Goal: Task Accomplishment & Management: Complete application form

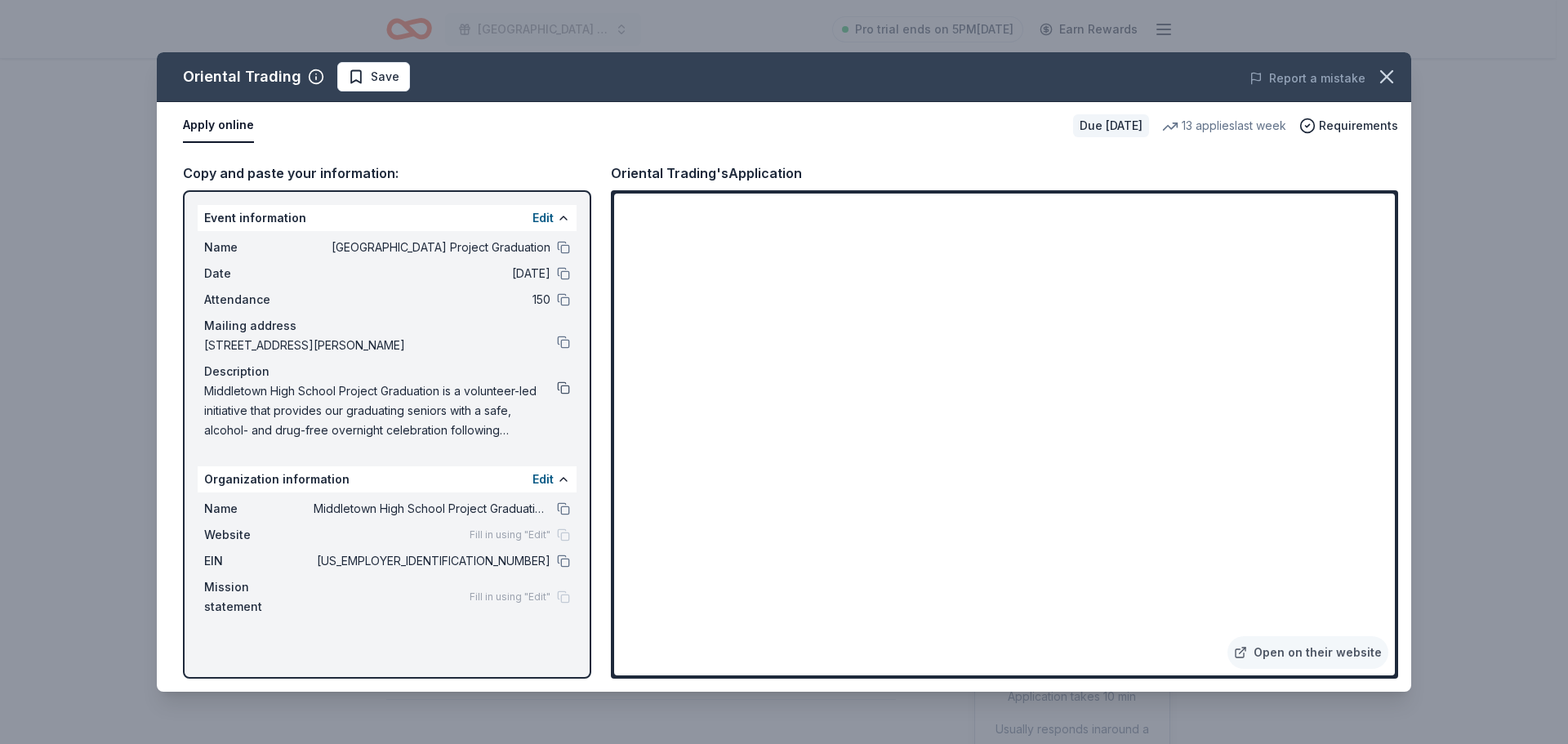
click at [566, 393] on button at bounding box center [564, 388] width 13 height 13
click at [1389, 82] on icon "button" at bounding box center [1387, 77] width 23 height 23
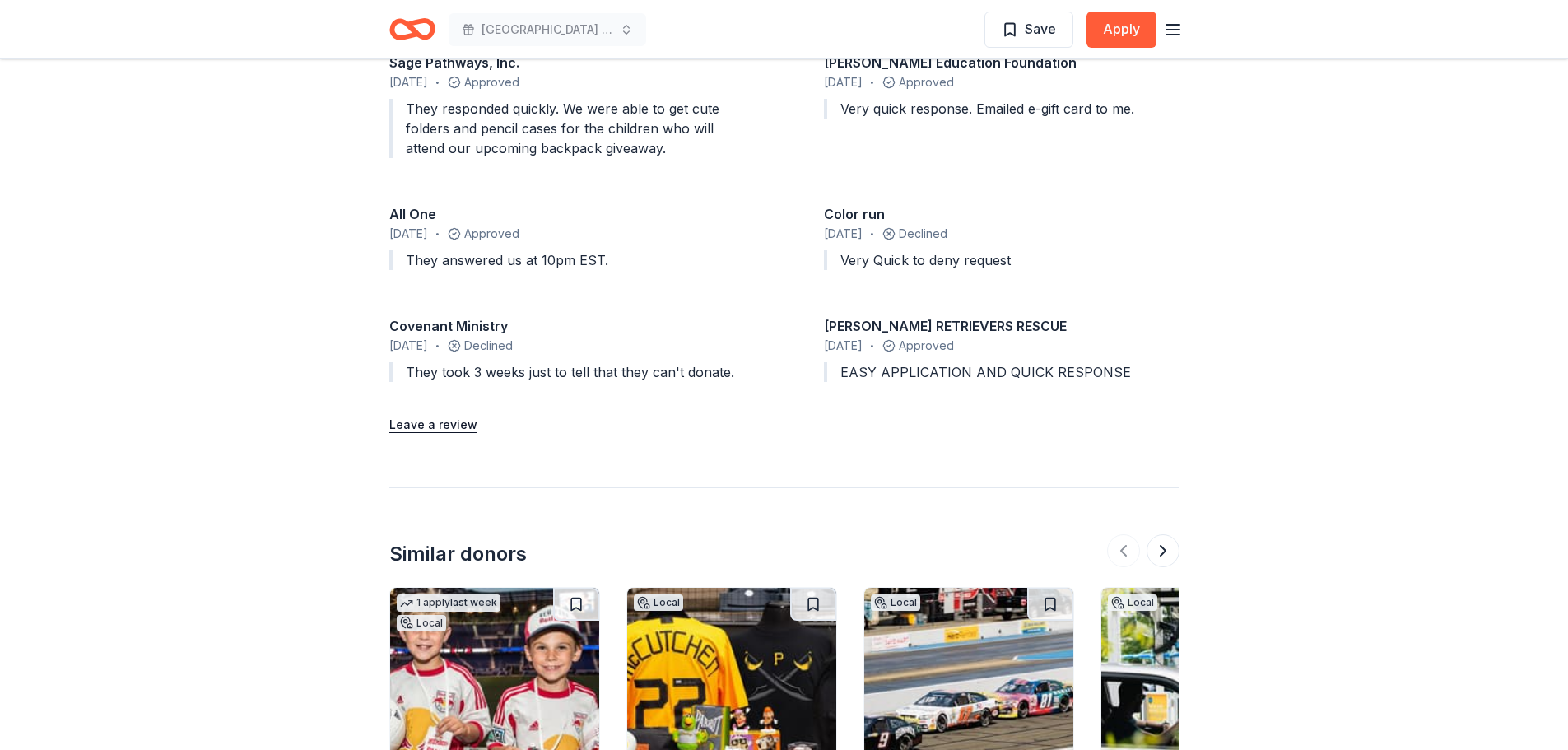
scroll to position [2058, 0]
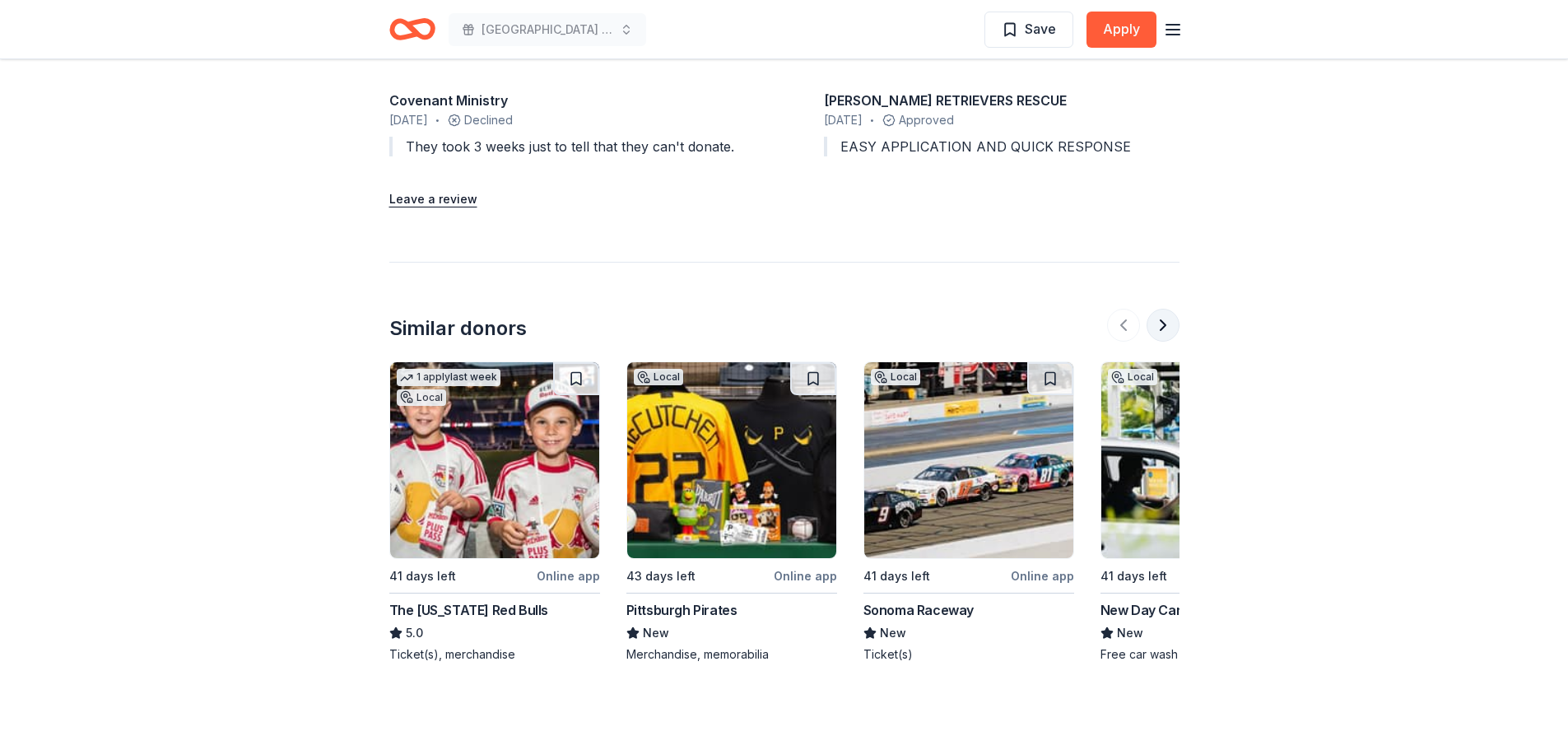
click at [1175, 326] on button at bounding box center [1163, 325] width 33 height 33
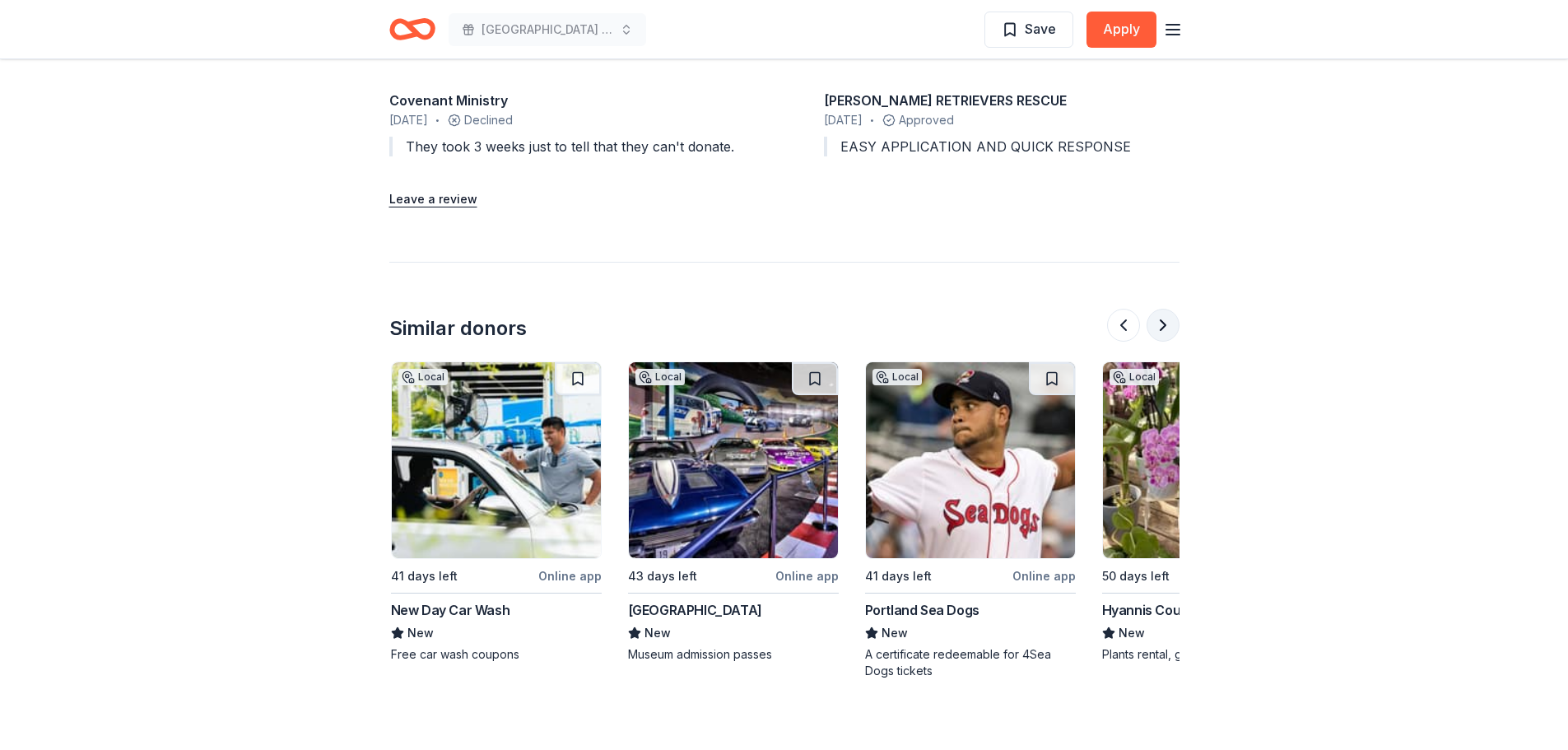
scroll to position [0, 711]
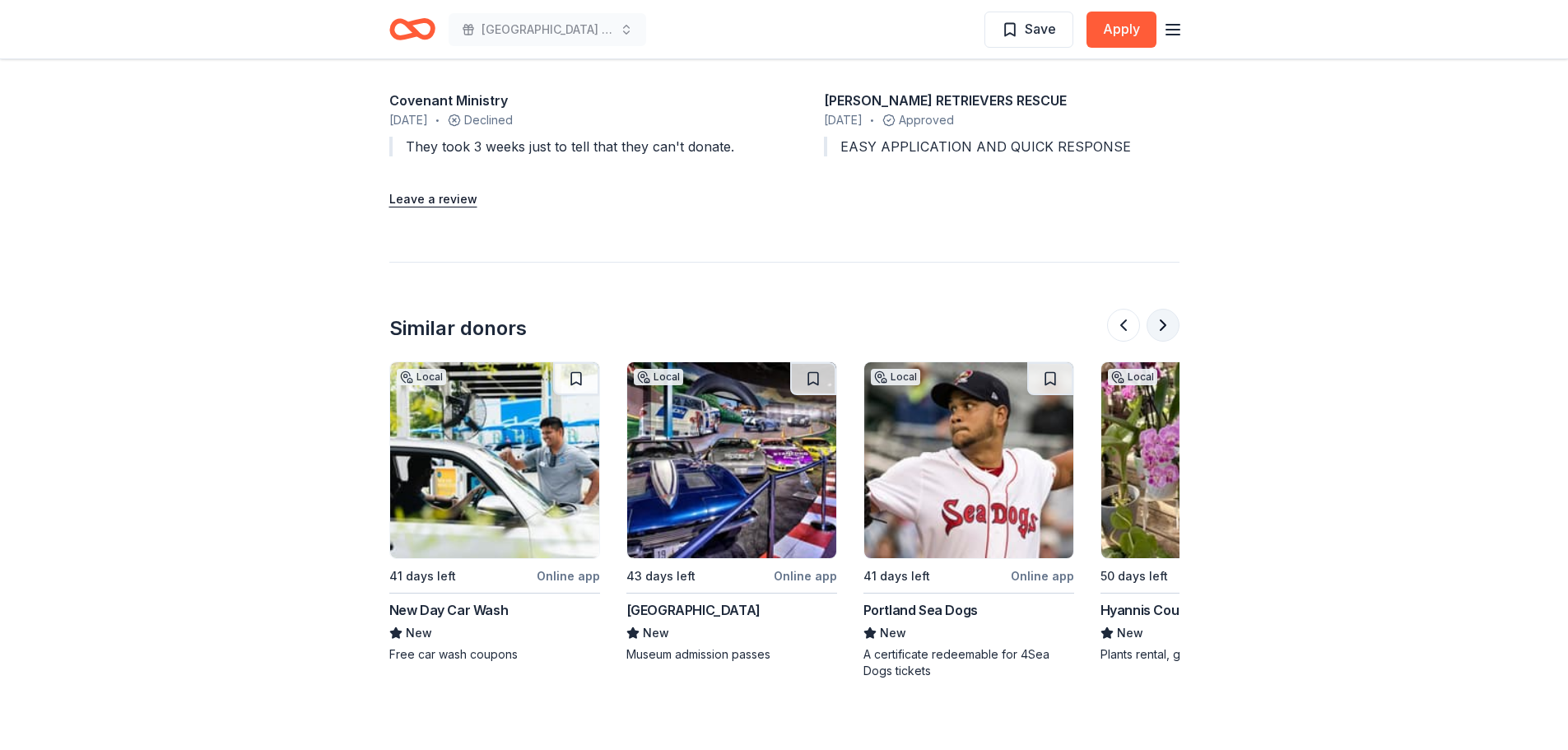
click at [1175, 326] on button at bounding box center [1163, 325] width 33 height 33
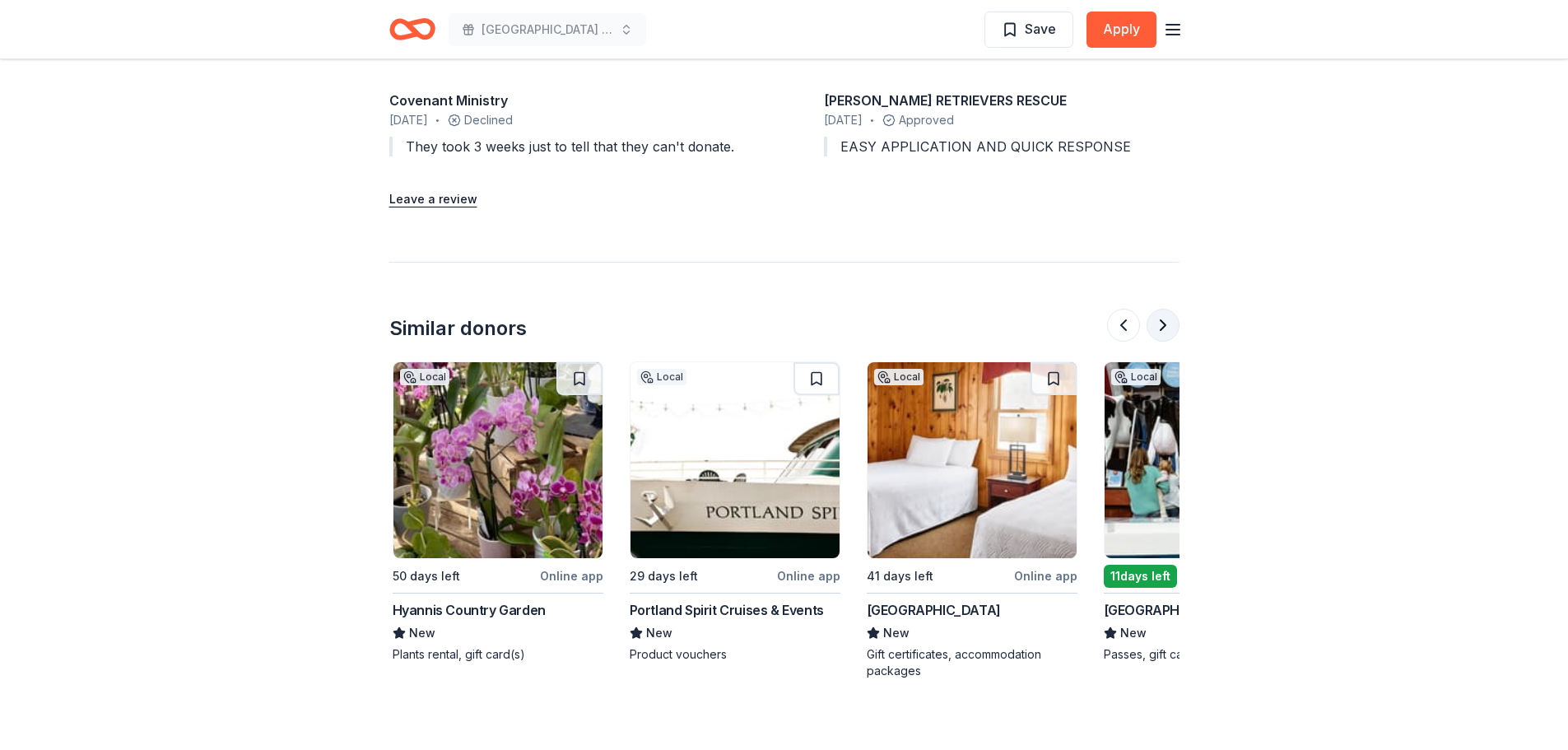
scroll to position [0, 1422]
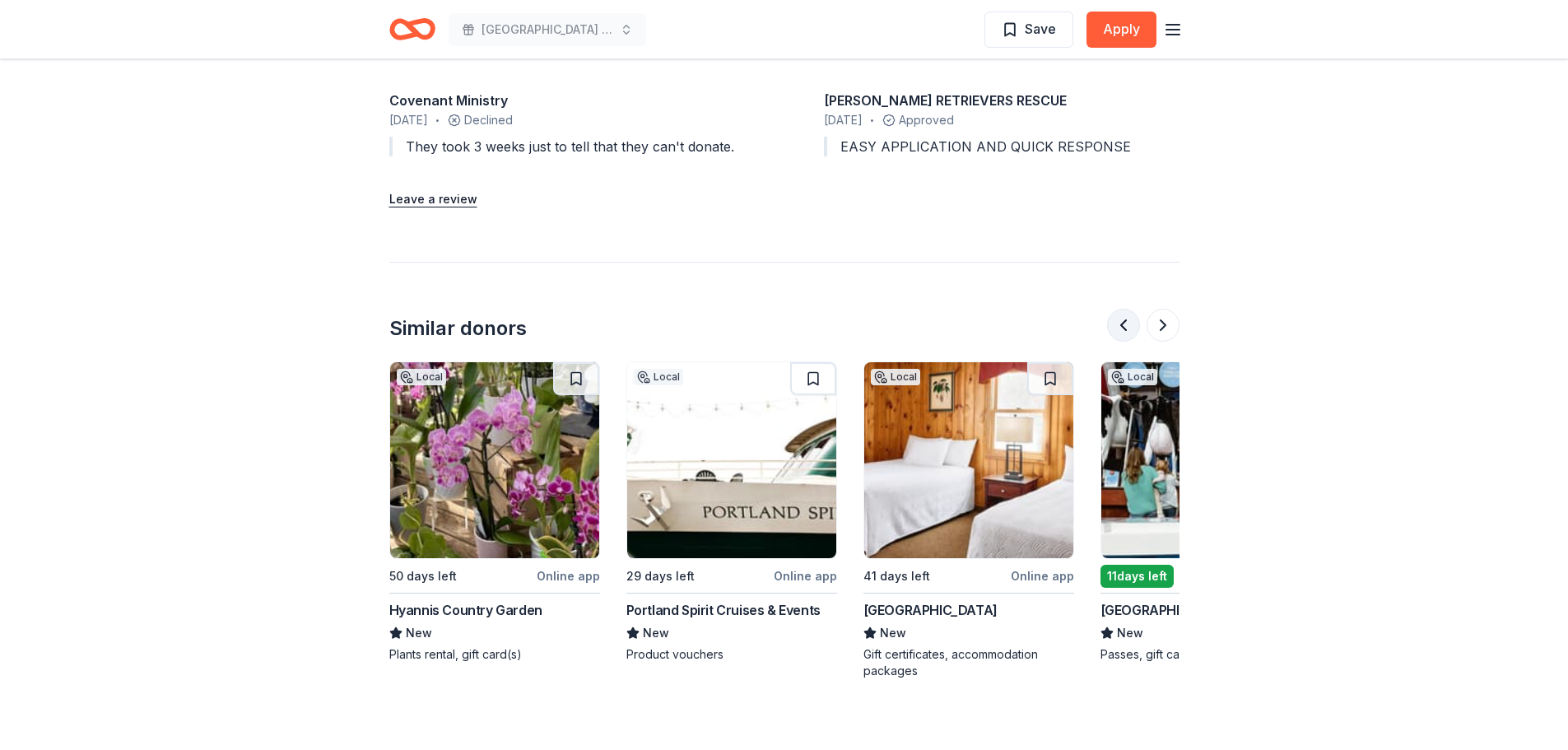
click at [1114, 324] on button at bounding box center [1124, 325] width 33 height 33
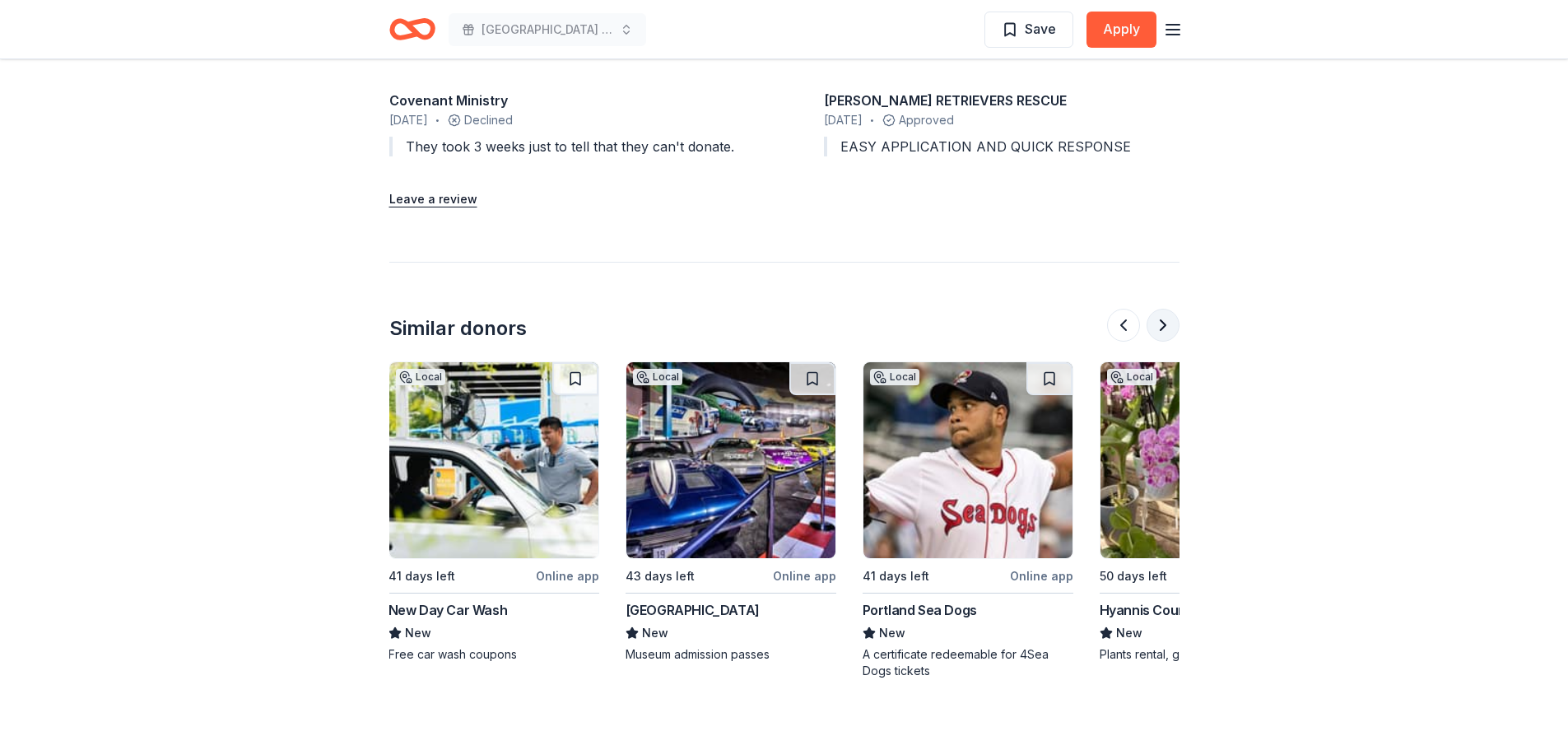
scroll to position [0, 711]
click at [1159, 332] on button at bounding box center [1163, 325] width 33 height 33
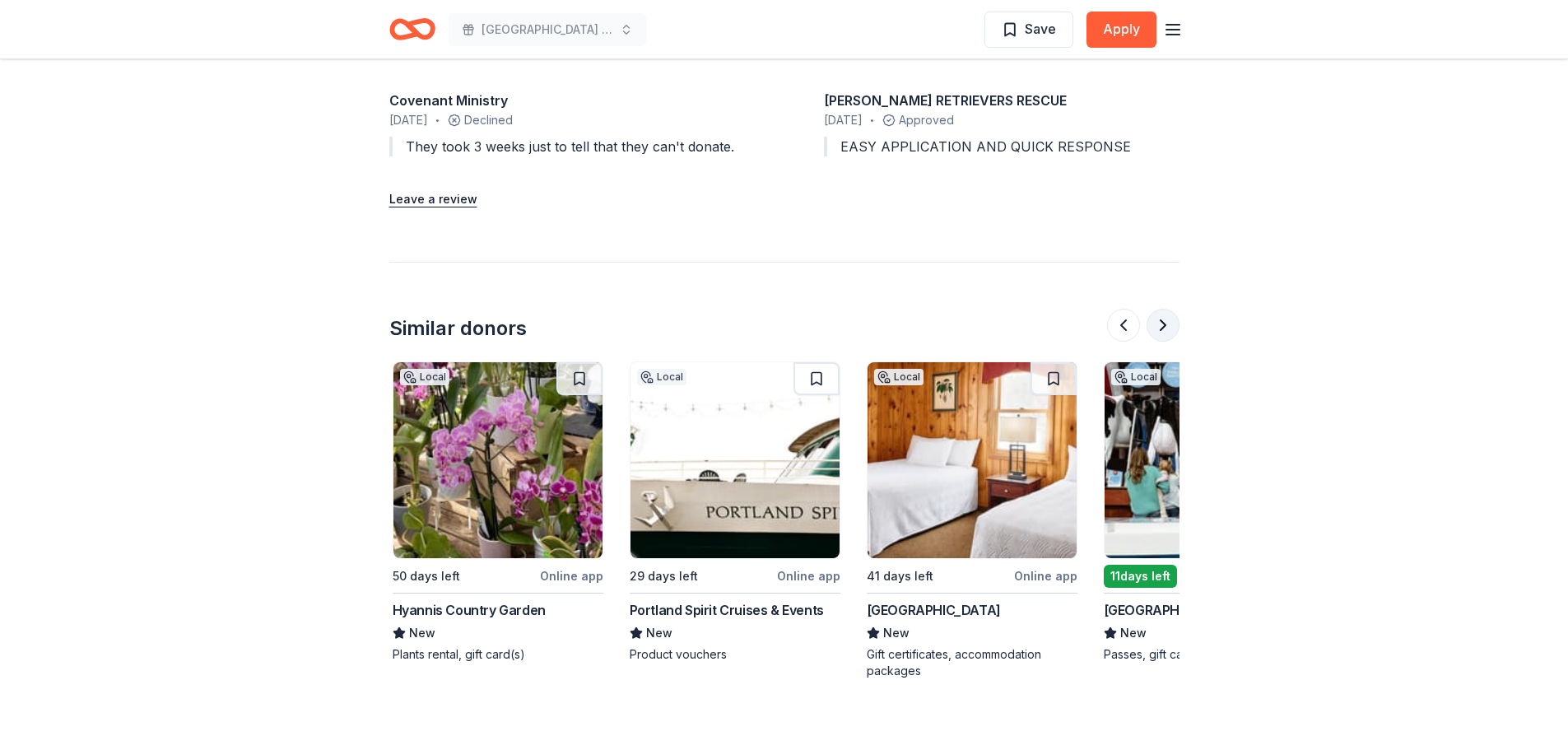
scroll to position [0, 1422]
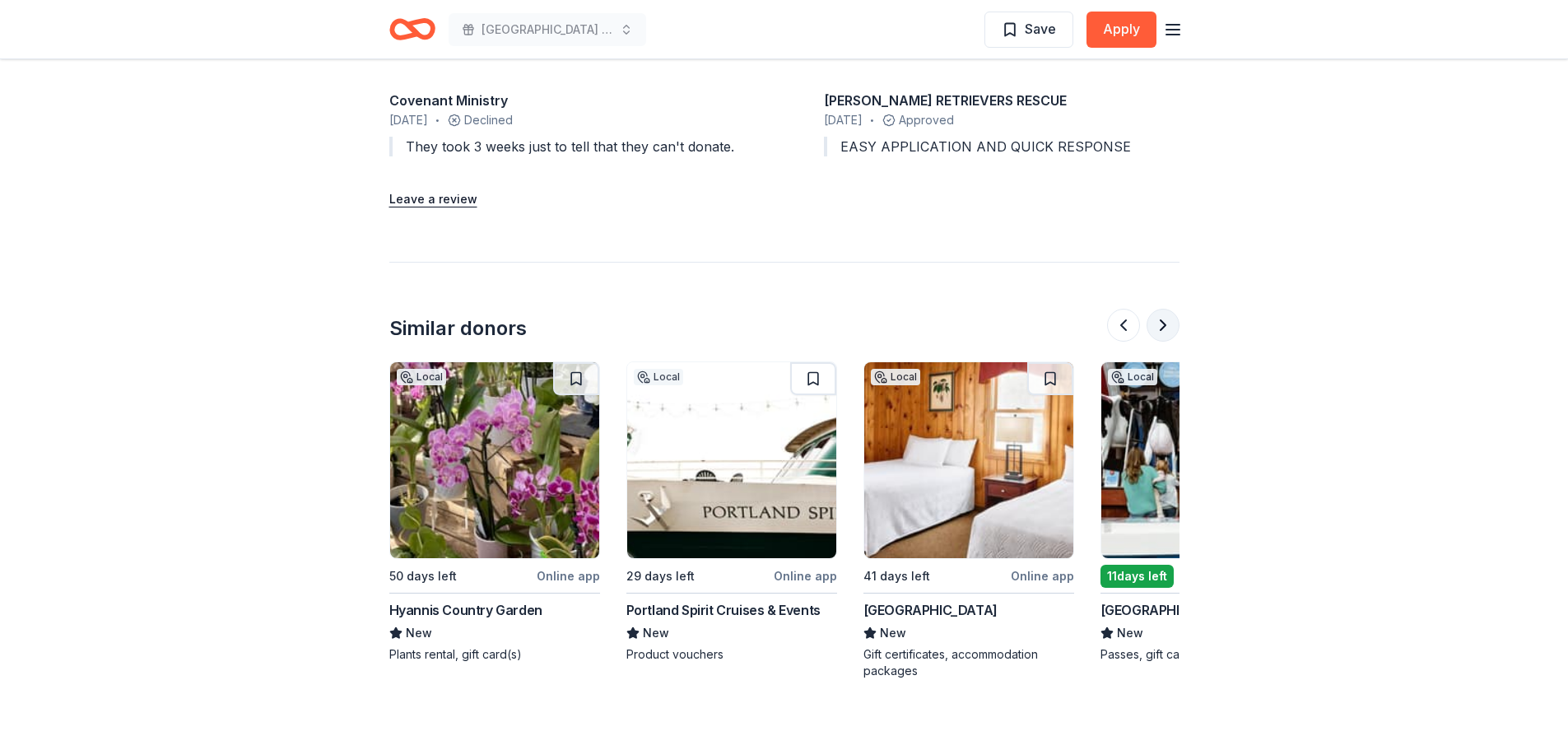
click at [1159, 332] on button at bounding box center [1163, 325] width 33 height 33
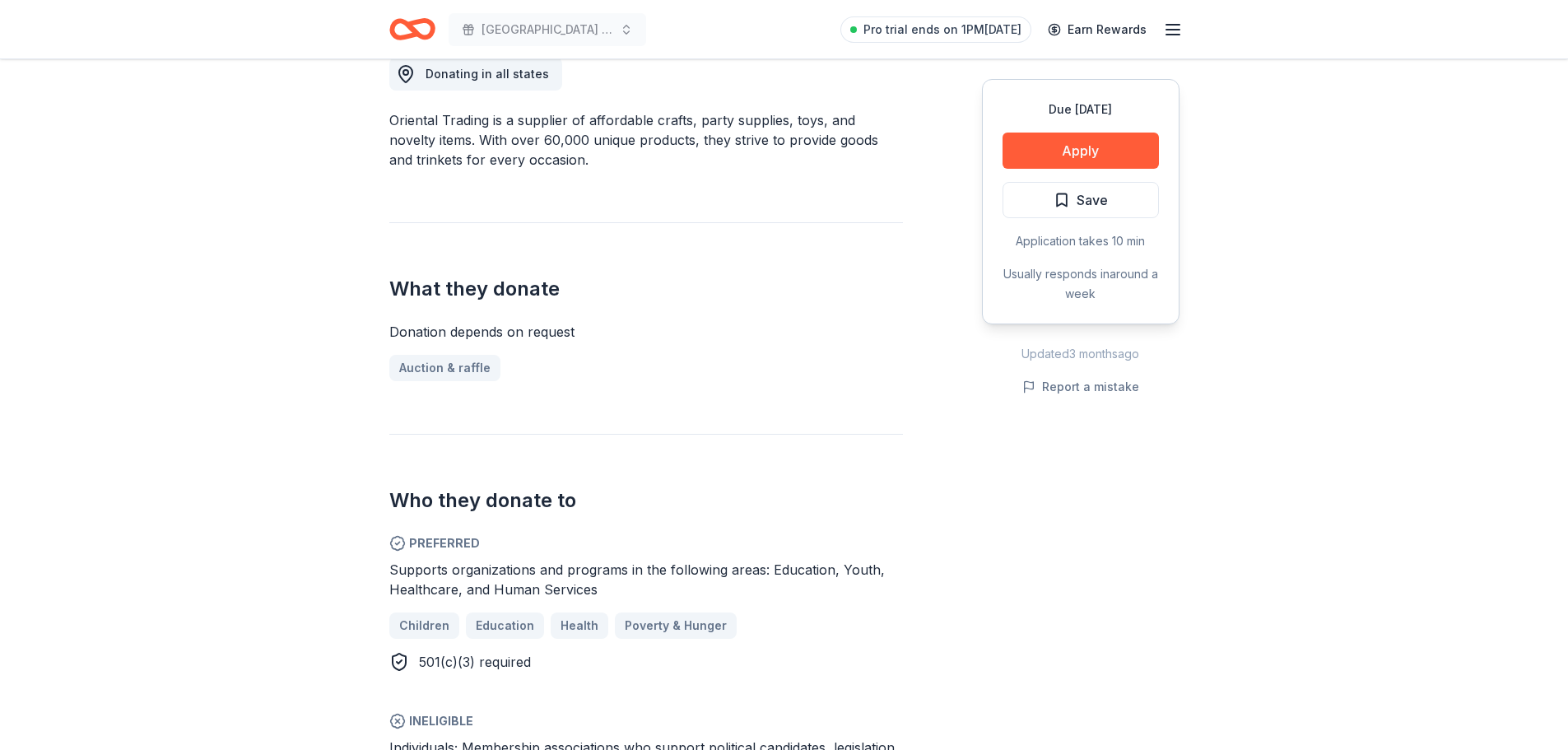
scroll to position [0, 0]
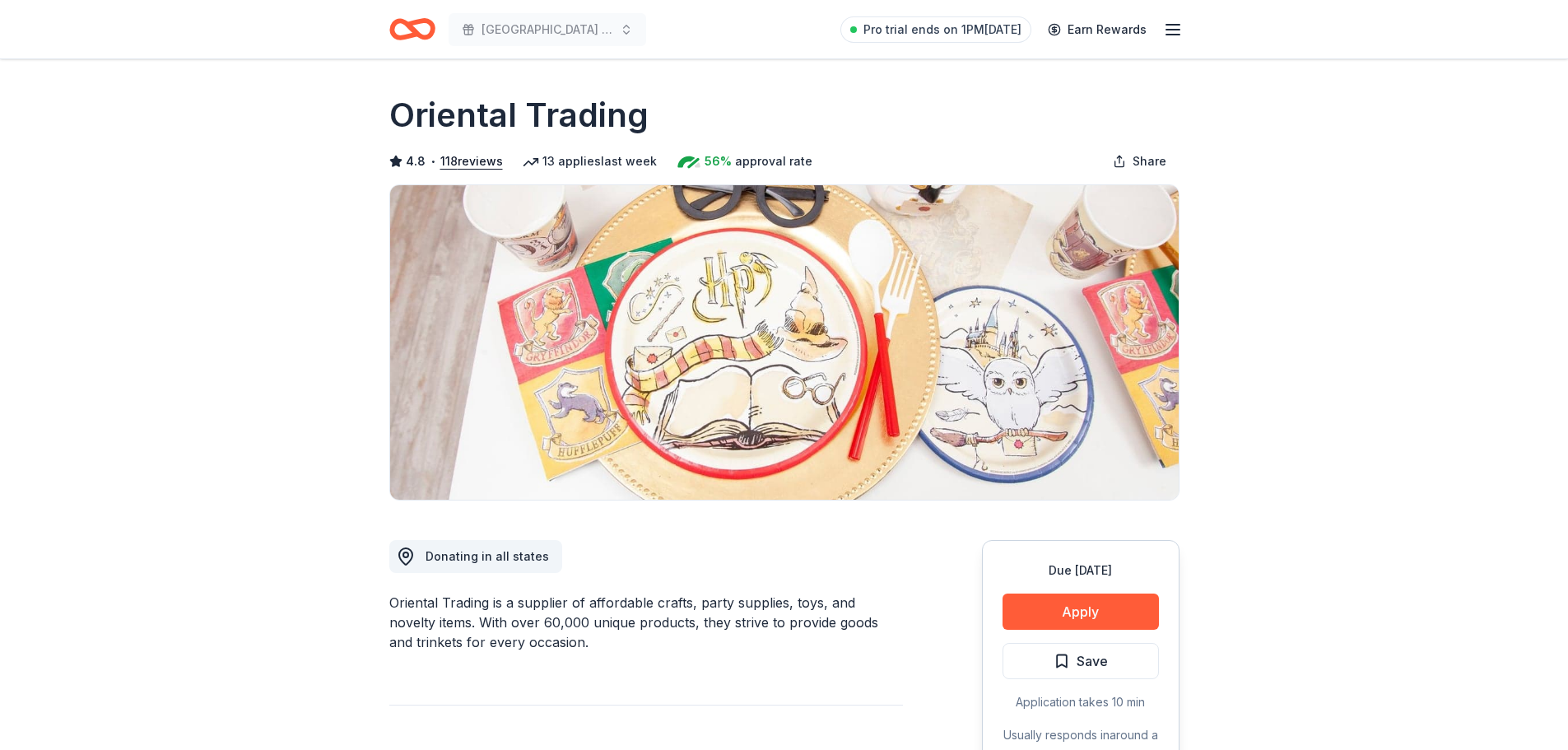
click at [419, 30] on icon "Home" at bounding box center [412, 29] width 46 height 39
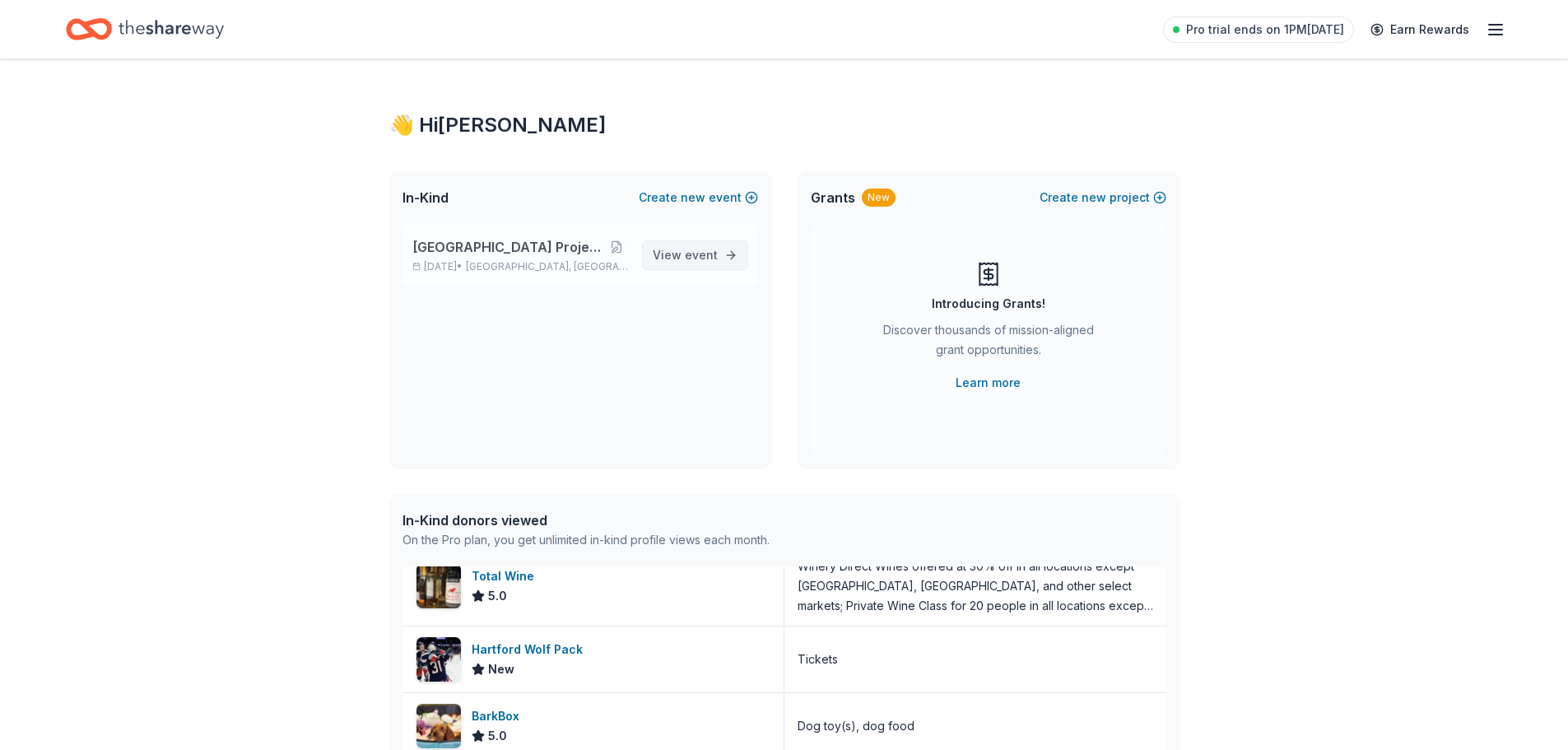
click at [703, 257] on span "event" at bounding box center [701, 254] width 33 height 14
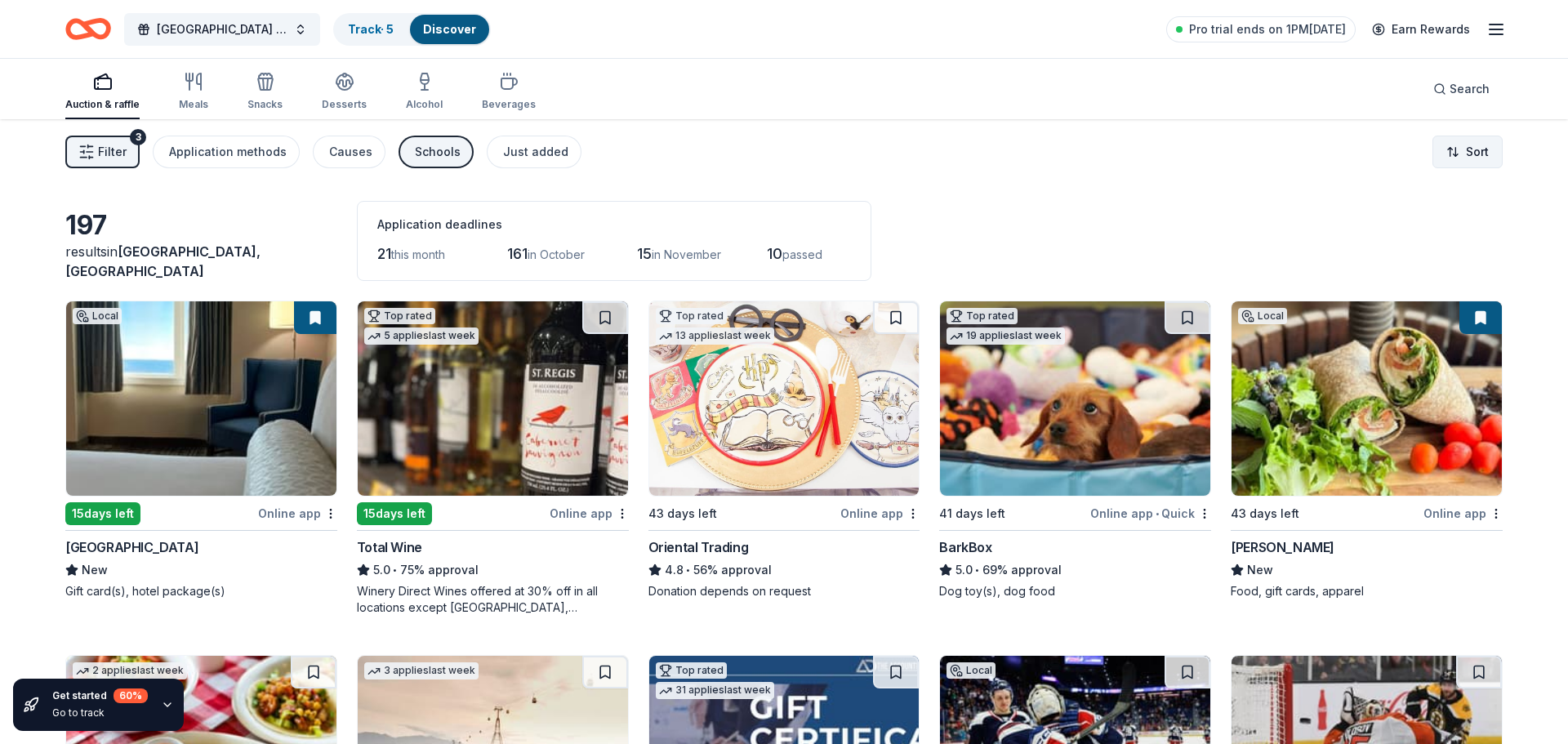
click at [1449, 157] on html "Middletown High School Project Graduation Track · 5 Discover Pro trial ends on …" at bounding box center [784, 372] width 1568 height 744
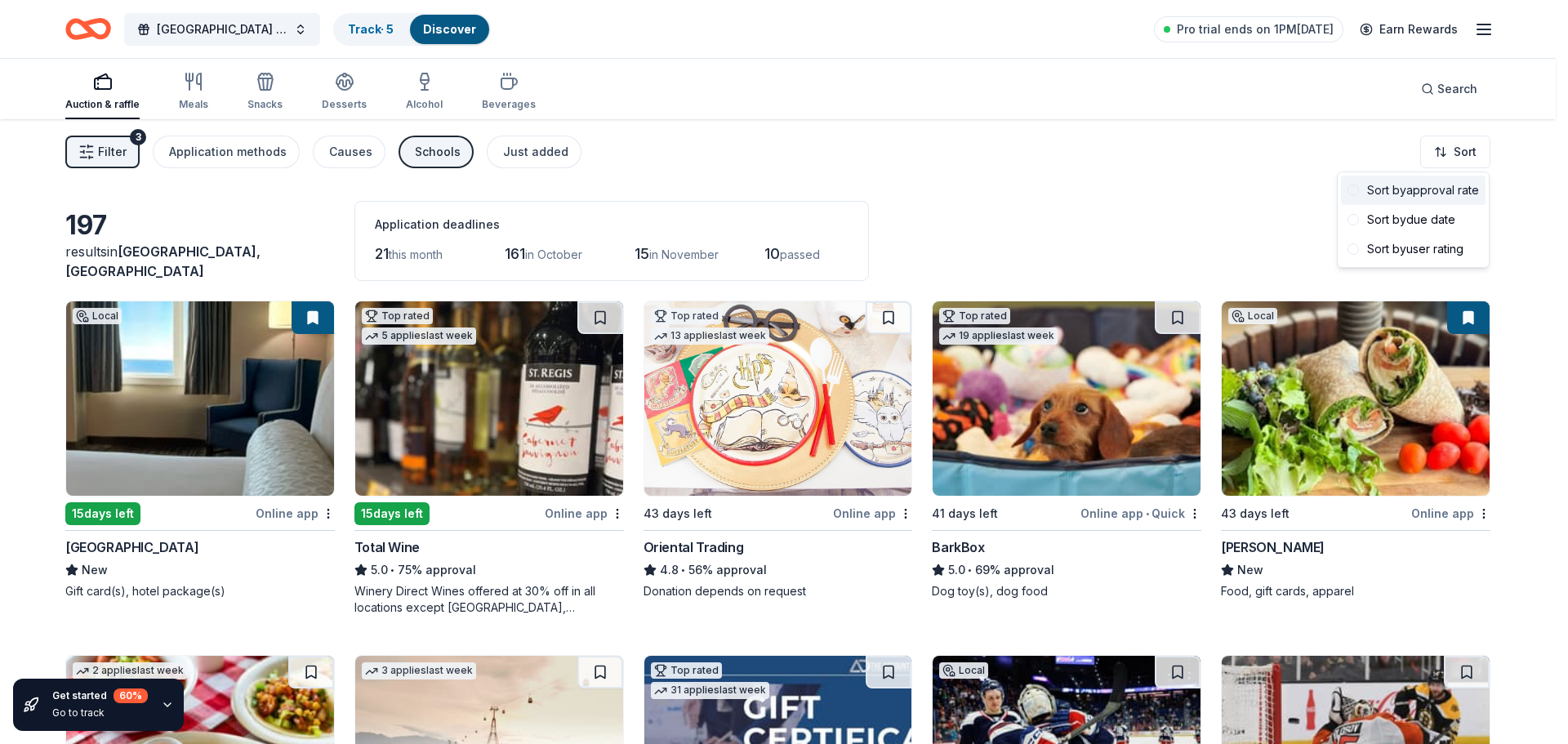
click at [1436, 194] on div "Sort by approval rate" at bounding box center [1413, 190] width 145 height 29
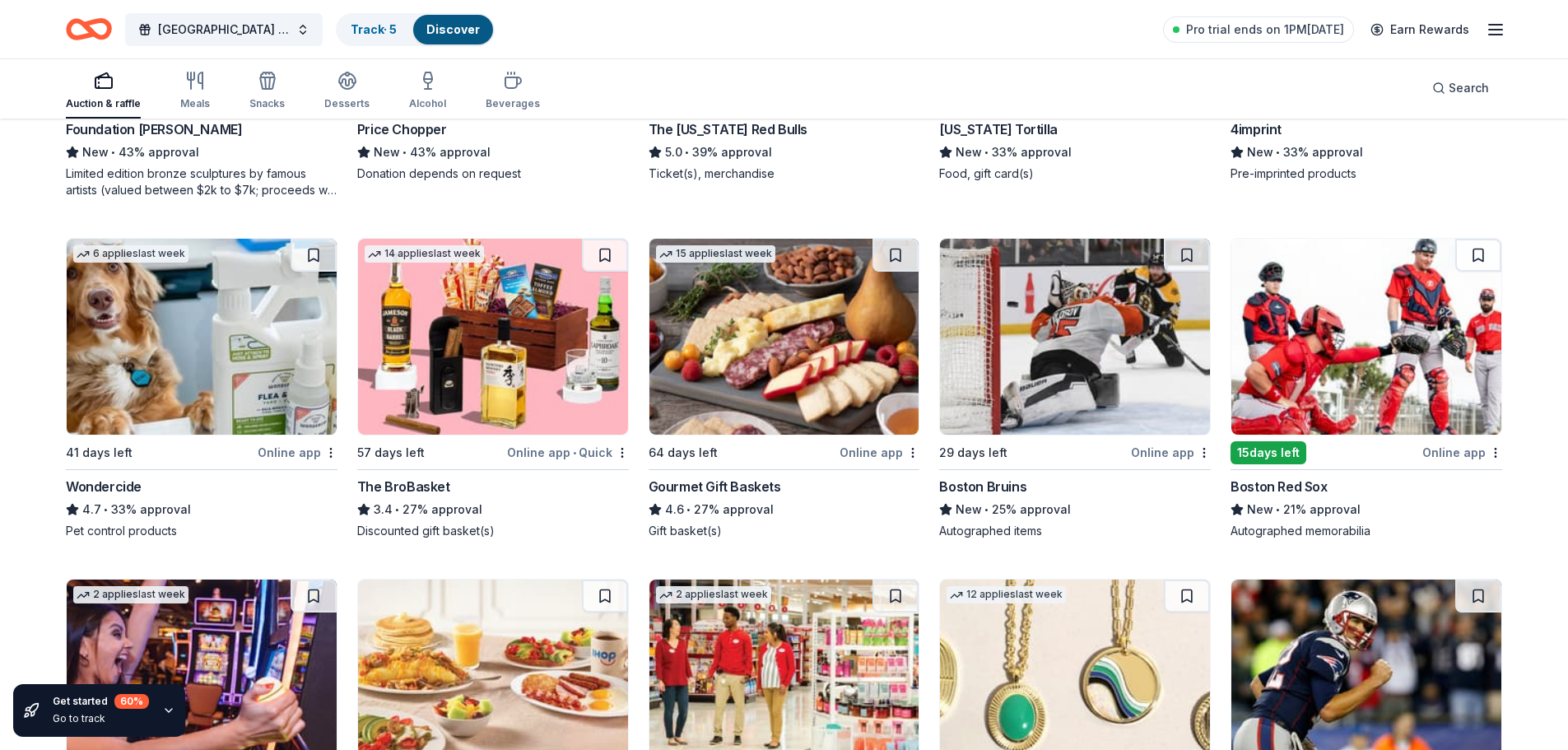
scroll to position [1387, 0]
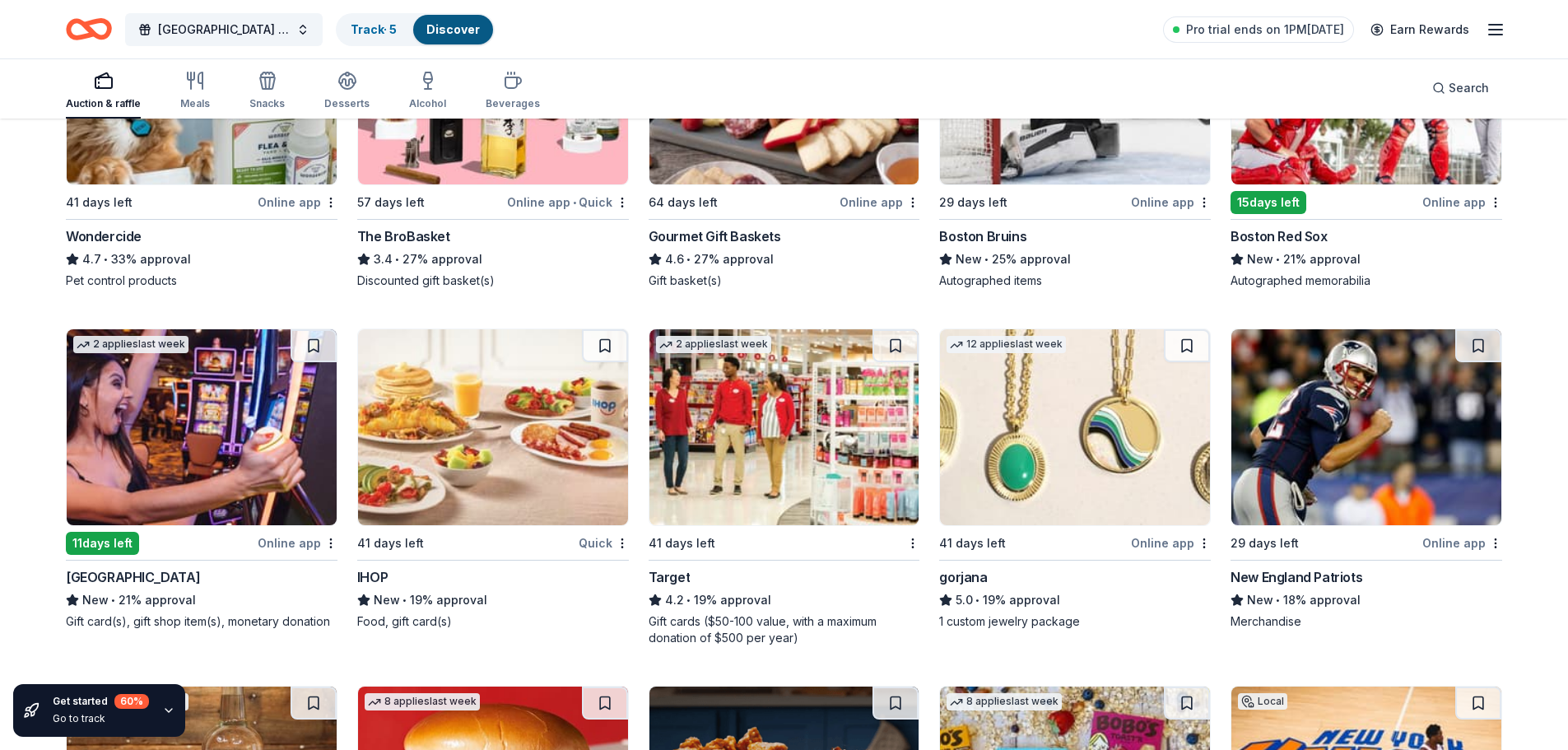
click at [434, 487] on img at bounding box center [493, 427] width 270 height 196
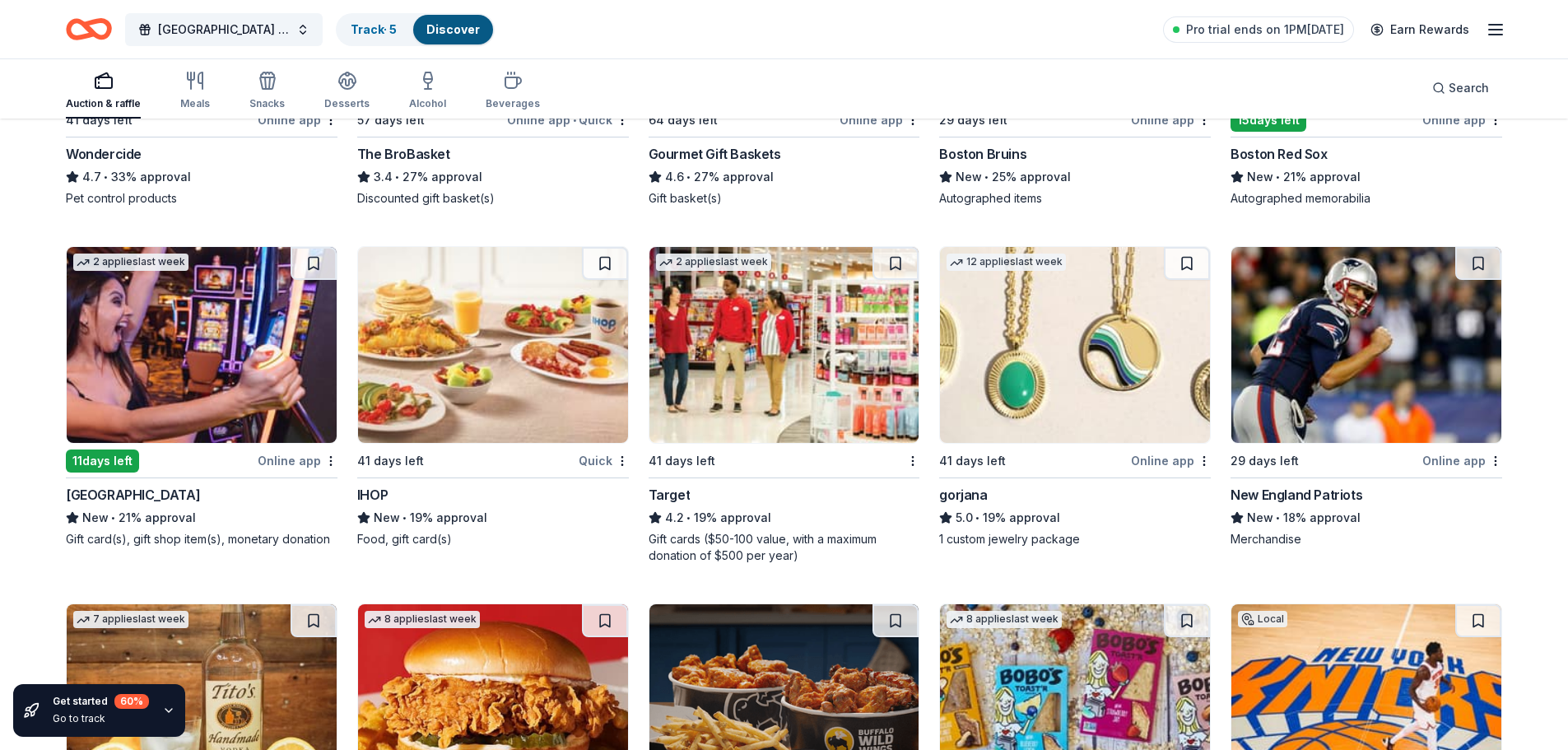
click at [1121, 414] on img at bounding box center [1075, 345] width 270 height 196
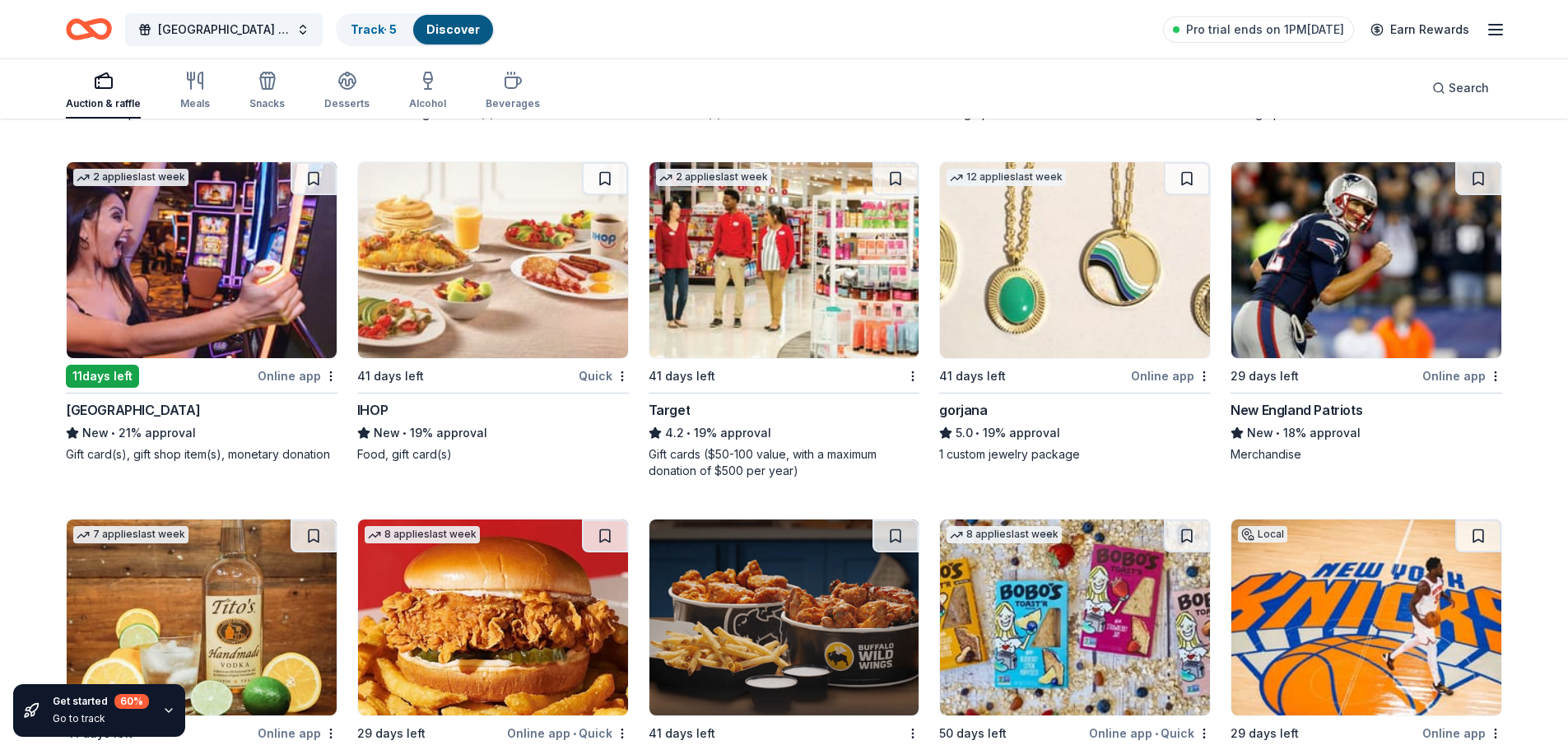
scroll to position [1773, 0]
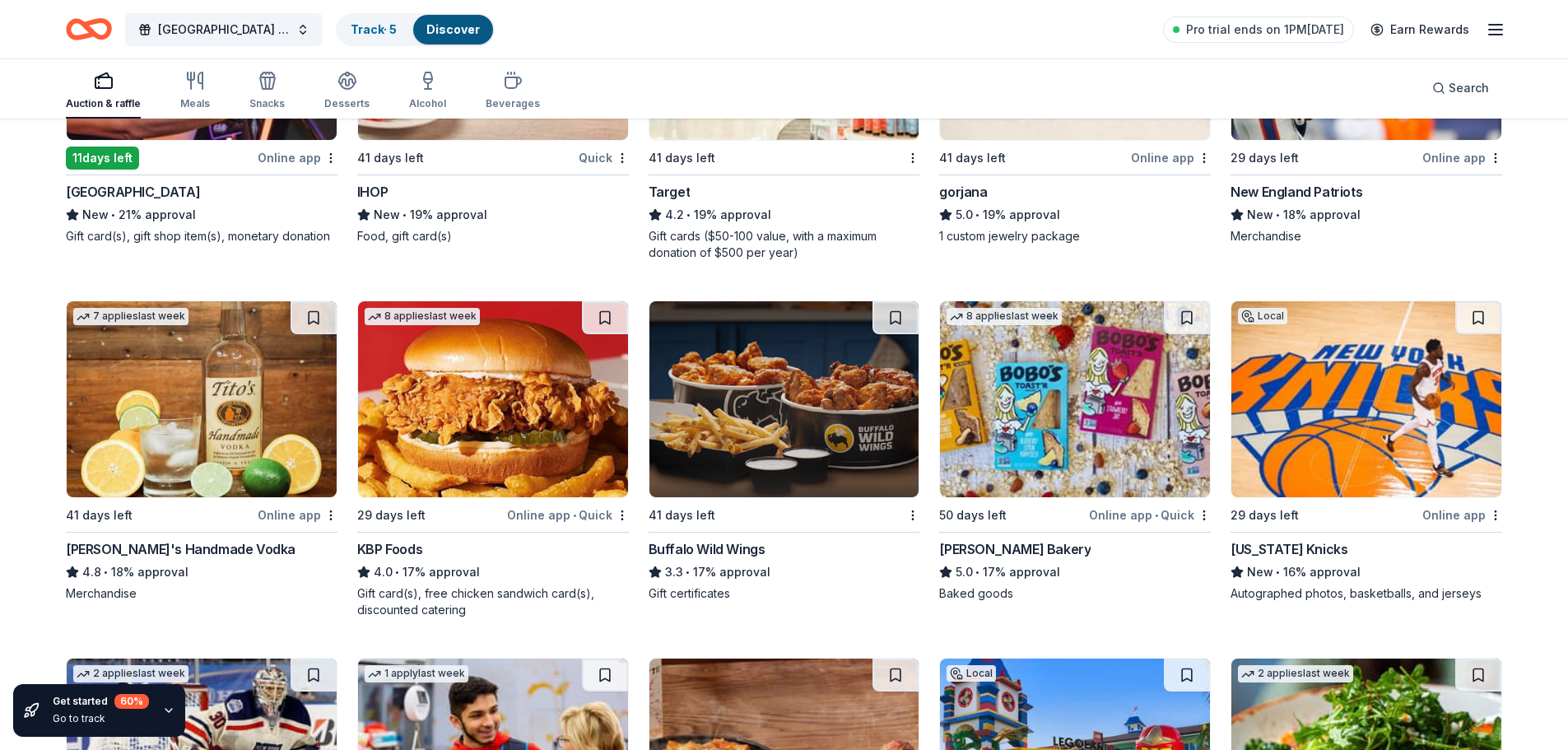
click at [562, 463] on img at bounding box center [493, 399] width 270 height 196
click at [842, 417] on img at bounding box center [784, 399] width 270 height 196
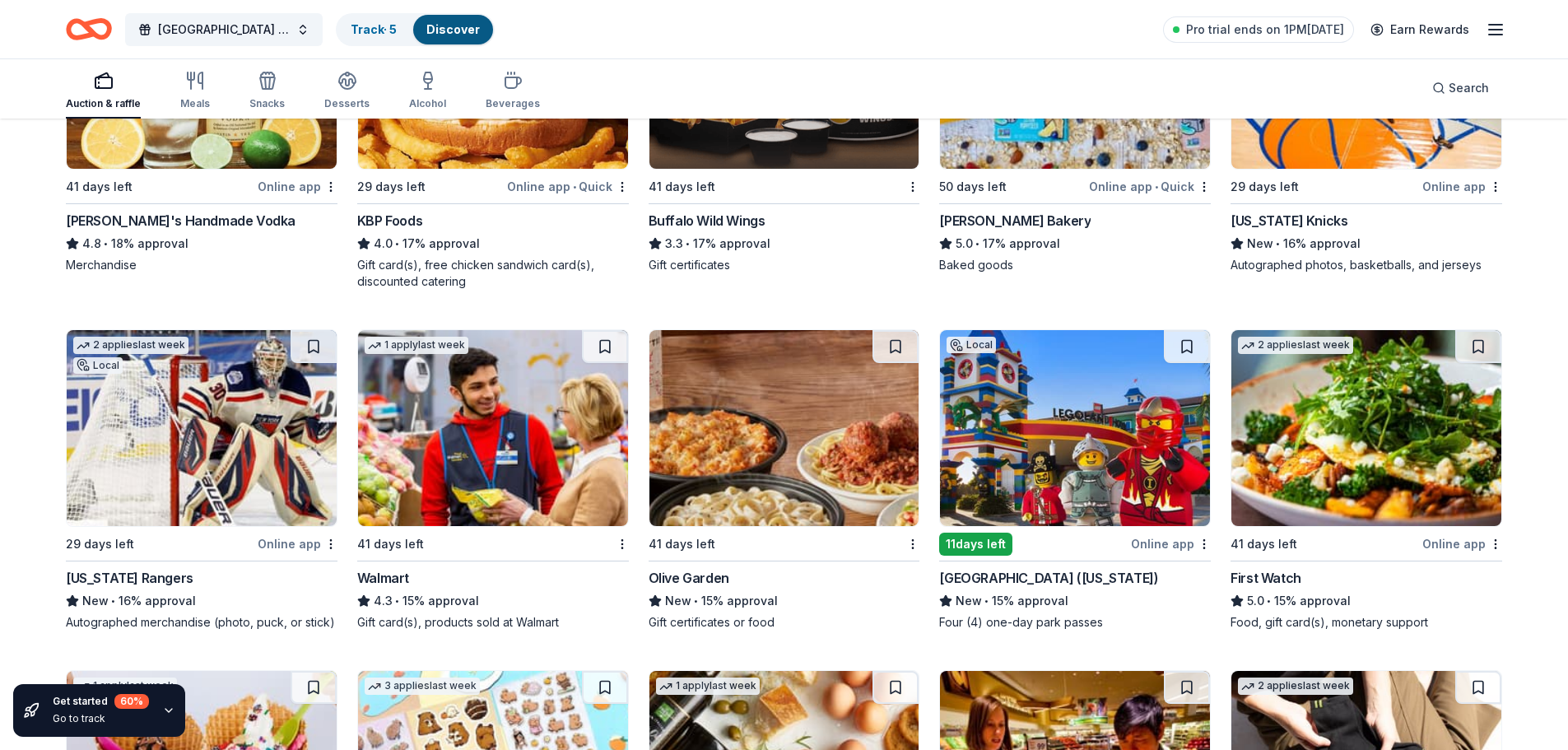
scroll to position [2102, 0]
click at [1160, 456] on img at bounding box center [1075, 427] width 270 height 196
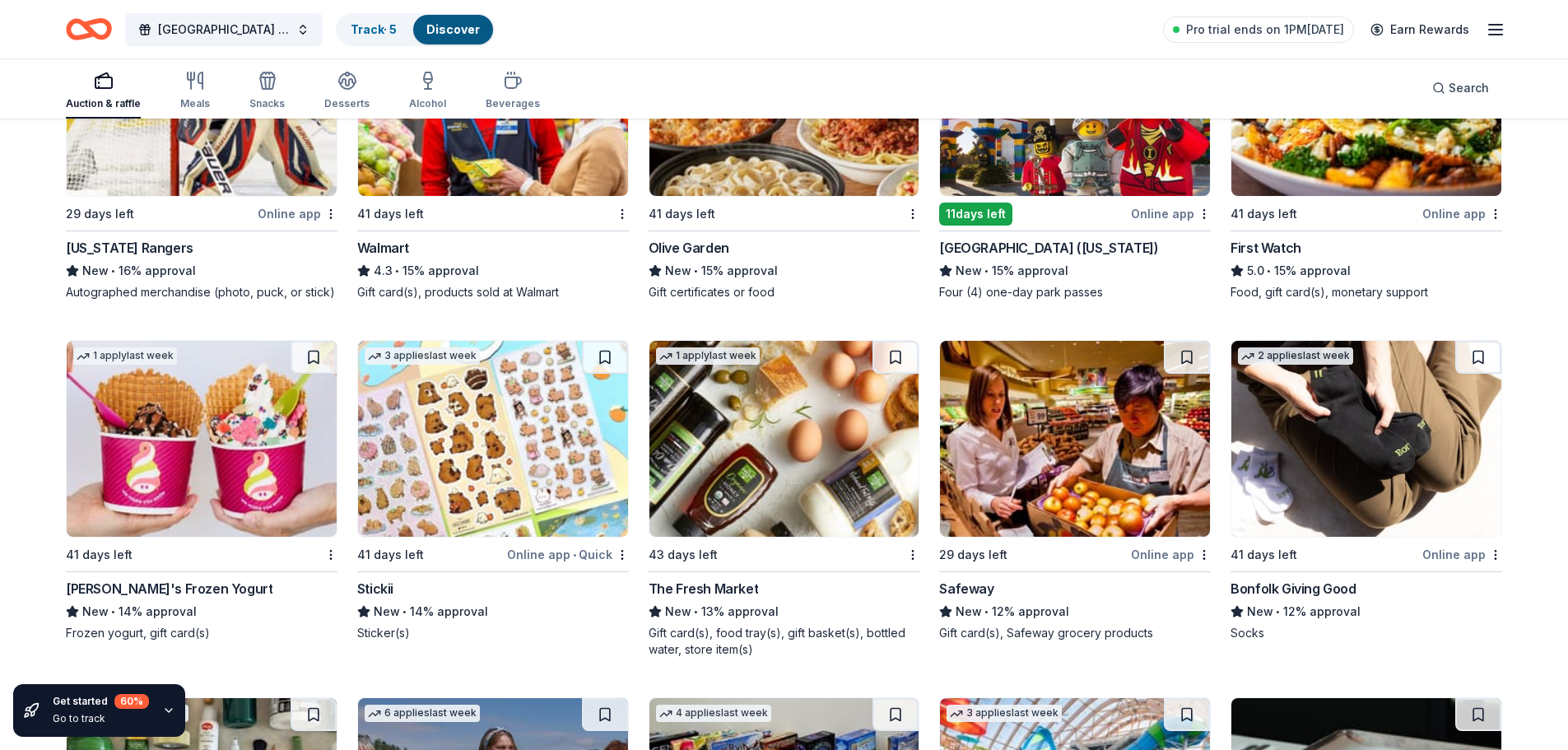
scroll to position [2513, 0]
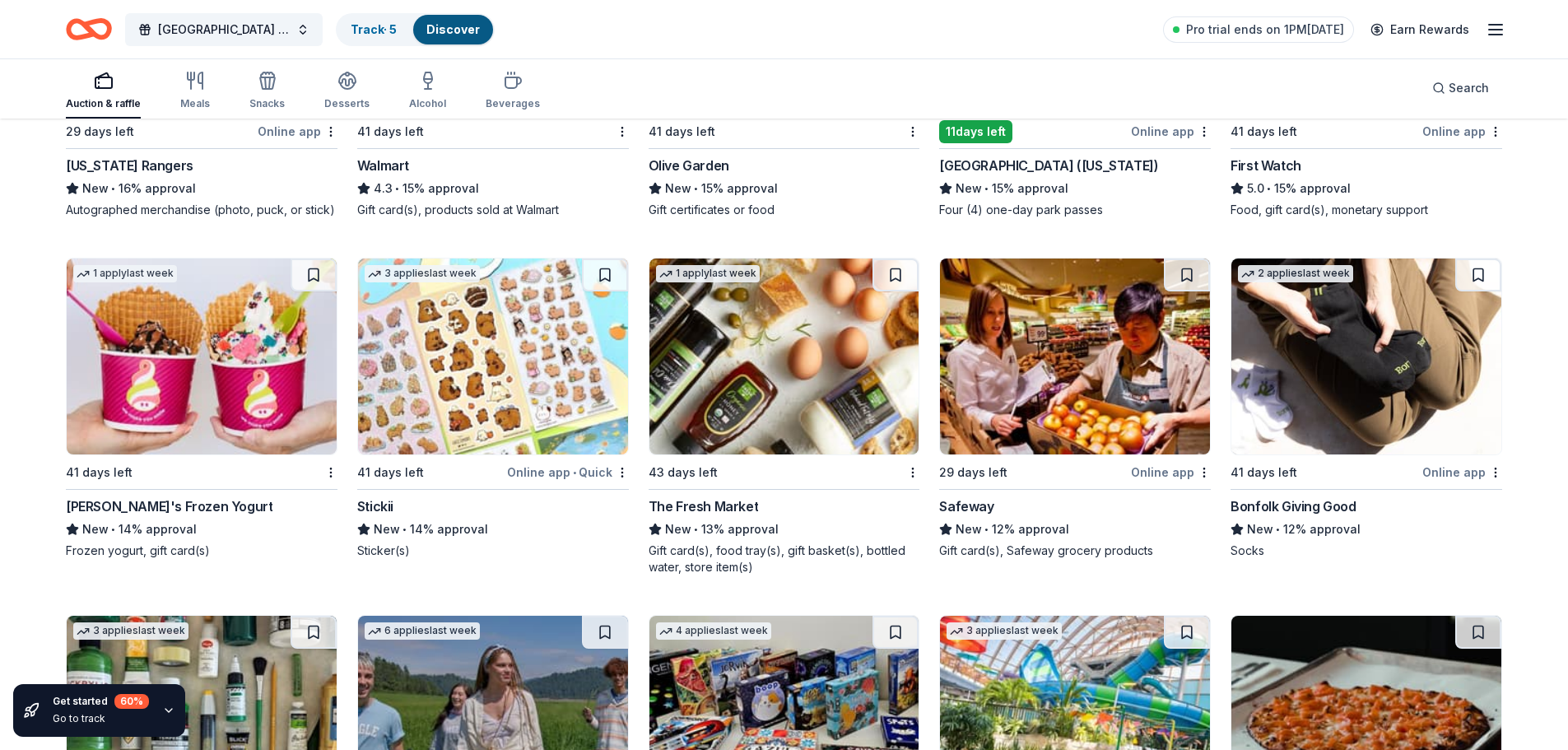
click at [550, 404] on img at bounding box center [493, 356] width 270 height 196
click at [803, 420] on img at bounding box center [784, 356] width 270 height 196
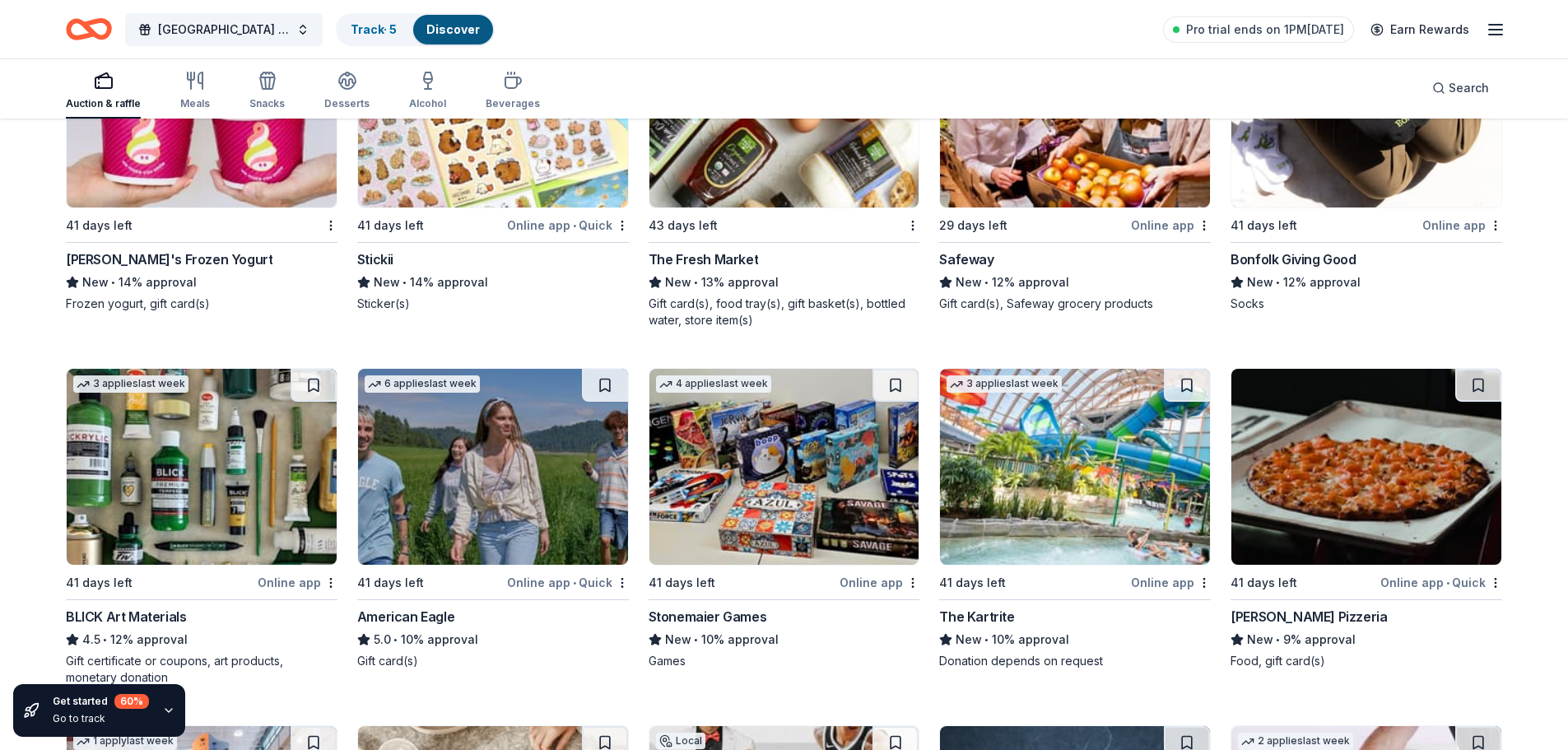
scroll to position [2843, 0]
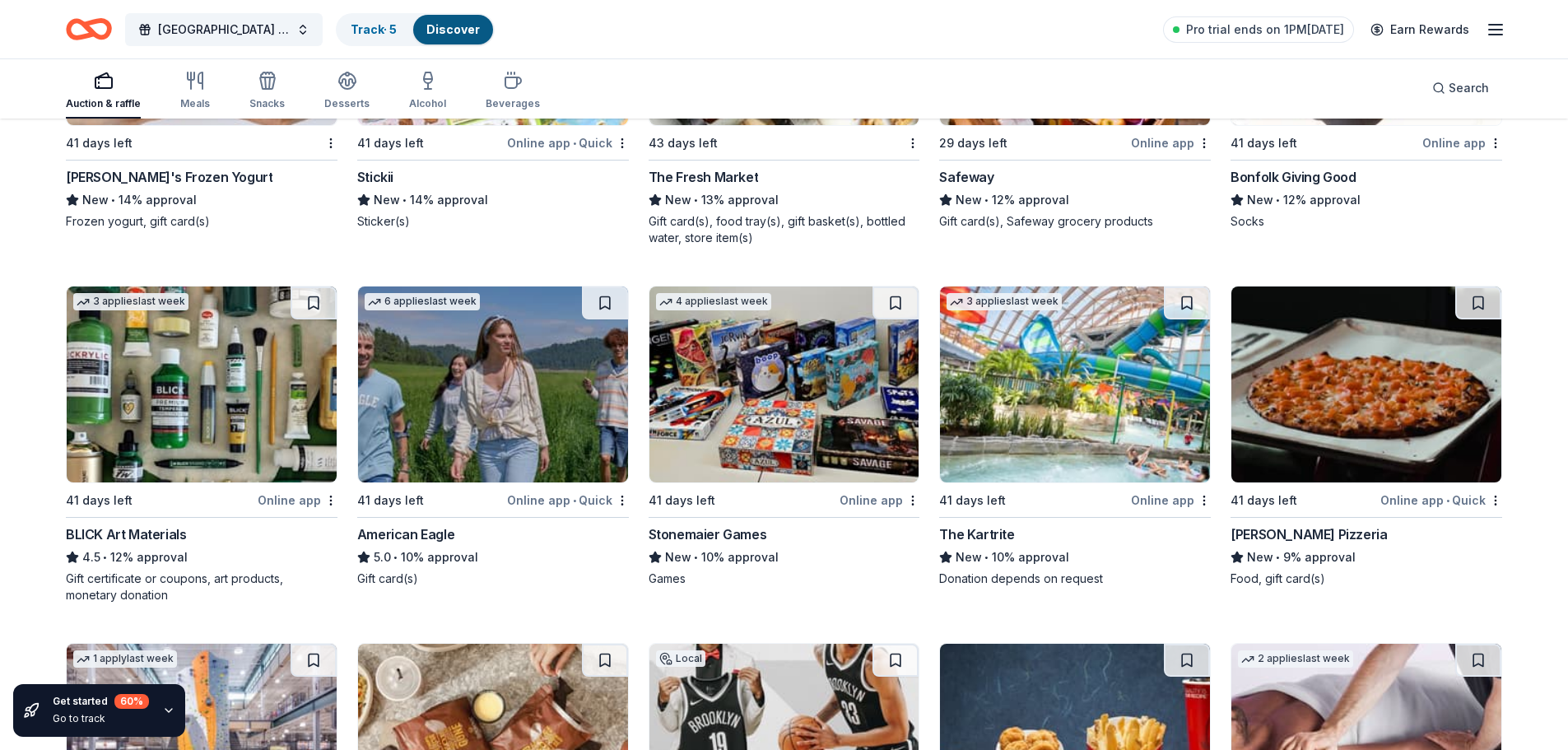
click at [564, 398] on img at bounding box center [493, 384] width 270 height 196
click at [828, 414] on img at bounding box center [784, 384] width 270 height 196
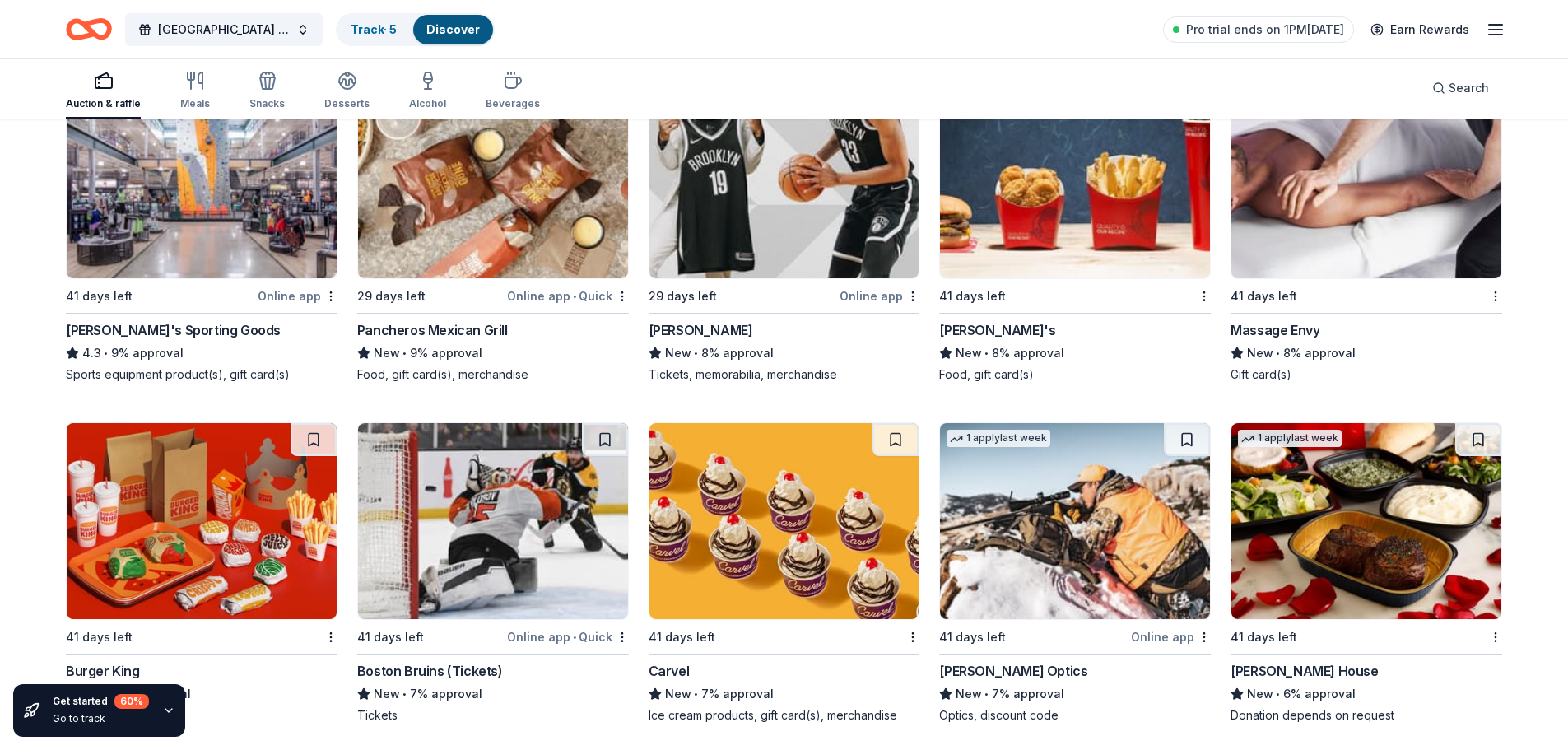
scroll to position [3419, 0]
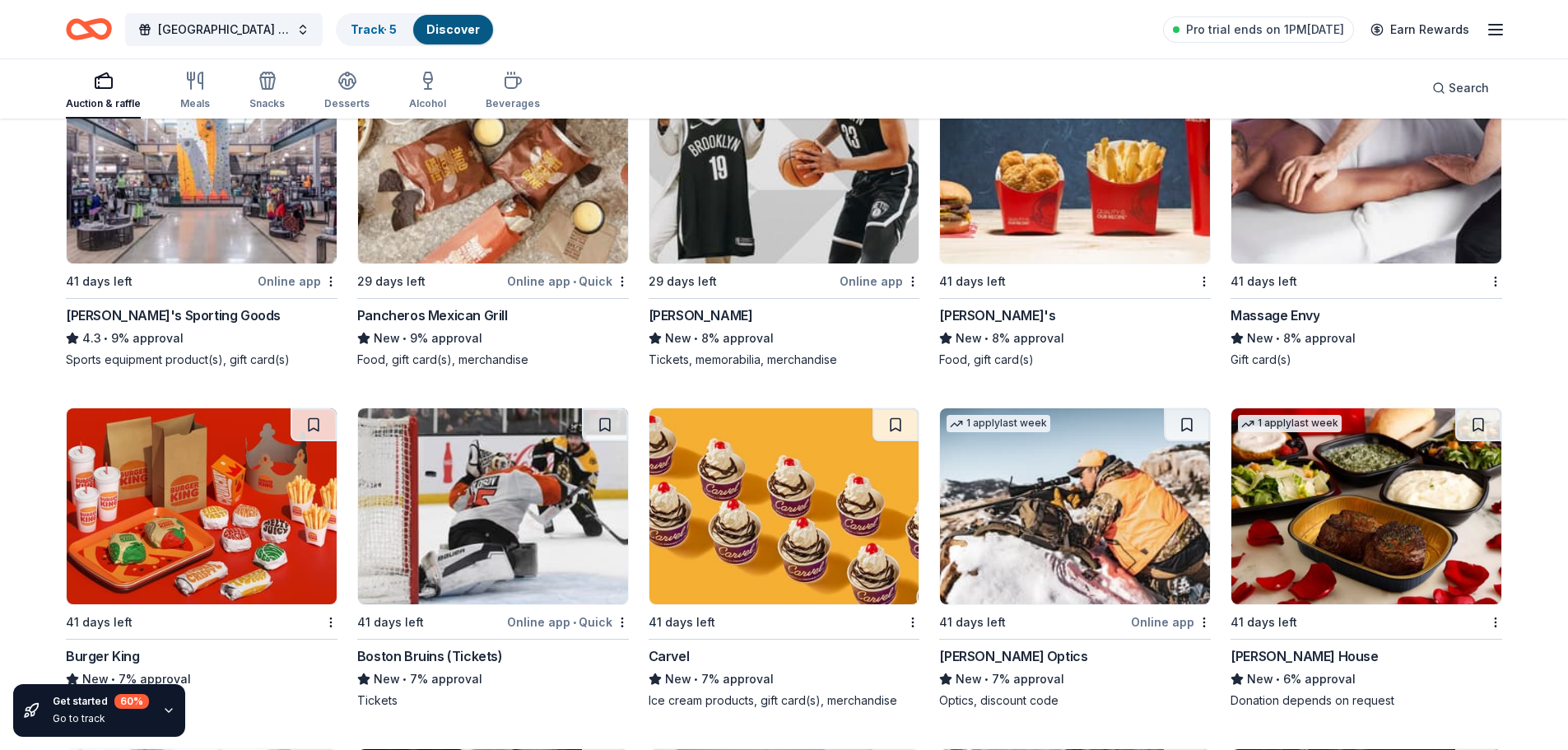
click at [250, 227] on img at bounding box center [202, 165] width 270 height 196
click at [812, 563] on img at bounding box center [784, 506] width 270 height 196
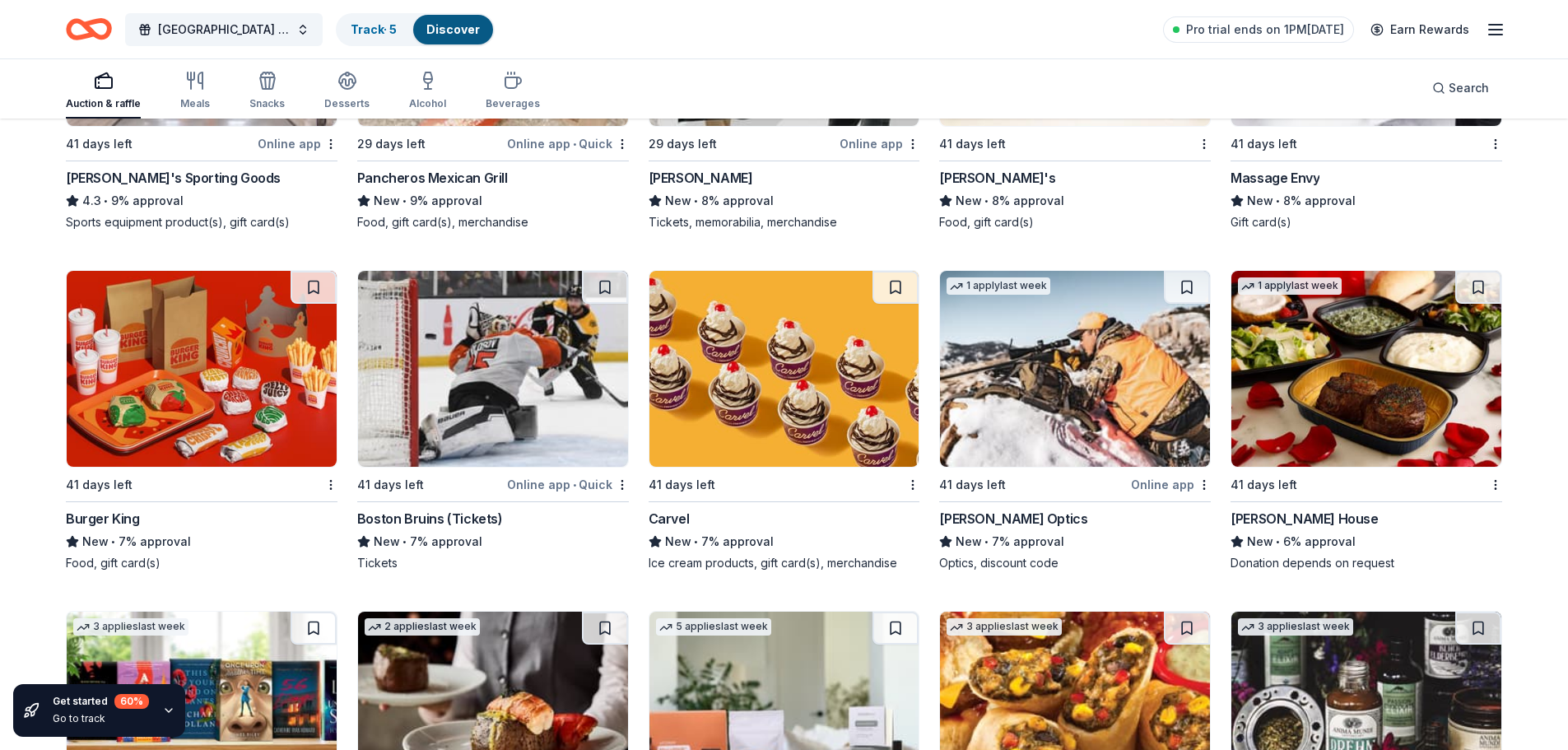
scroll to position [3584, 0]
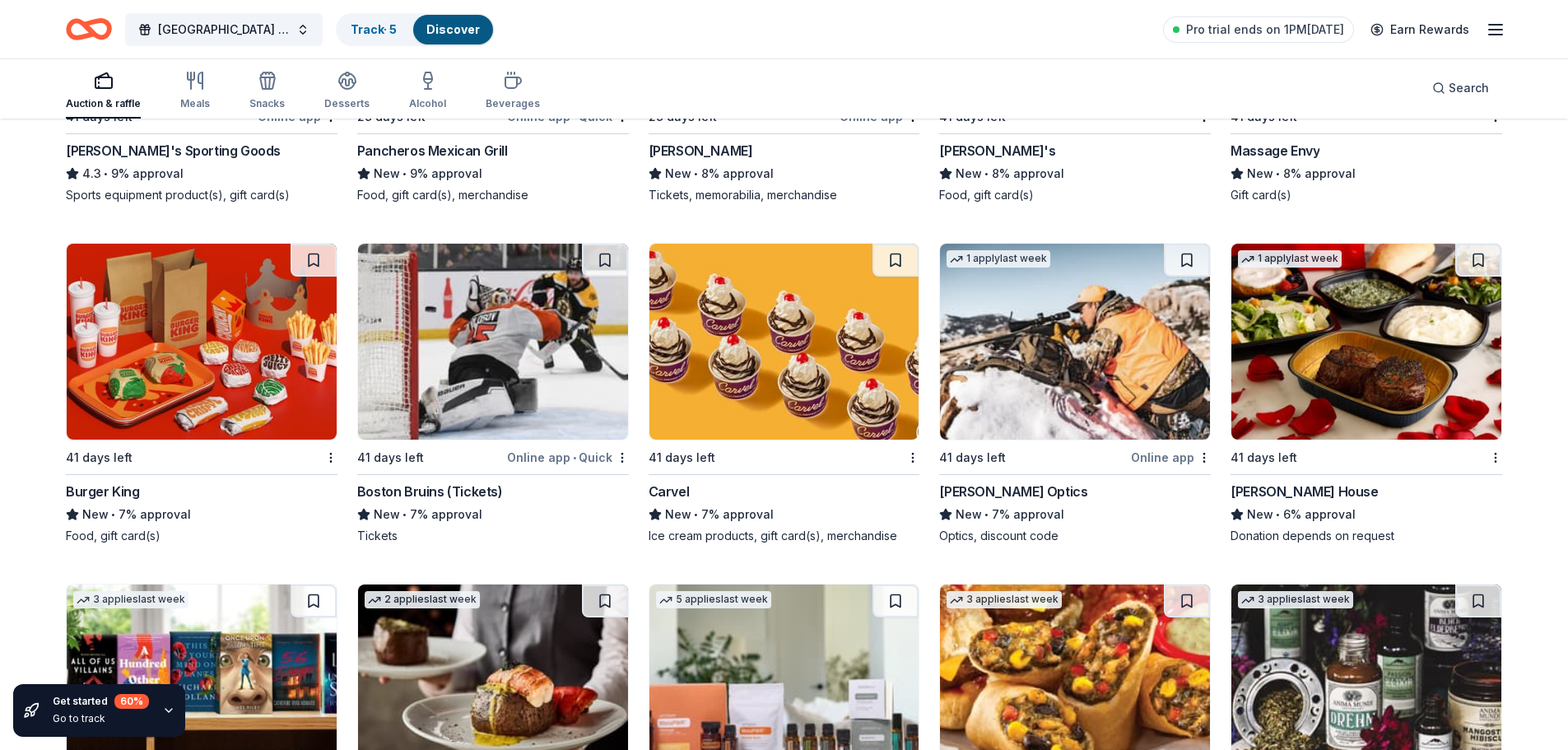
click at [1340, 371] on img at bounding box center [1366, 342] width 270 height 196
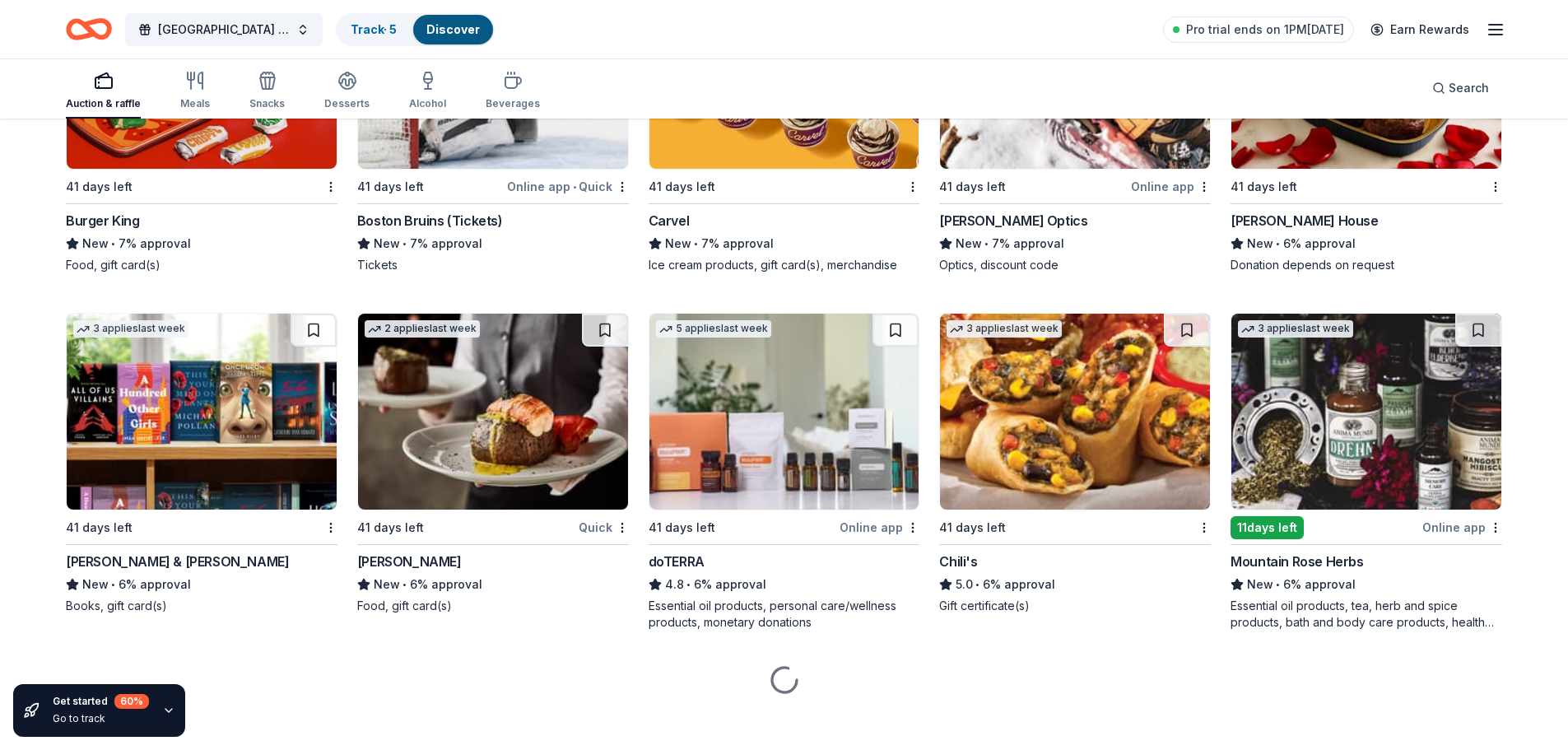
scroll to position [3867, 0]
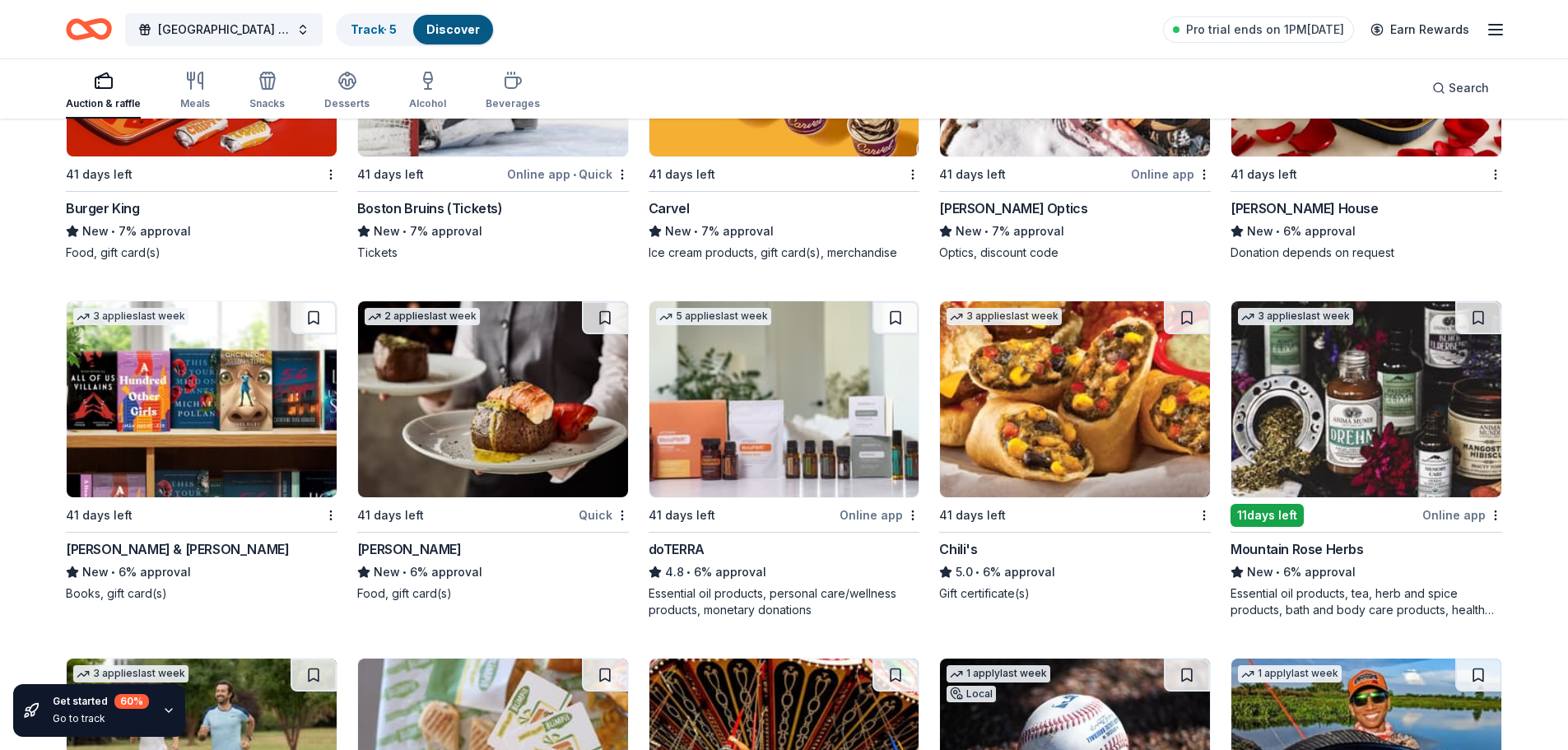
click at [144, 436] on img at bounding box center [202, 399] width 270 height 196
click at [683, 440] on img at bounding box center [784, 399] width 270 height 196
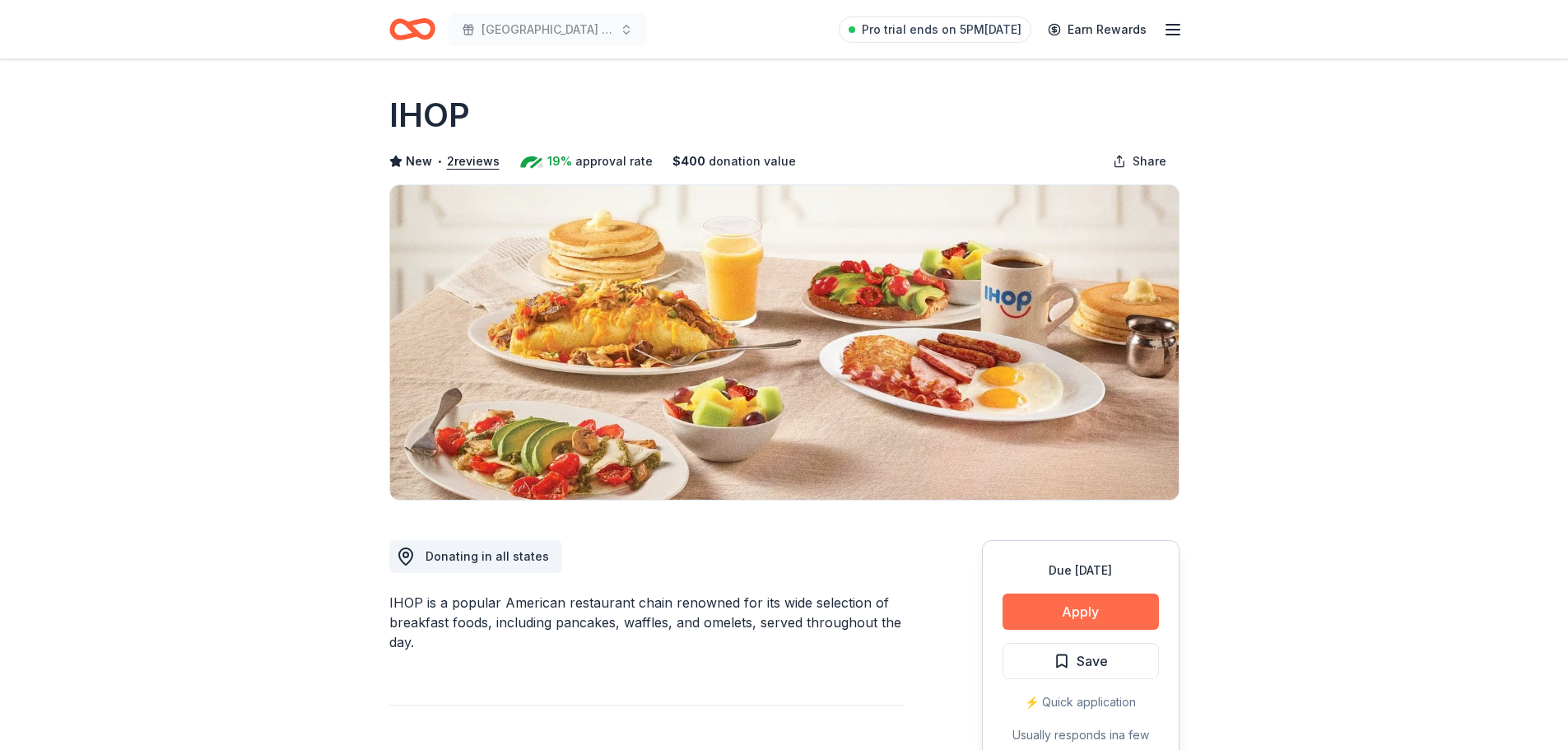
click at [1027, 608] on button "Apply" at bounding box center [1081, 612] width 156 height 36
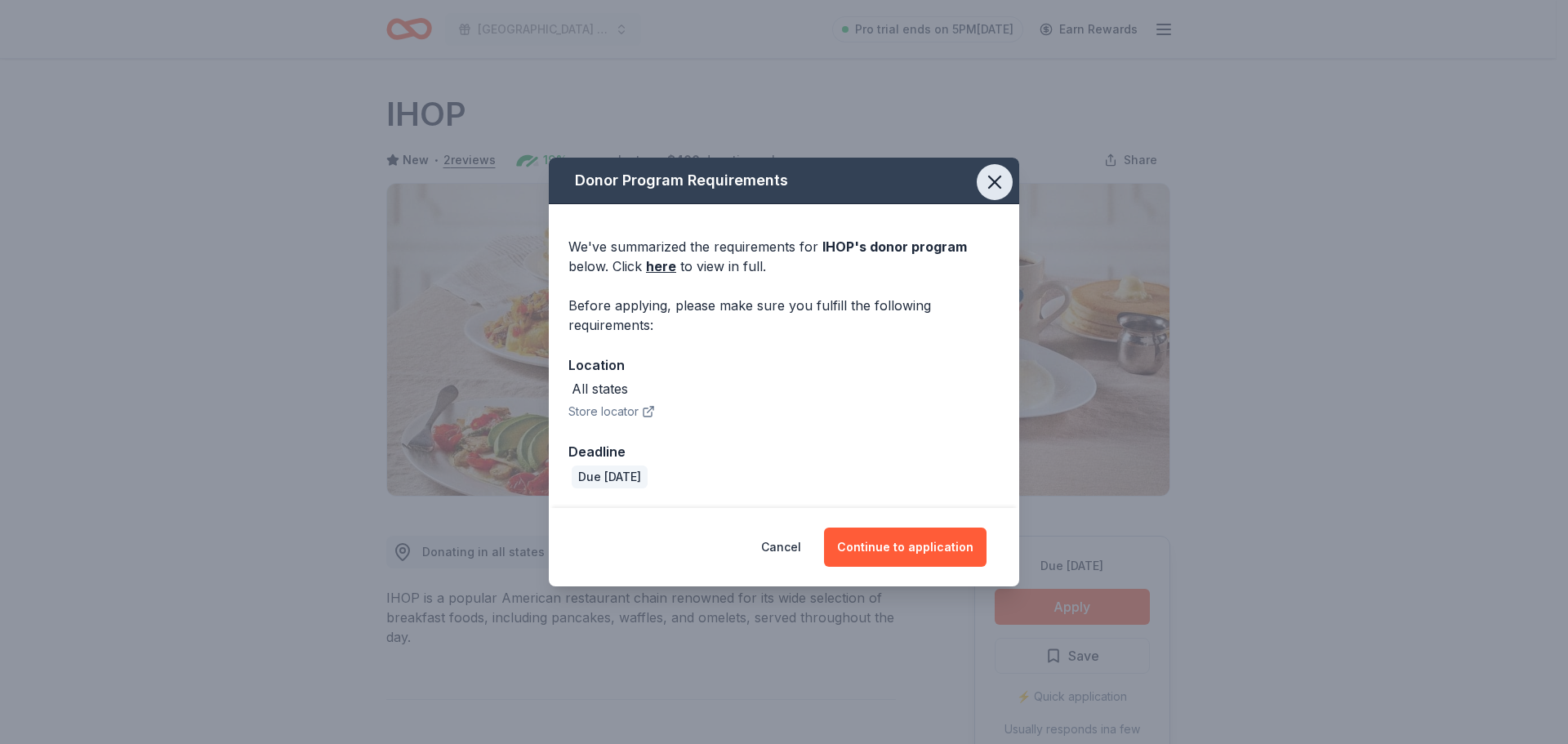
click at [999, 173] on icon "button" at bounding box center [995, 182] width 23 height 23
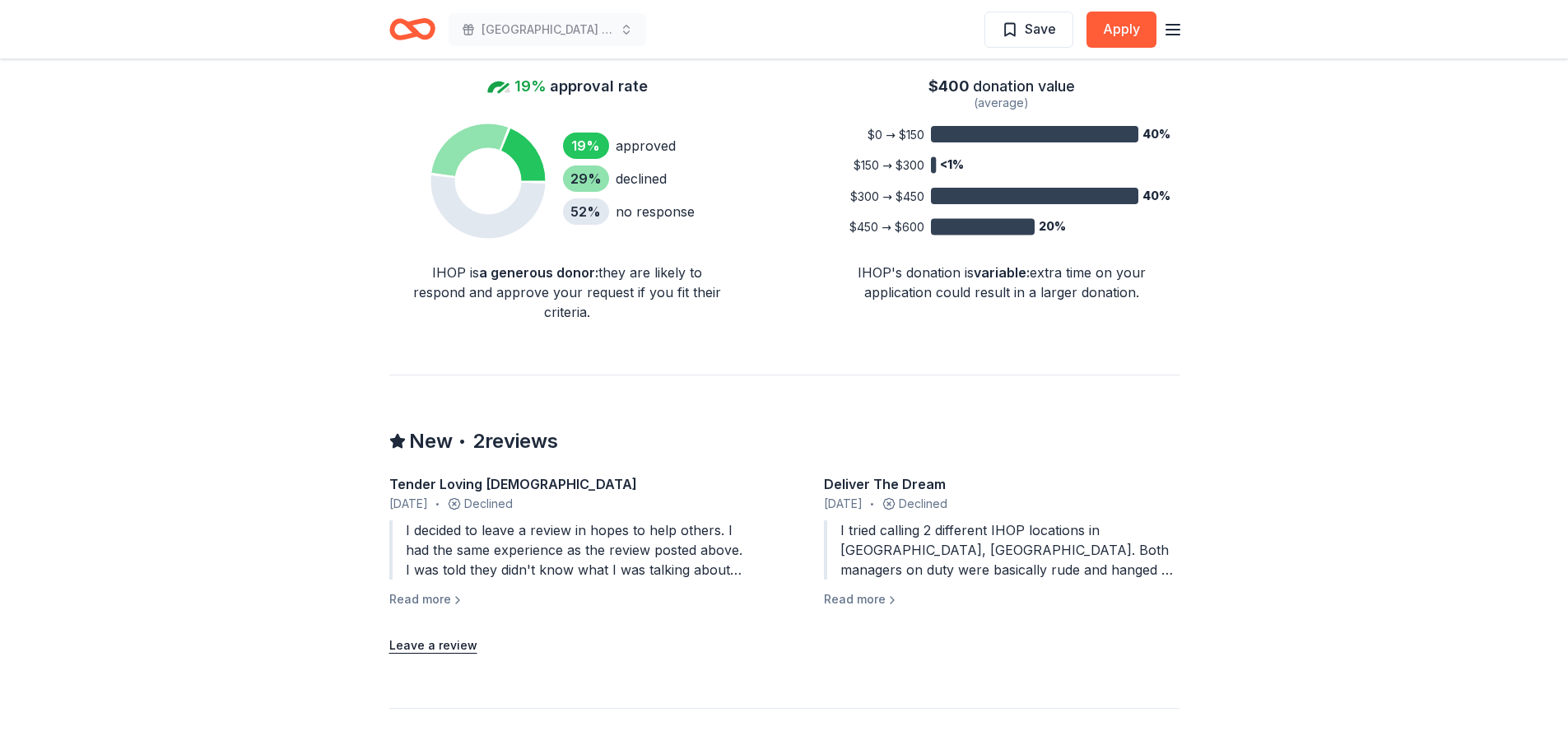
scroll to position [1153, 0]
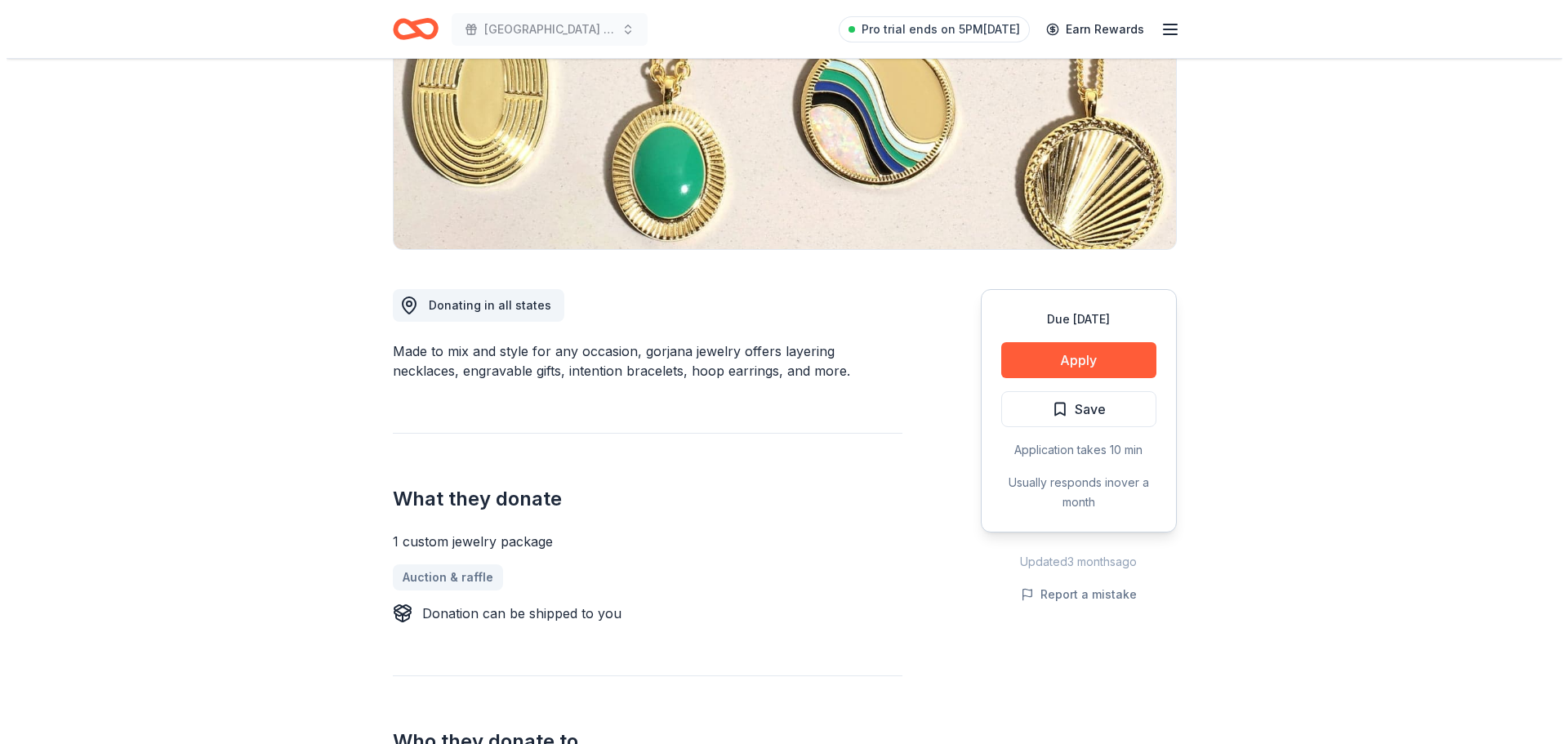
scroll to position [245, 0]
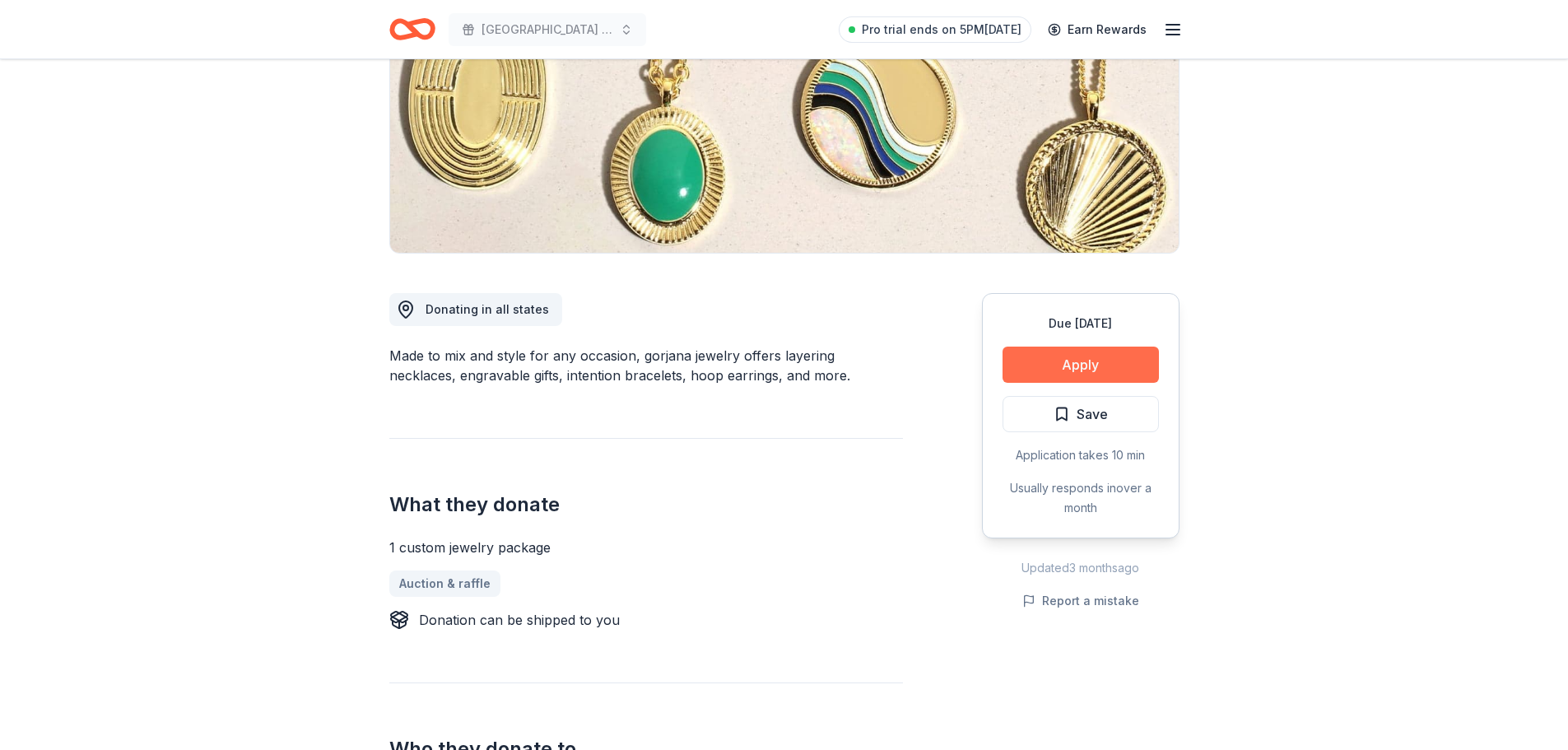
click at [1090, 355] on button "Apply" at bounding box center [1081, 365] width 156 height 36
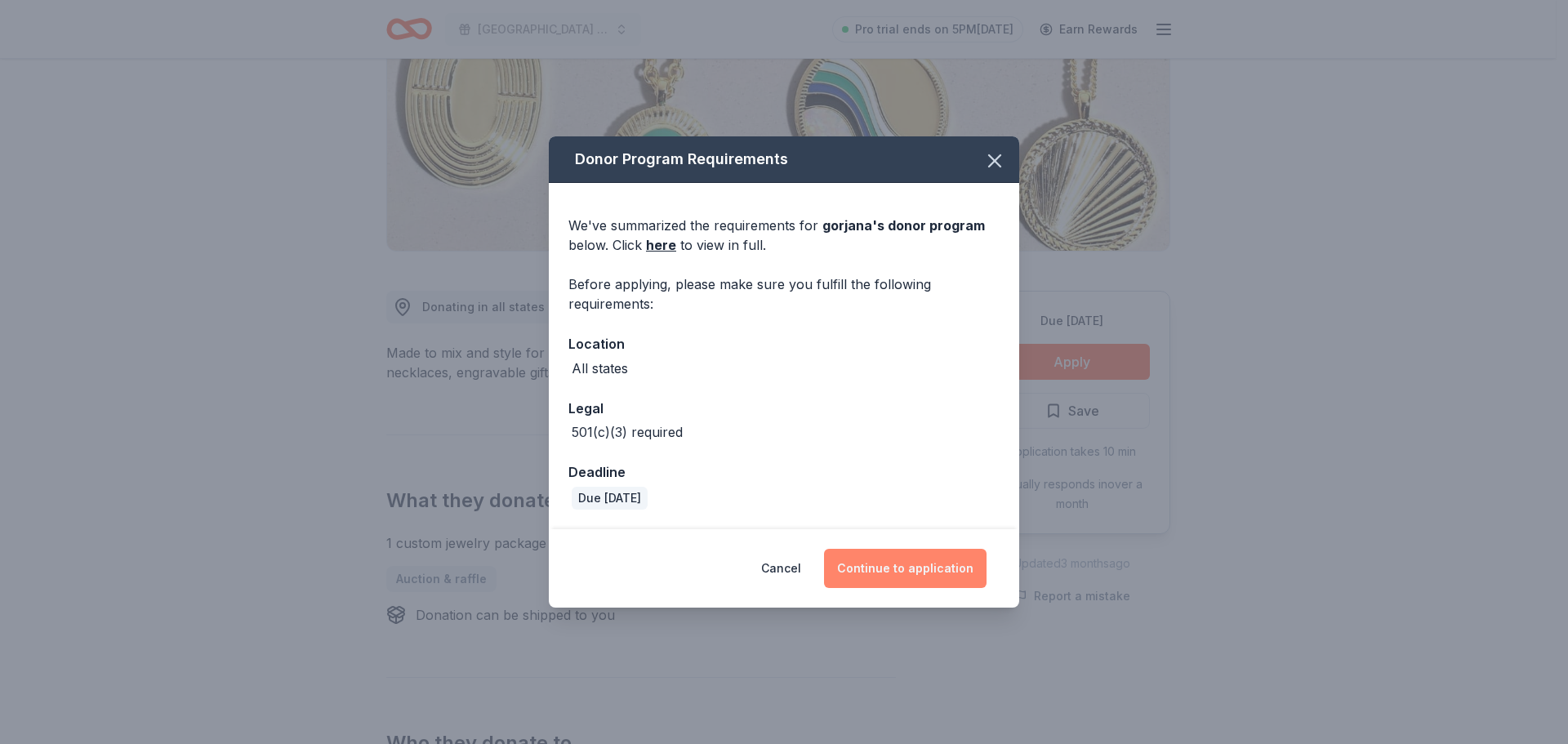
click at [867, 572] on button "Continue to application" at bounding box center [905, 568] width 163 height 39
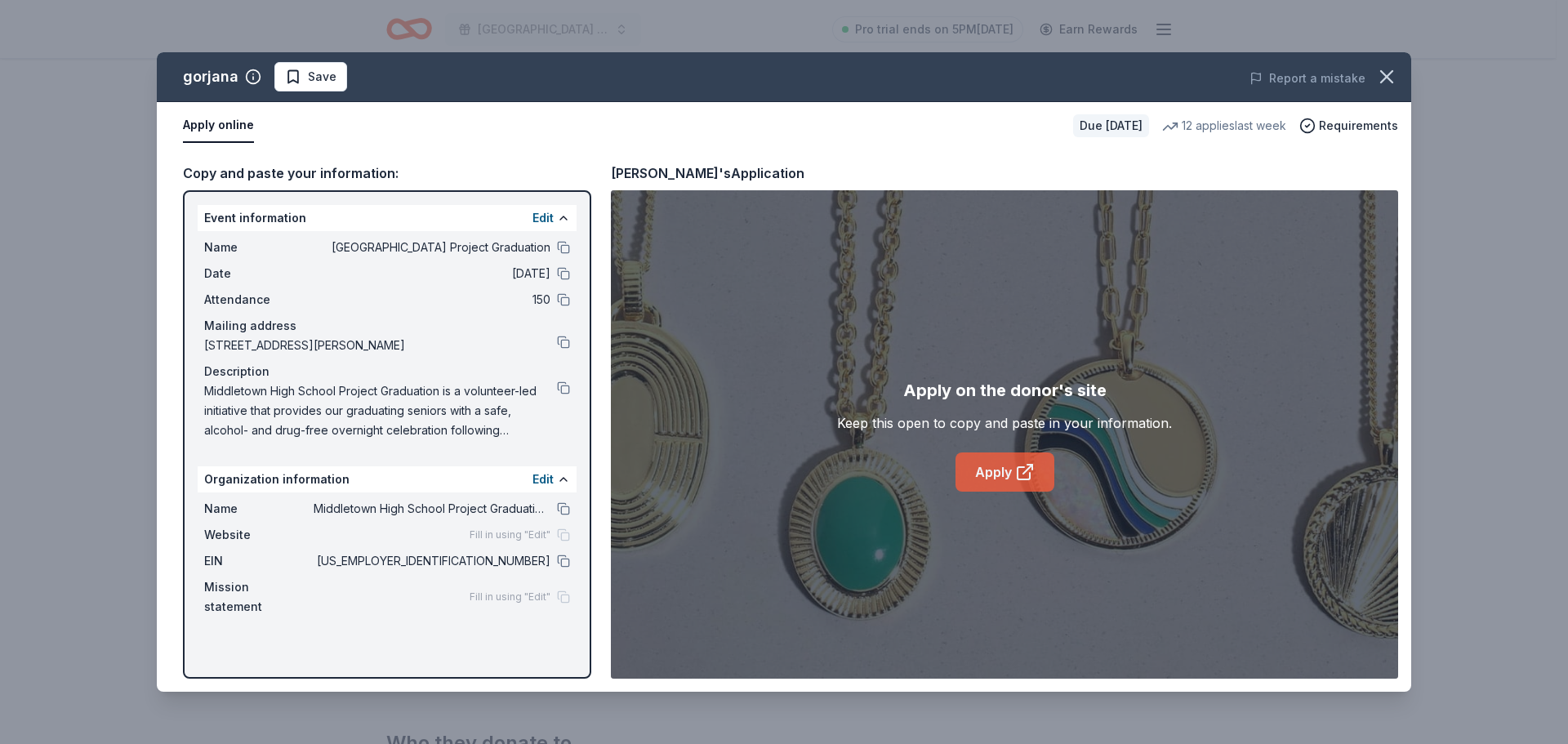
click at [1021, 463] on icon at bounding box center [1025, 472] width 20 height 20
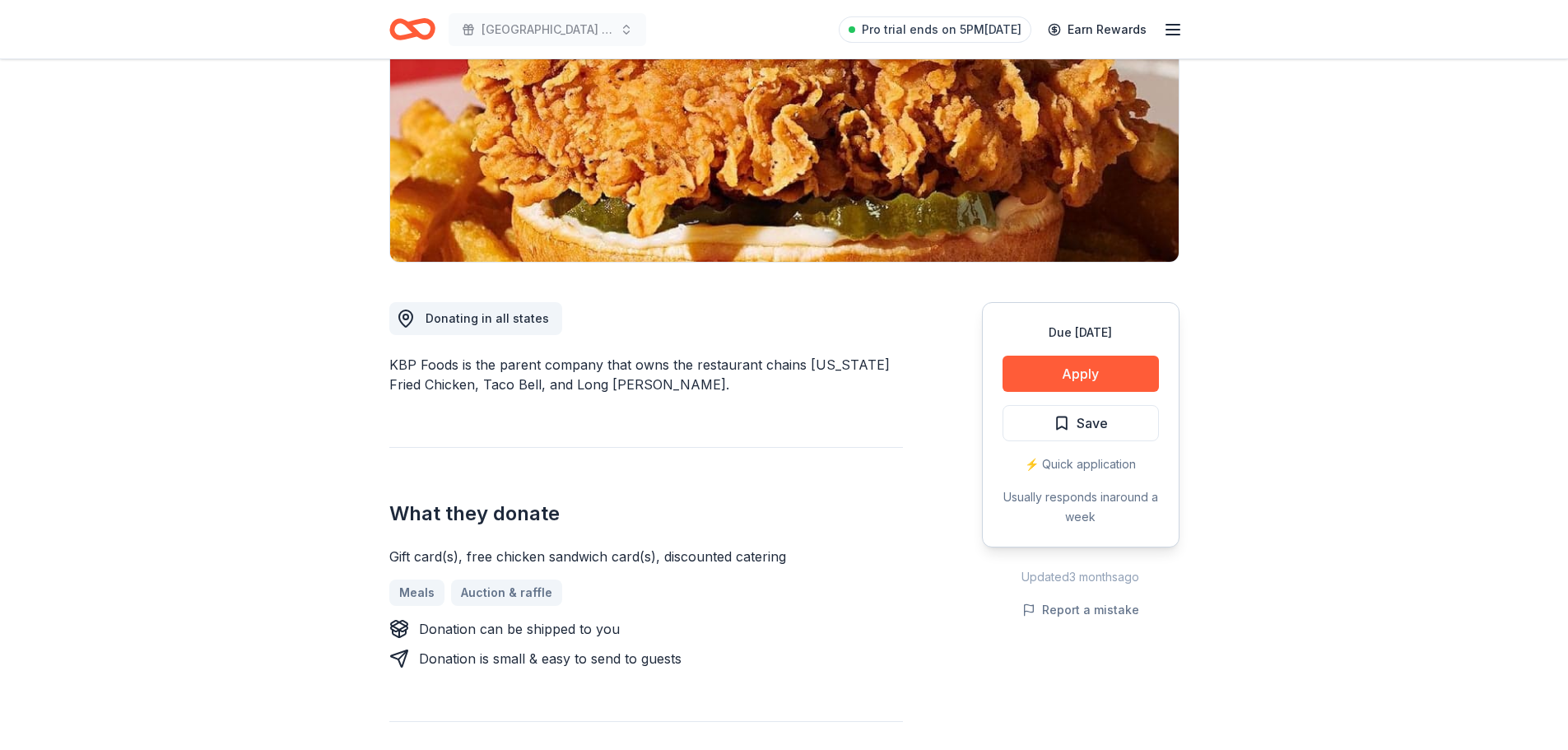
scroll to position [247, 0]
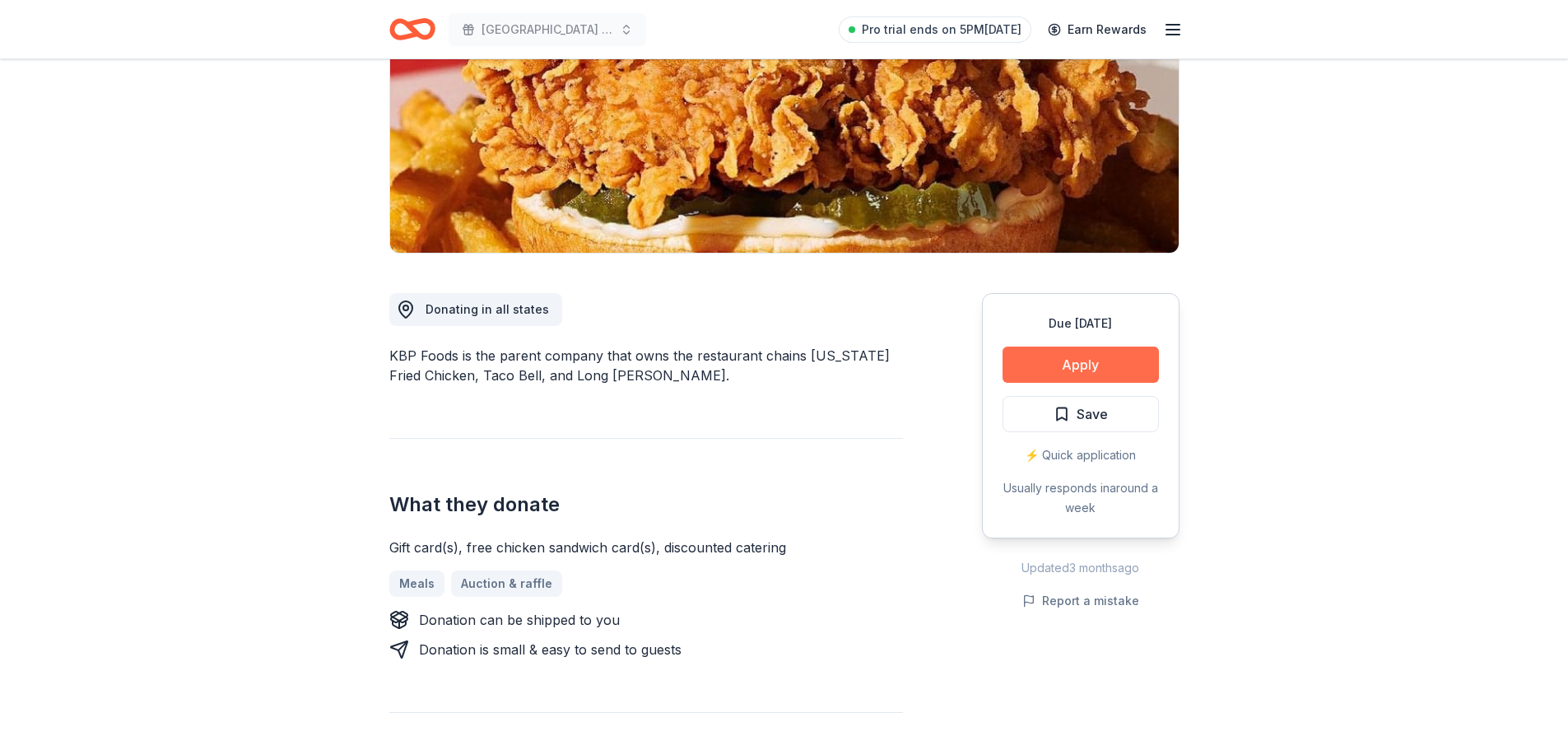
click at [1093, 361] on button "Apply" at bounding box center [1081, 365] width 156 height 36
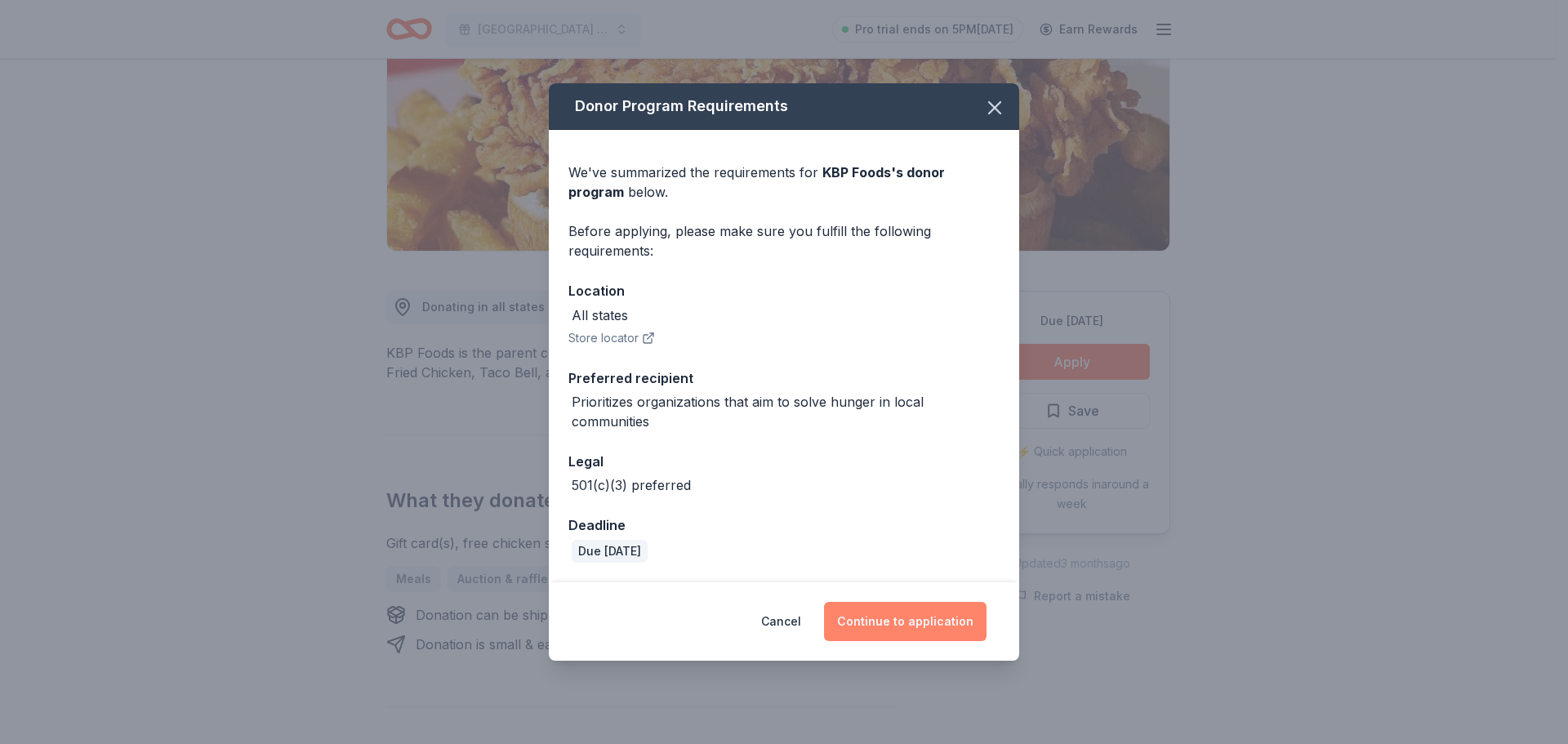
click at [858, 619] on button "Continue to application" at bounding box center [905, 621] width 163 height 39
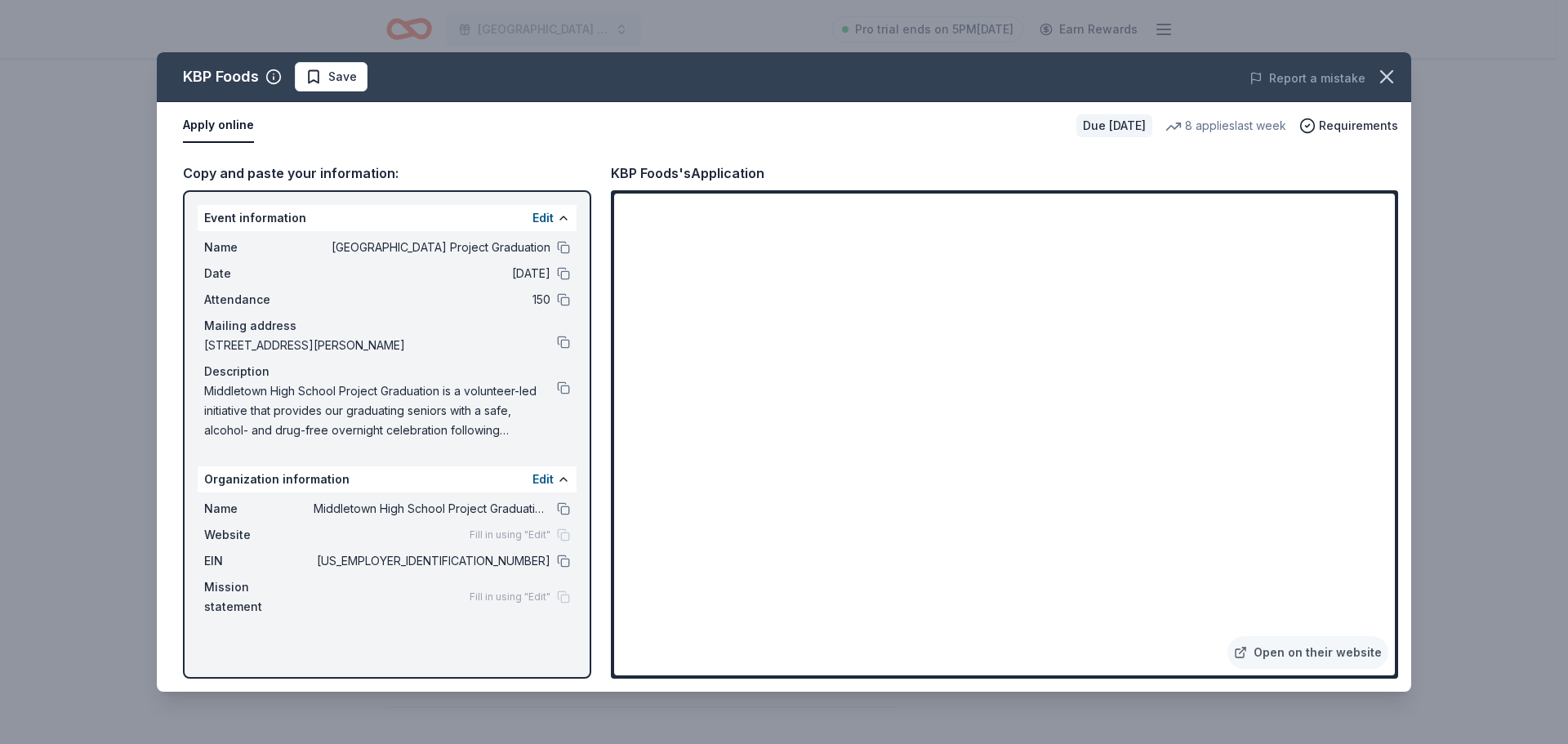
click at [555, 243] on div "Name Middletown High School Project Graduation" at bounding box center [387, 247] width 366 height 20
click at [560, 242] on button at bounding box center [564, 247] width 13 height 13
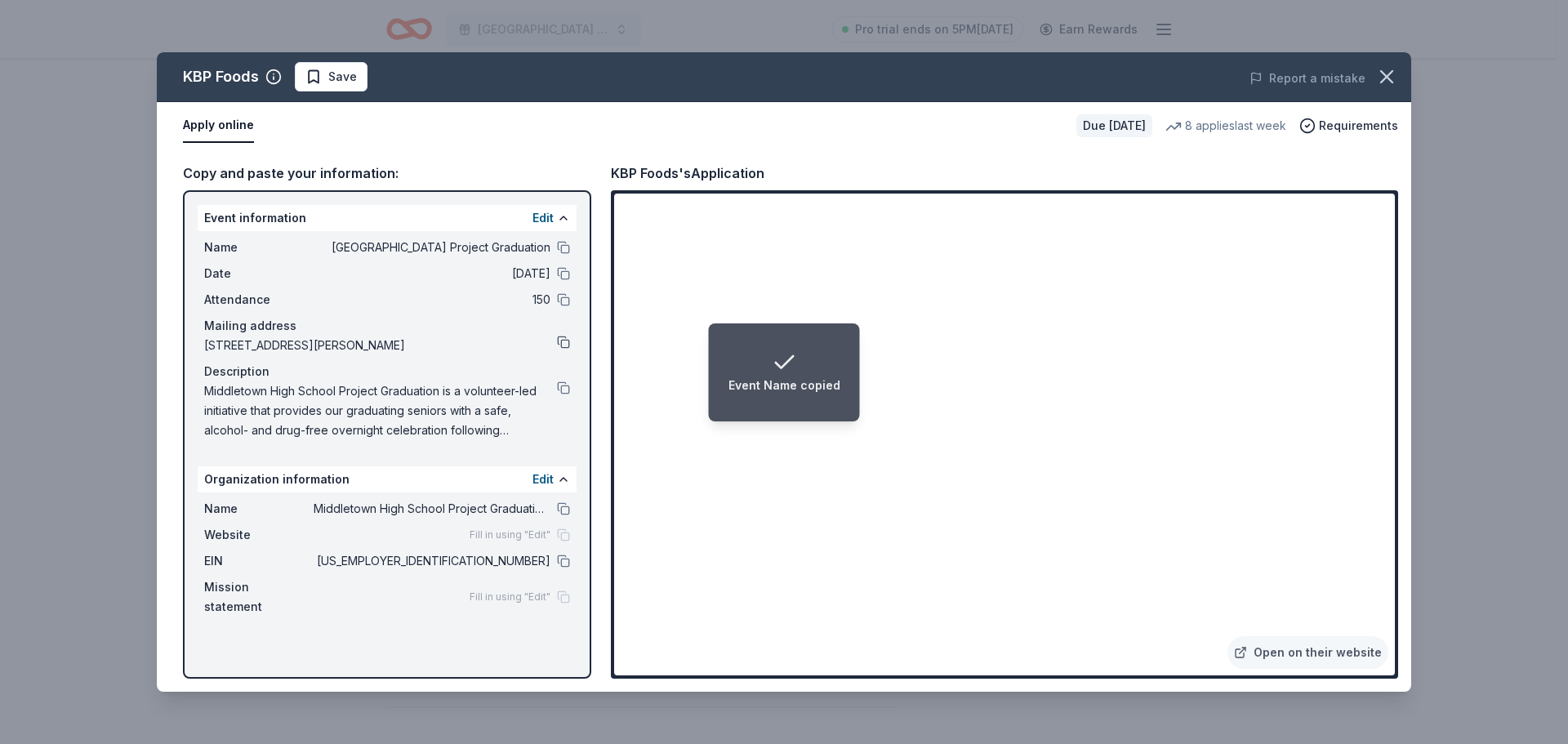
click at [561, 338] on button at bounding box center [564, 342] width 13 height 13
click at [564, 389] on button at bounding box center [564, 388] width 13 height 13
click at [1379, 71] on icon "button" at bounding box center [1387, 77] width 23 height 23
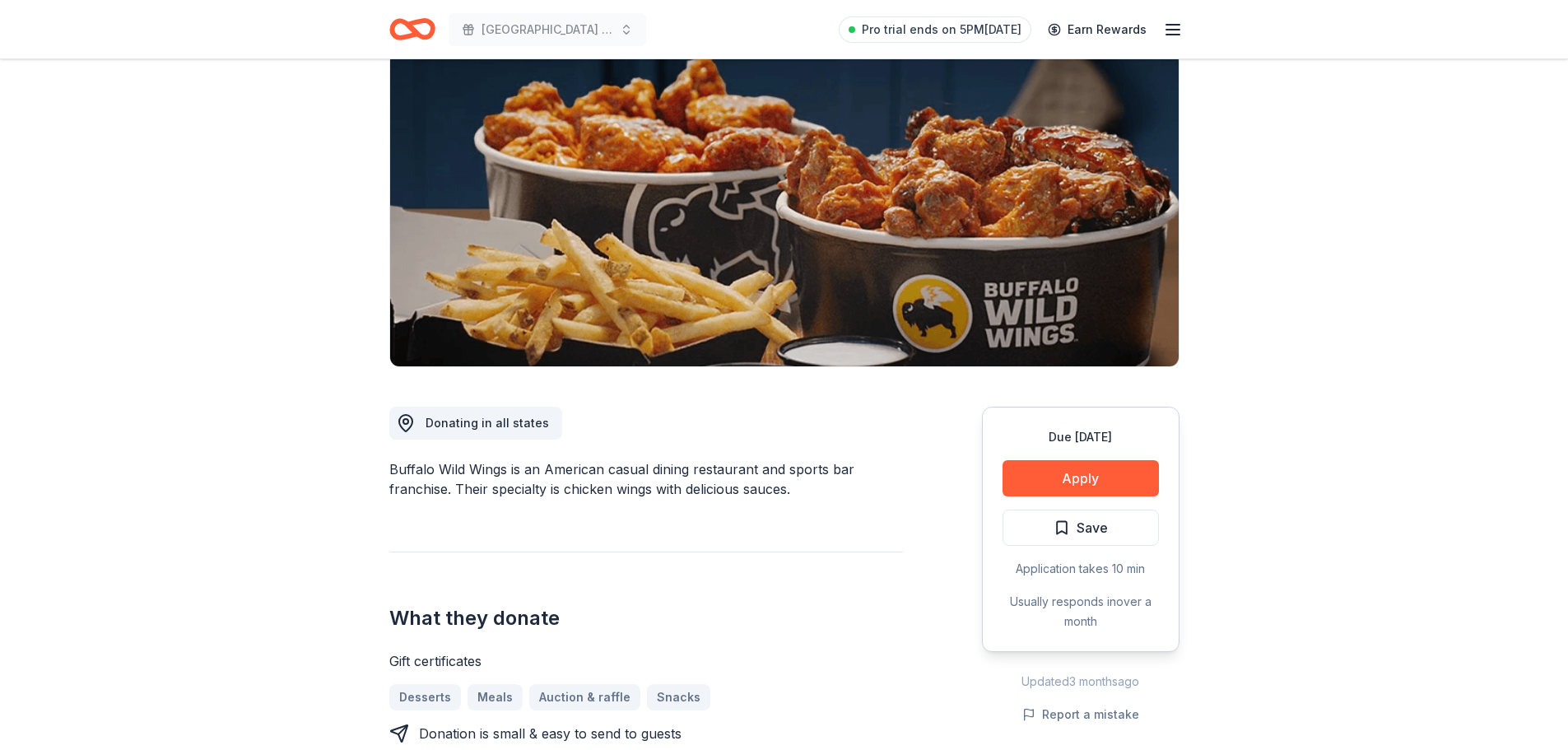
scroll to position [329, 0]
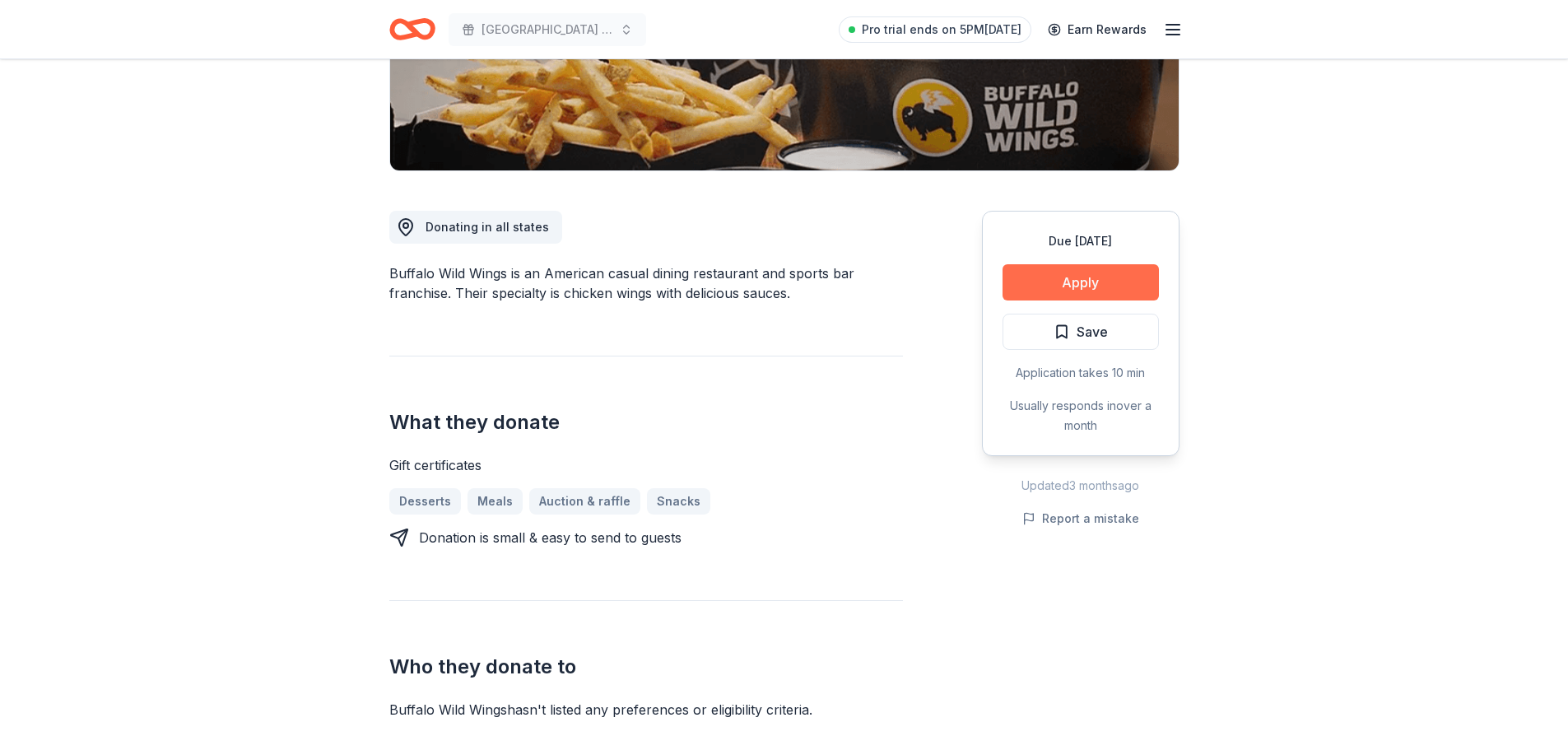
click at [1056, 286] on button "Apply" at bounding box center [1081, 282] width 156 height 36
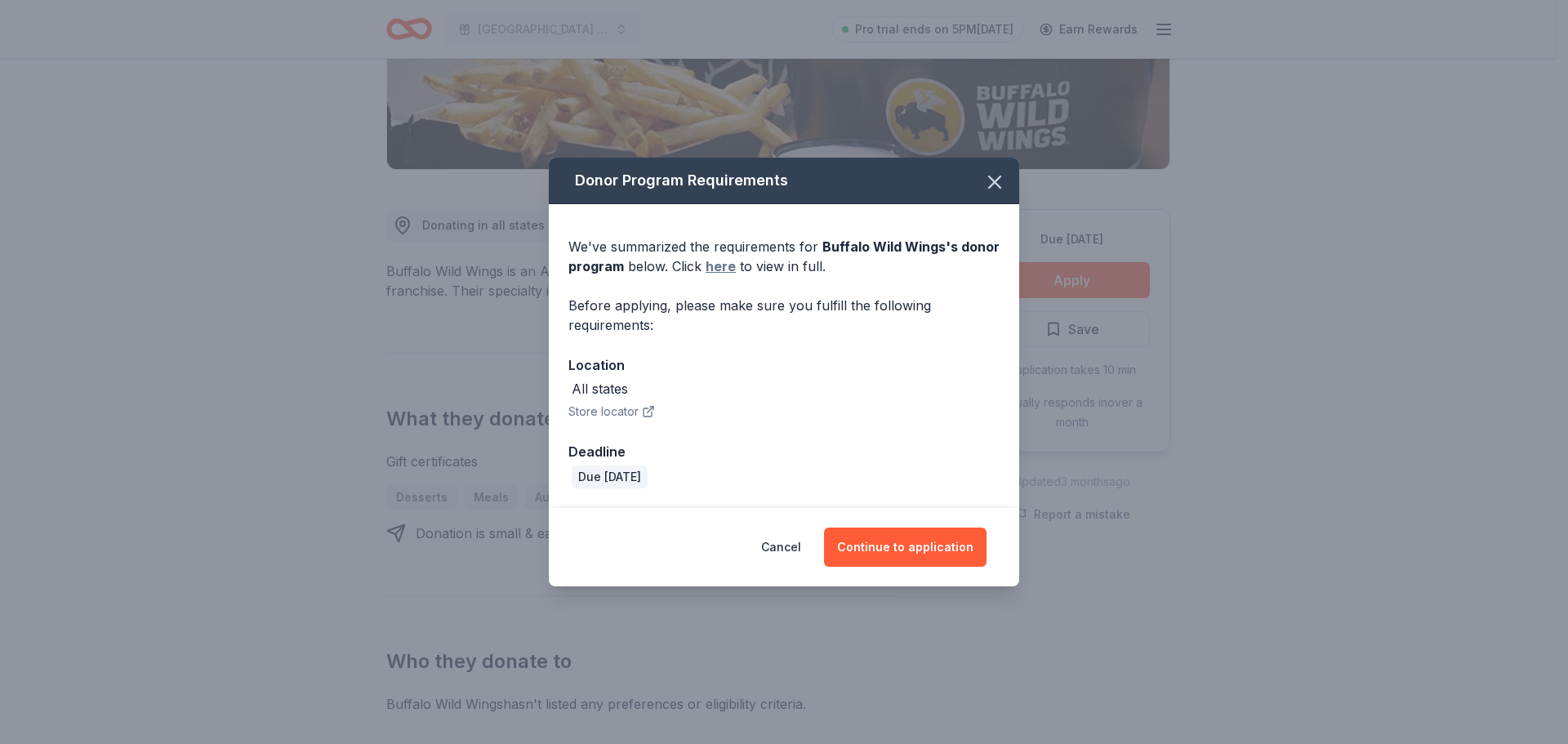
click at [719, 266] on link "here" at bounding box center [720, 266] width 30 height 20
click at [929, 549] on button "Continue to application" at bounding box center [905, 547] width 163 height 39
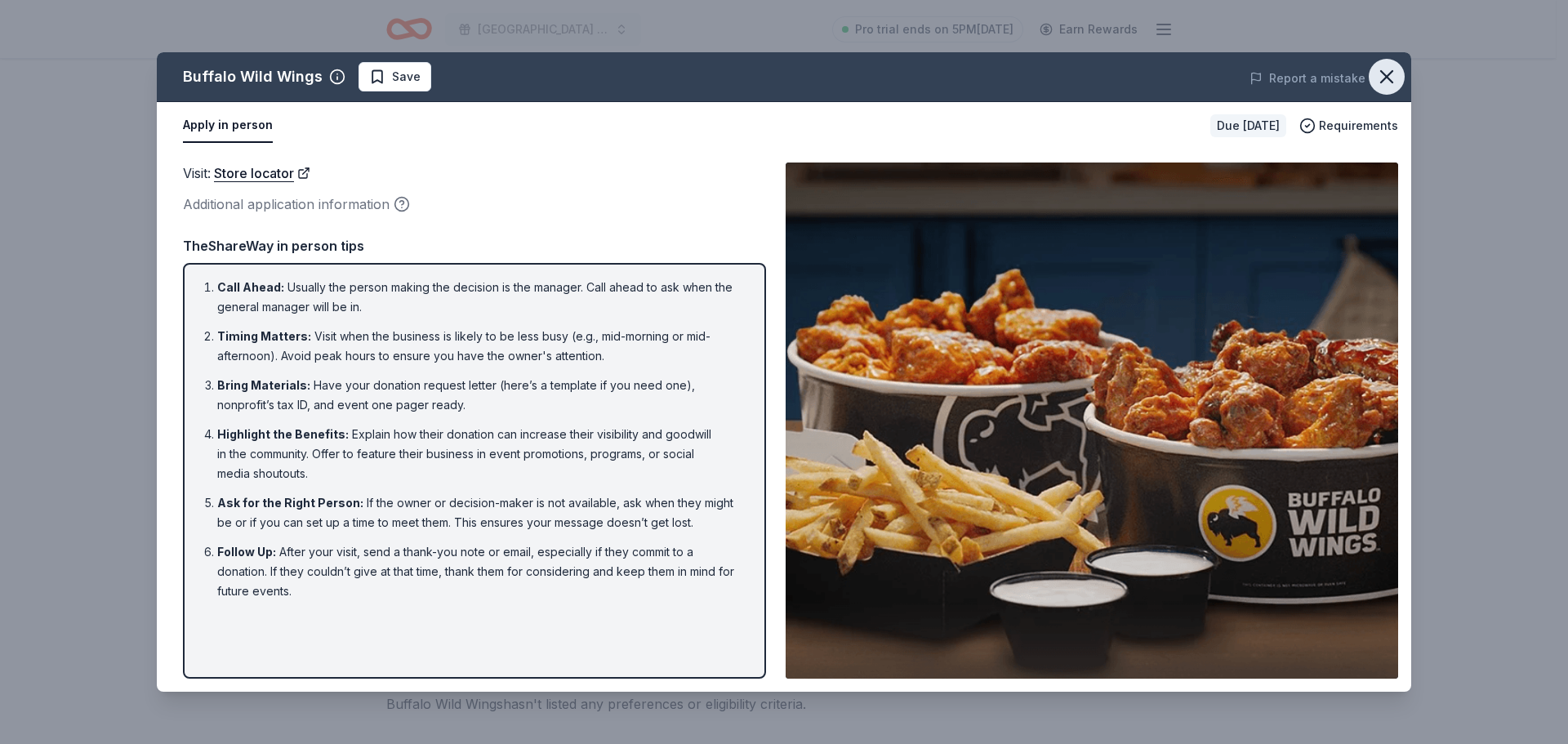
click at [1393, 73] on icon "button" at bounding box center [1387, 77] width 23 height 23
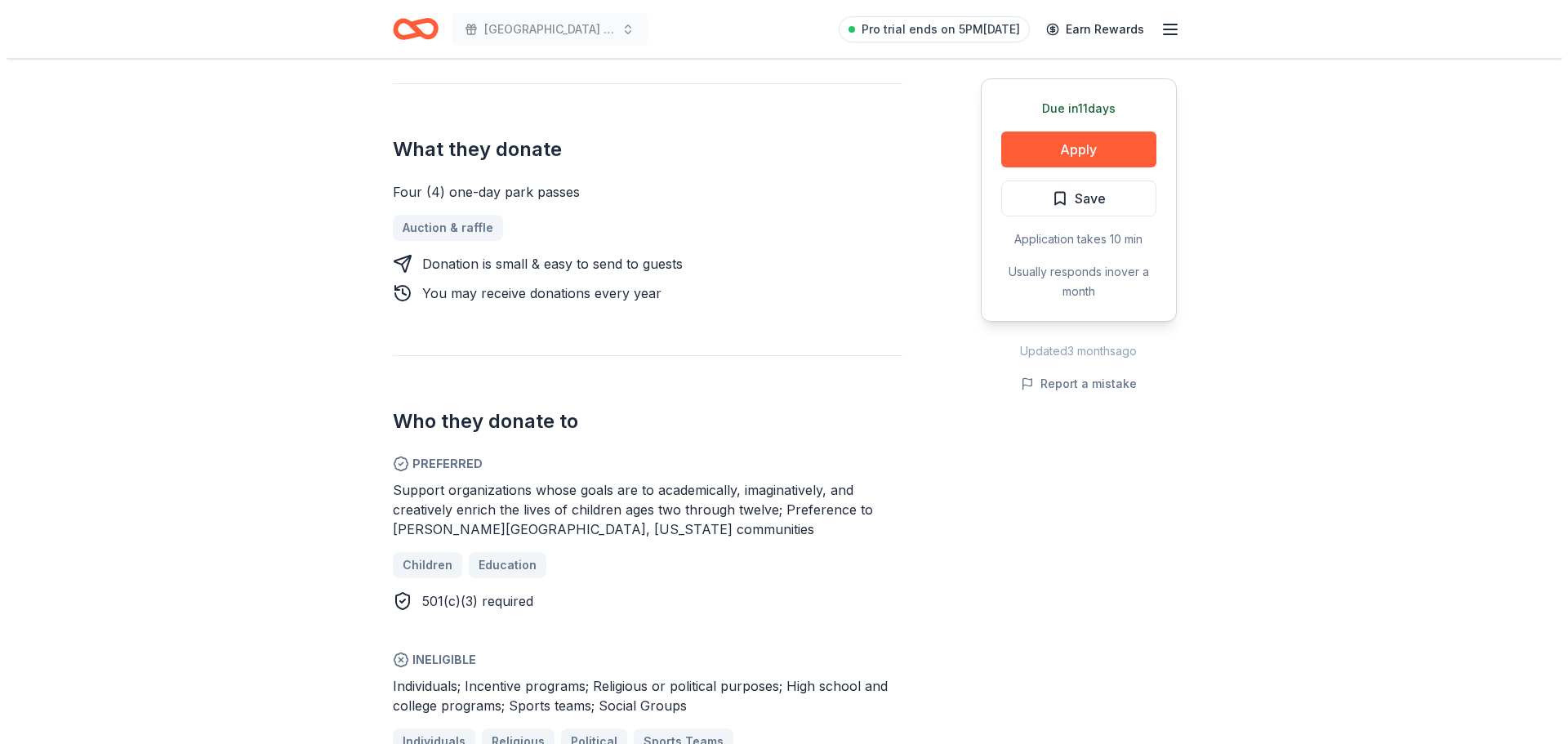
scroll to position [653, 0]
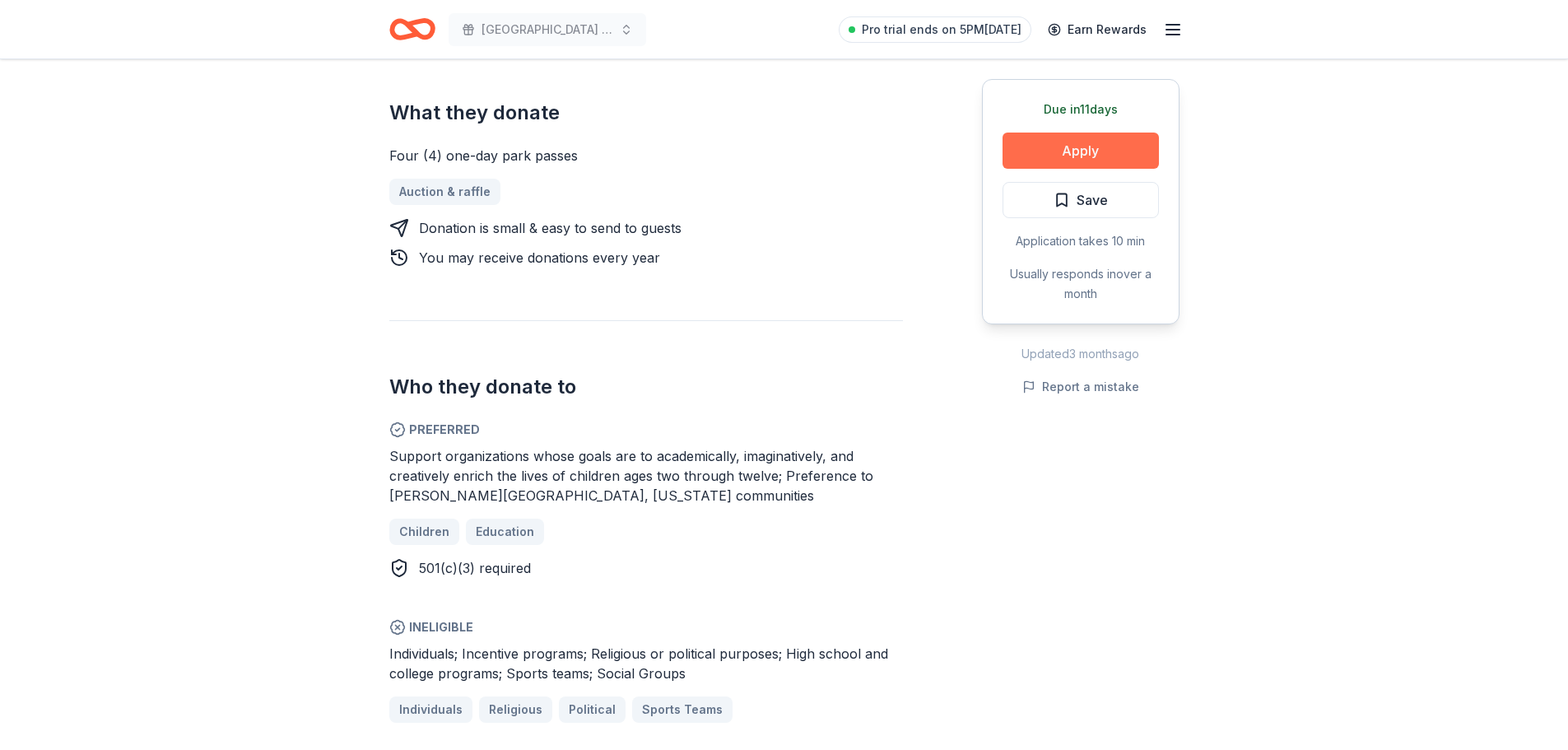
click at [1042, 153] on button "Apply" at bounding box center [1081, 151] width 156 height 36
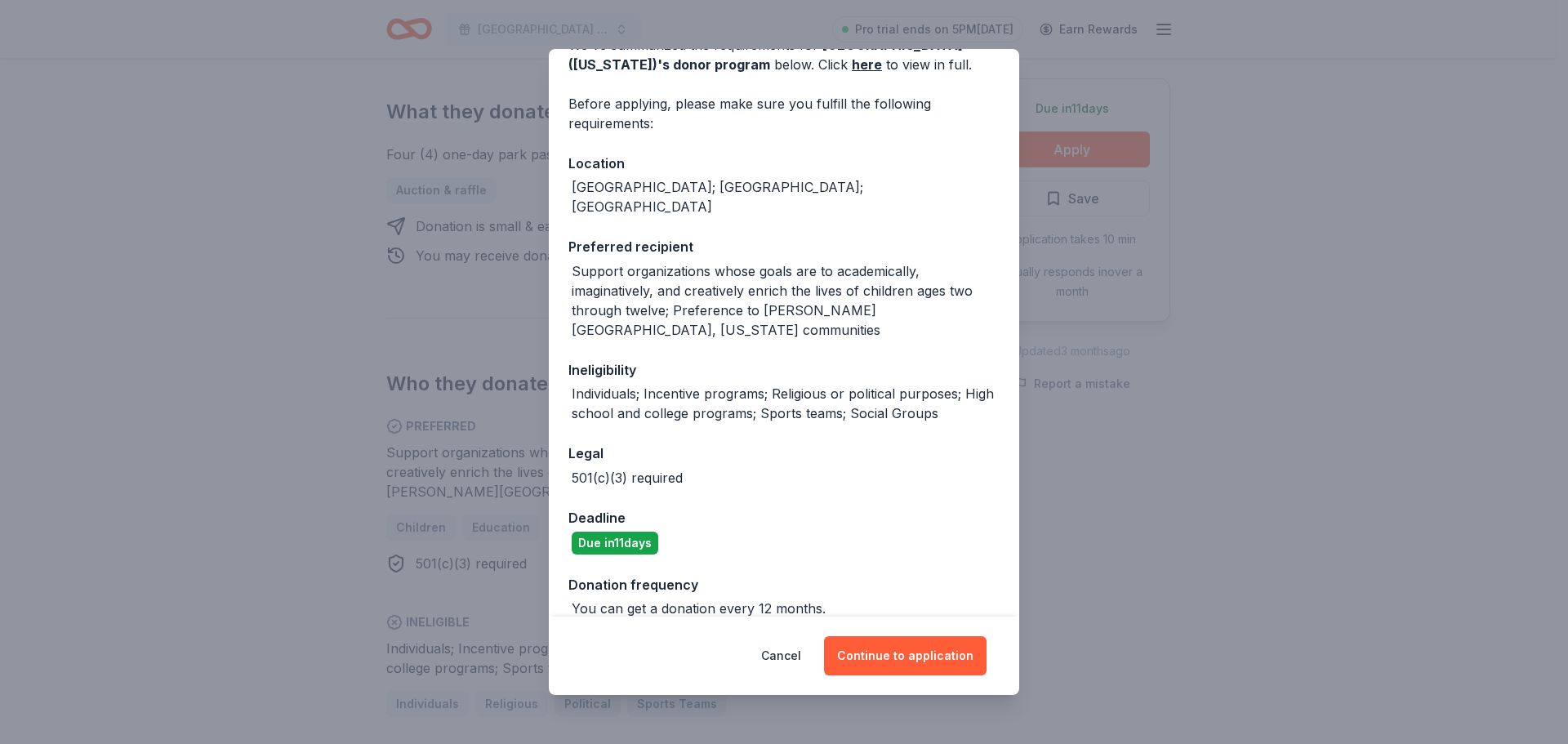
scroll to position [95, 0]
click at [915, 651] on button "Continue to application" at bounding box center [905, 656] width 163 height 39
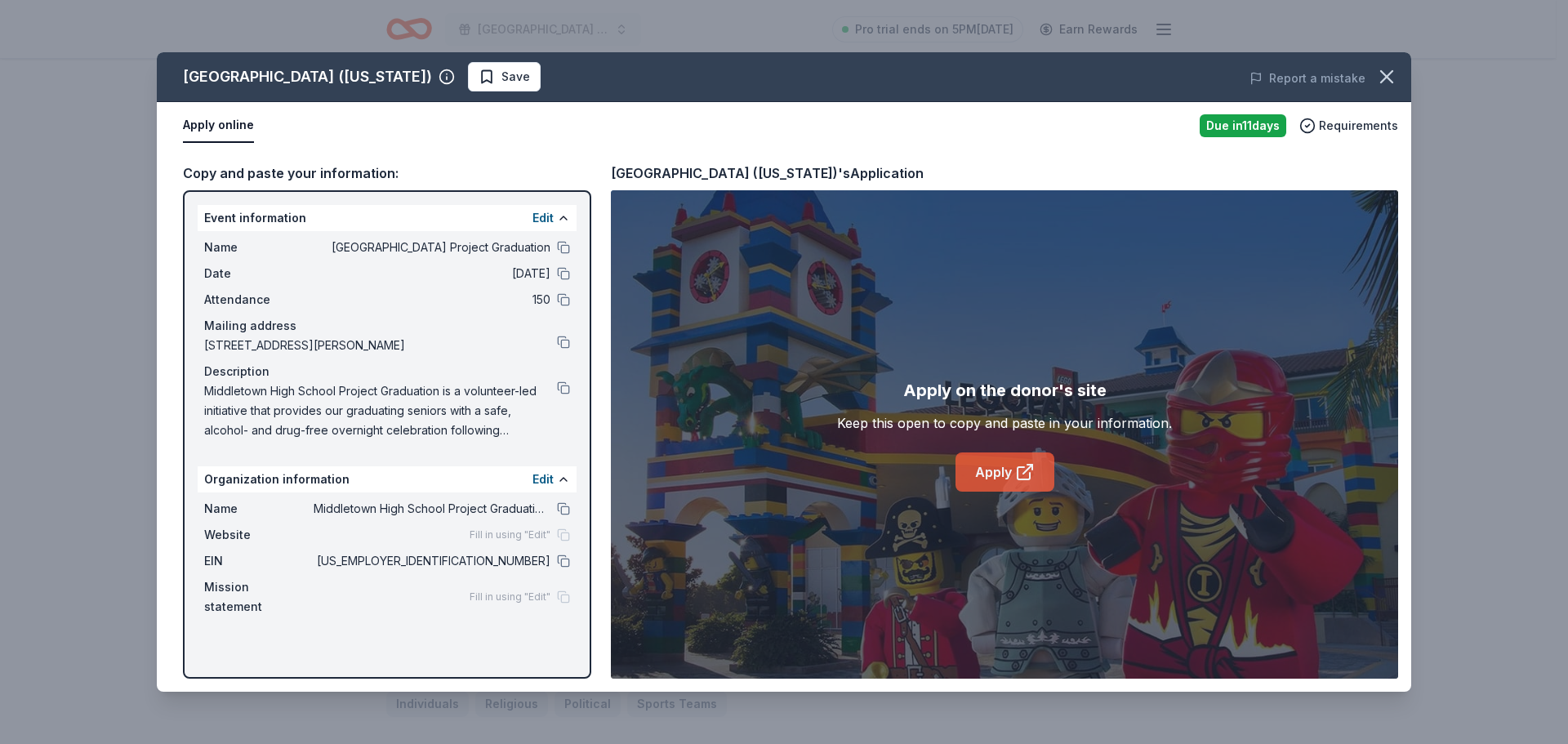
click at [983, 476] on link "Apply" at bounding box center [1004, 472] width 99 height 39
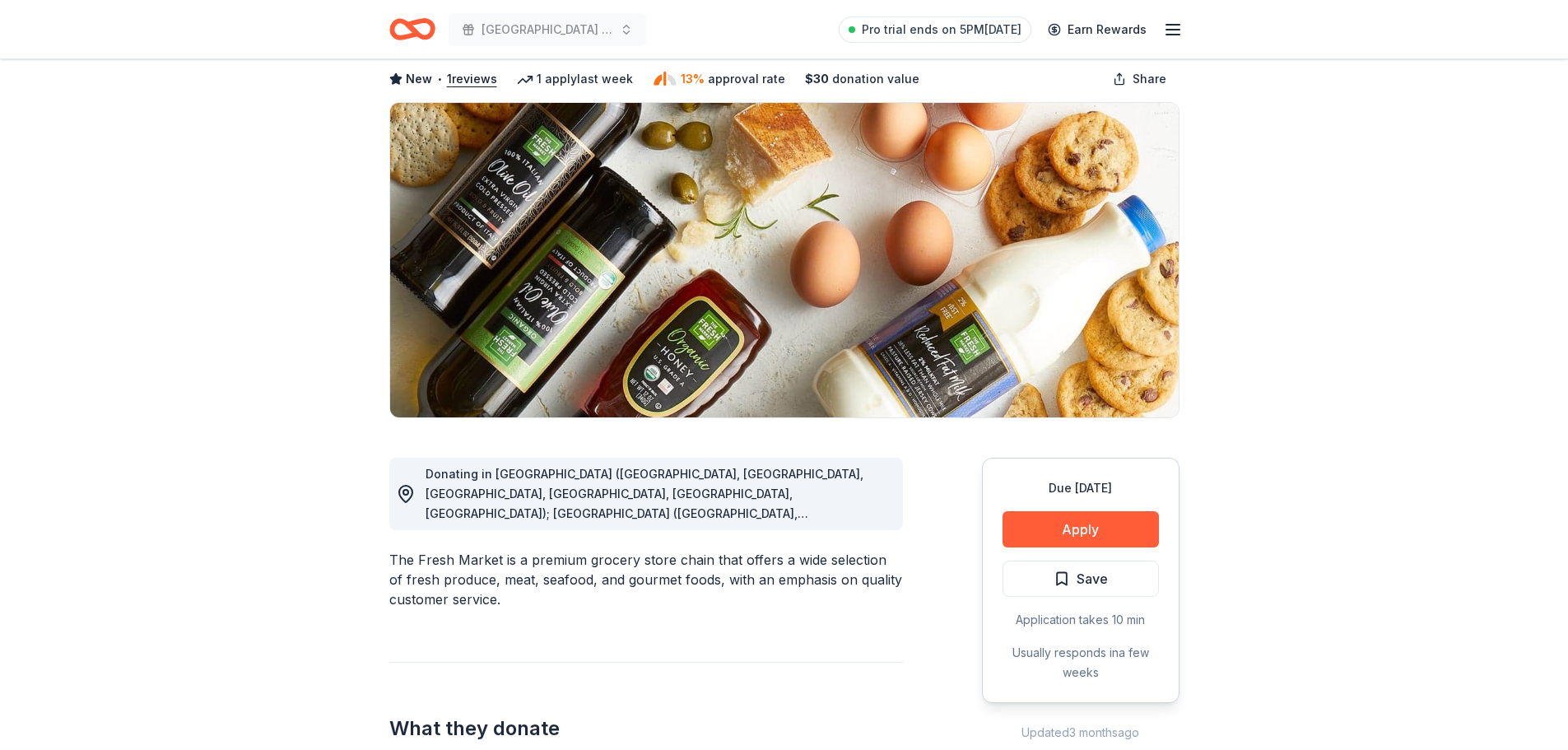
scroll to position [165, 0]
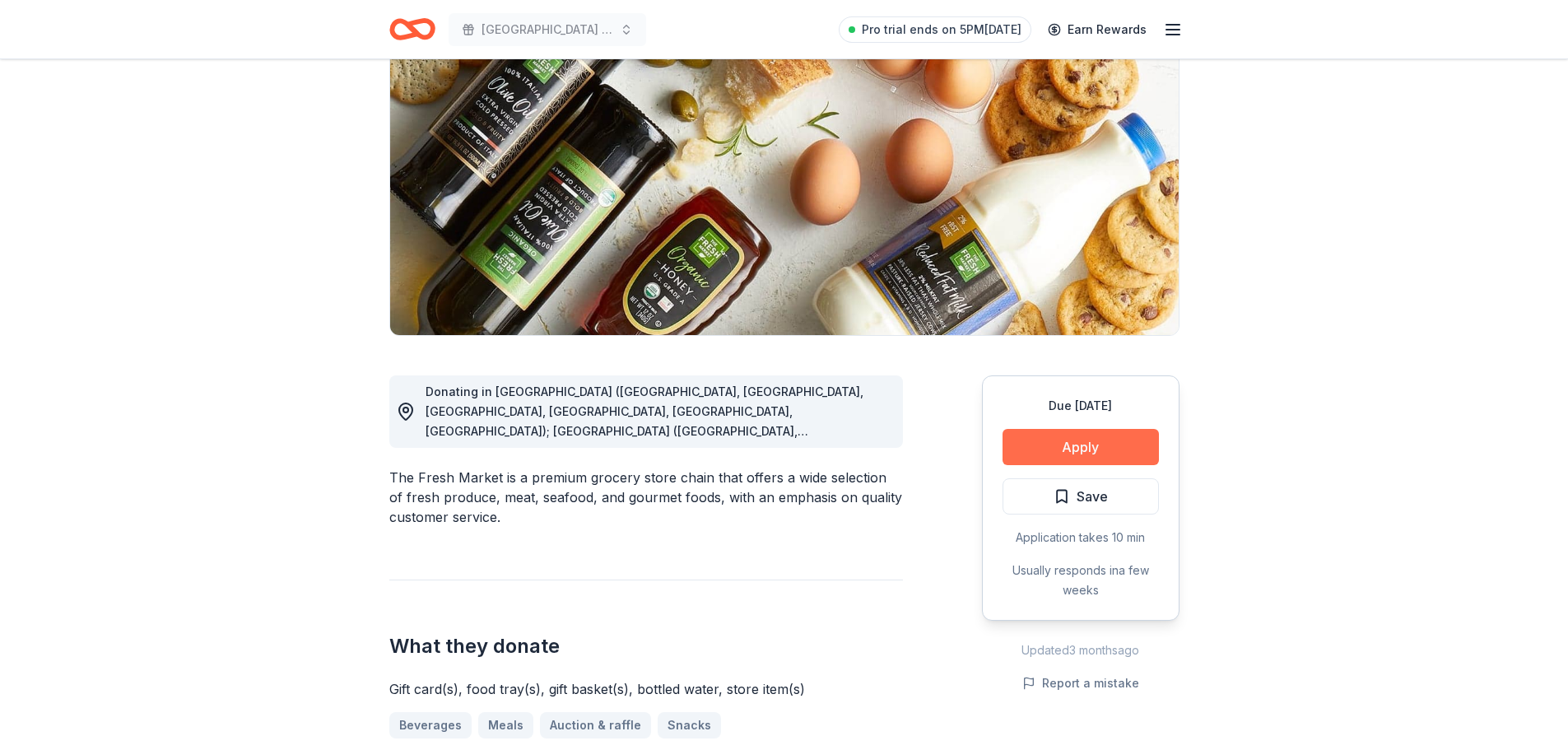
click at [1112, 464] on button "Apply" at bounding box center [1081, 447] width 156 height 36
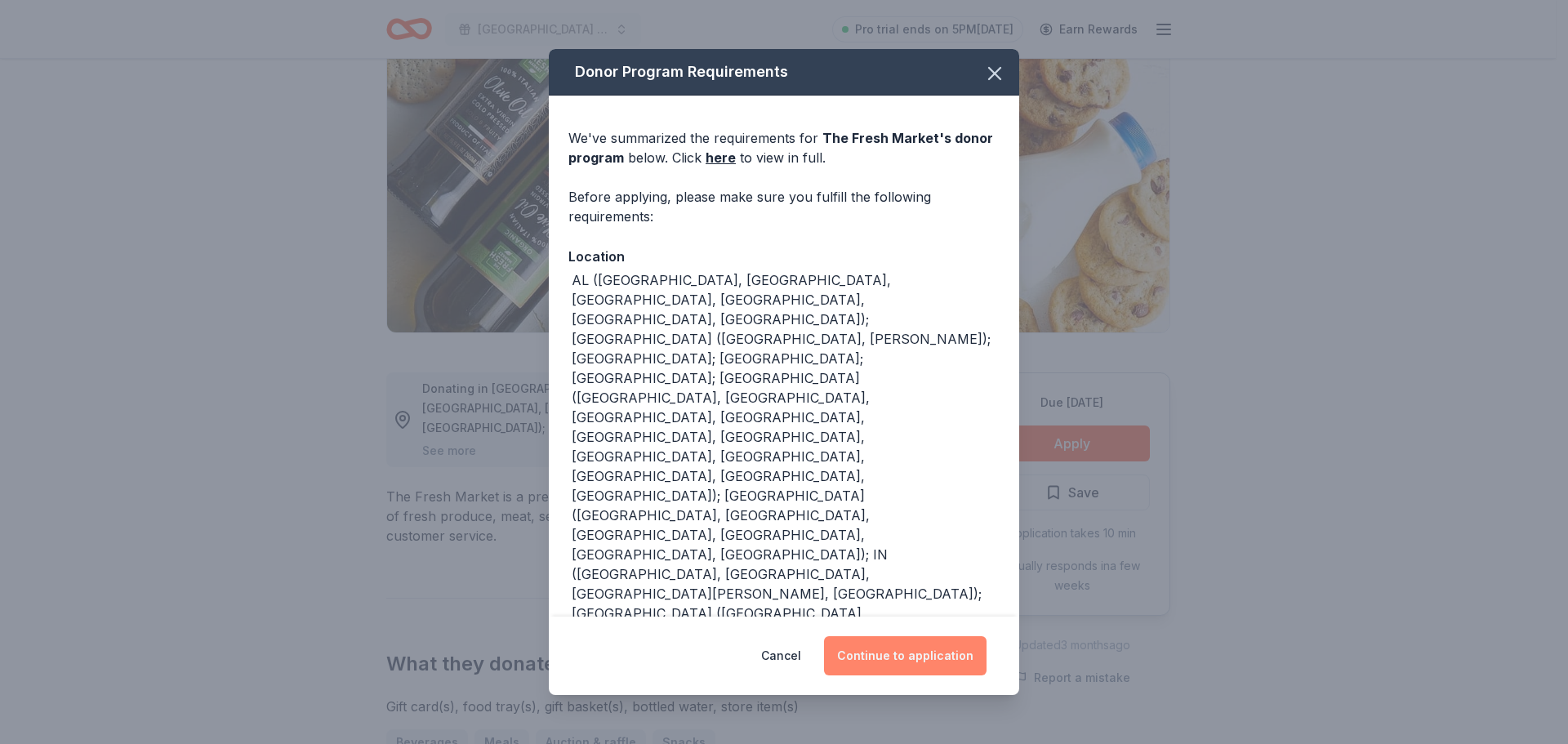
click at [887, 652] on button "Continue to application" at bounding box center [905, 656] width 163 height 39
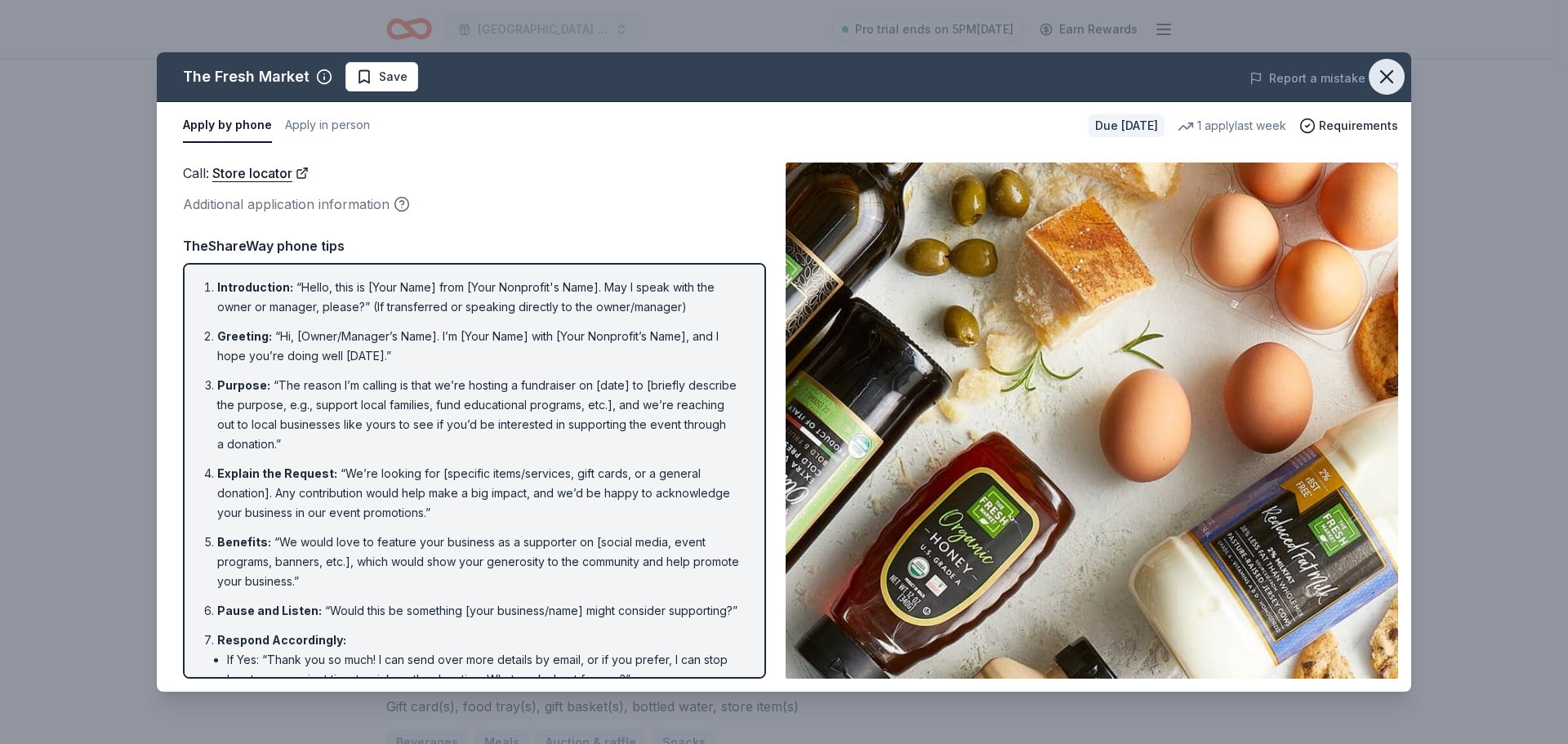
click at [1389, 81] on icon "button" at bounding box center [1387, 77] width 23 height 23
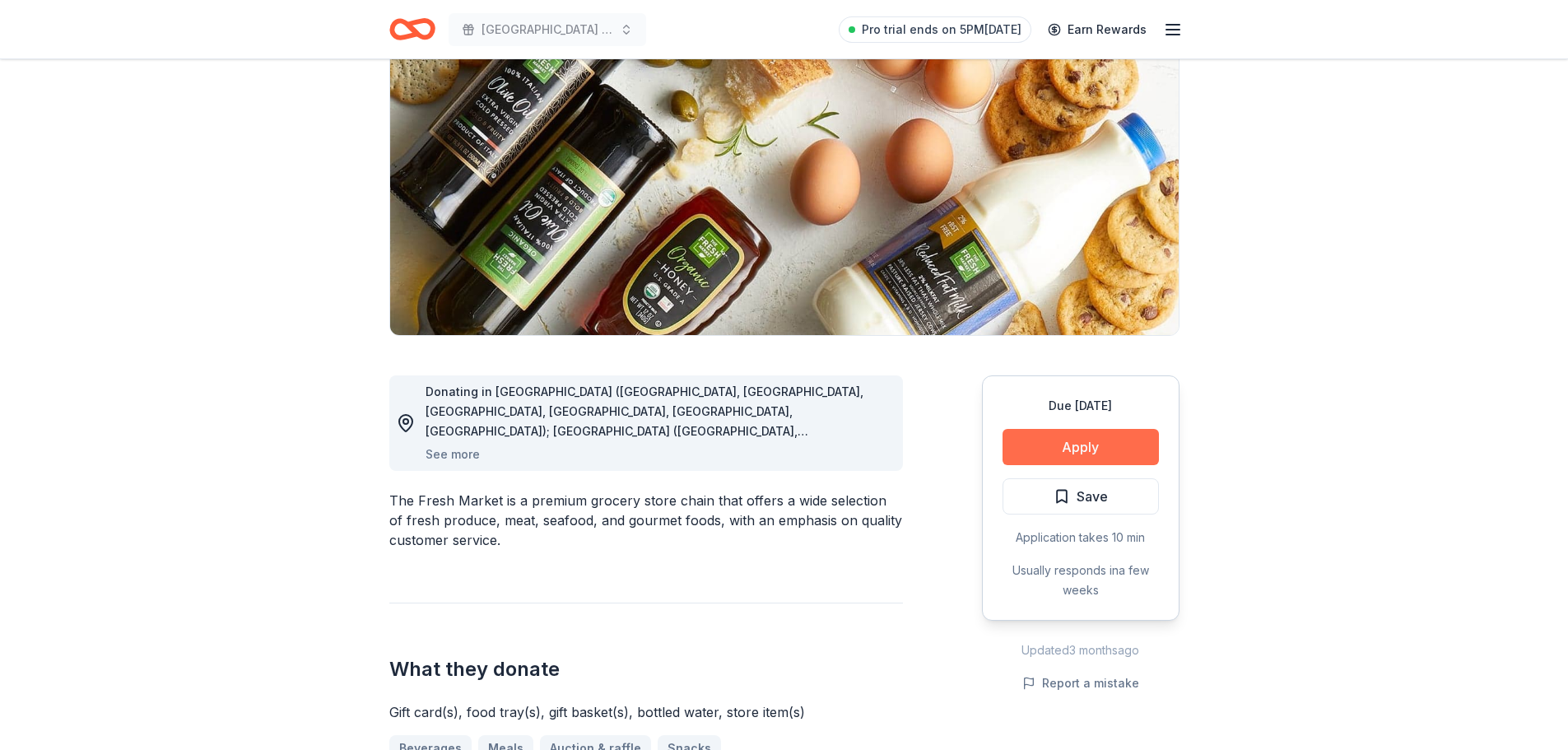
click at [1105, 454] on button "Apply" at bounding box center [1081, 447] width 156 height 36
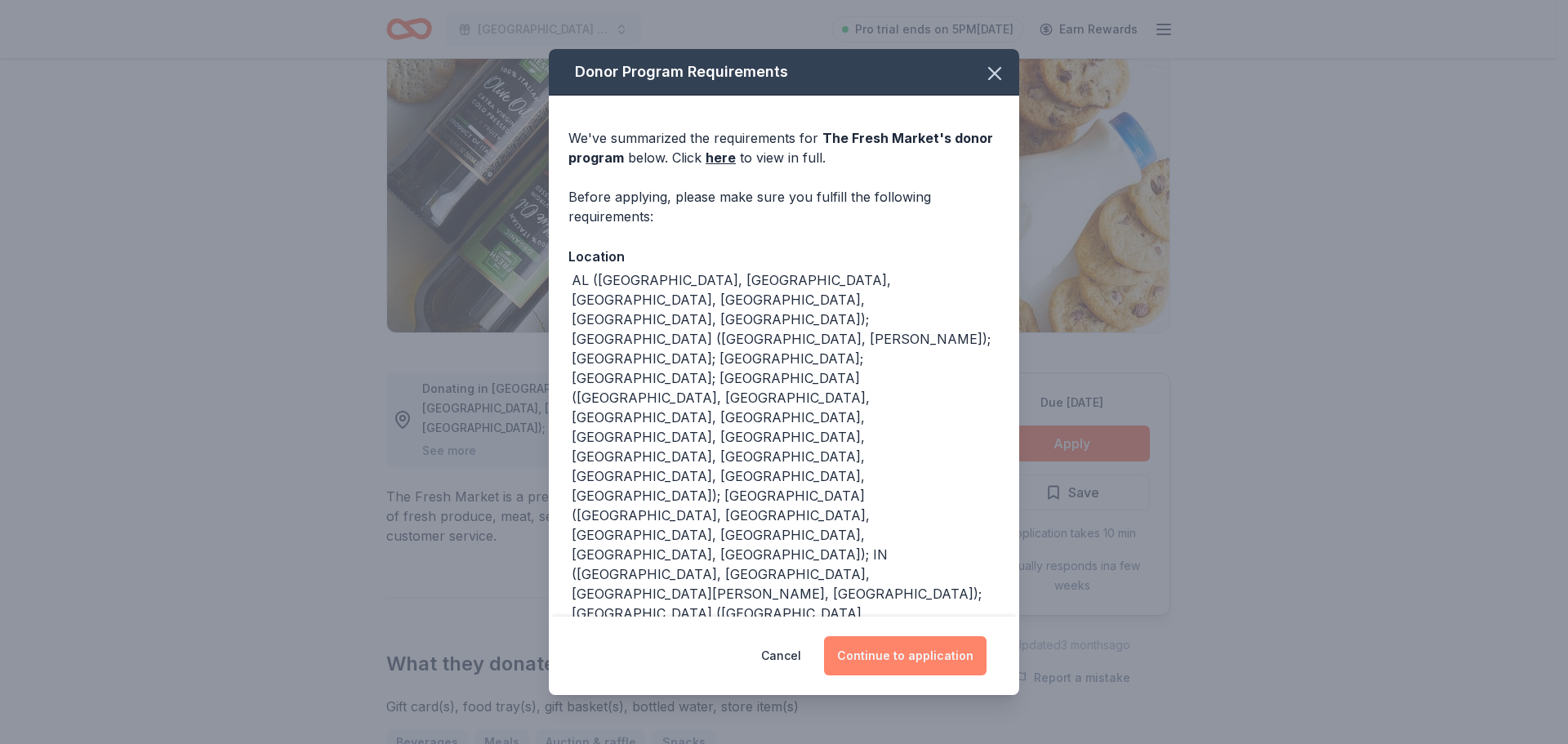
click at [969, 666] on button "Continue to application" at bounding box center [905, 656] width 163 height 39
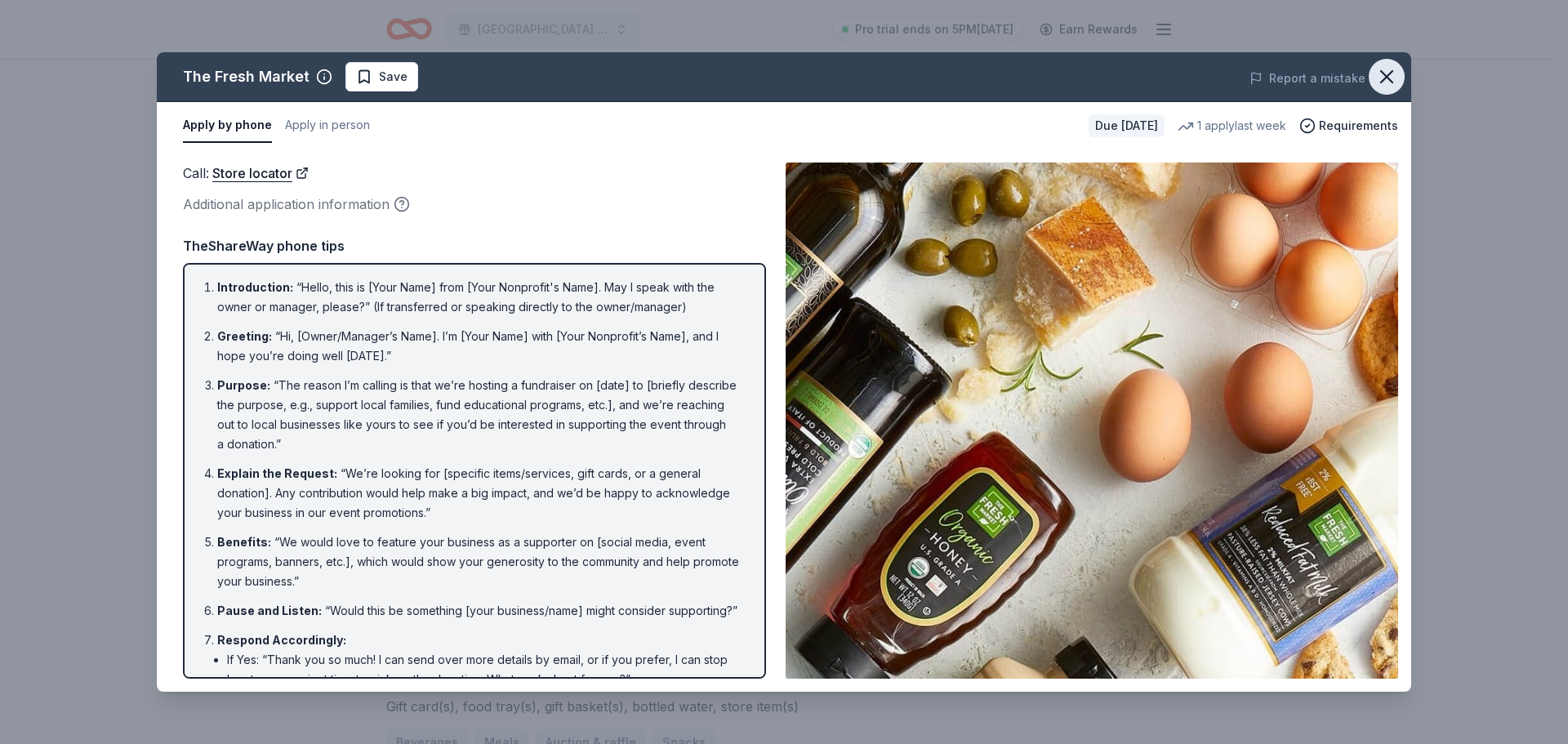
click at [1386, 73] on icon "button" at bounding box center [1387, 77] width 23 height 23
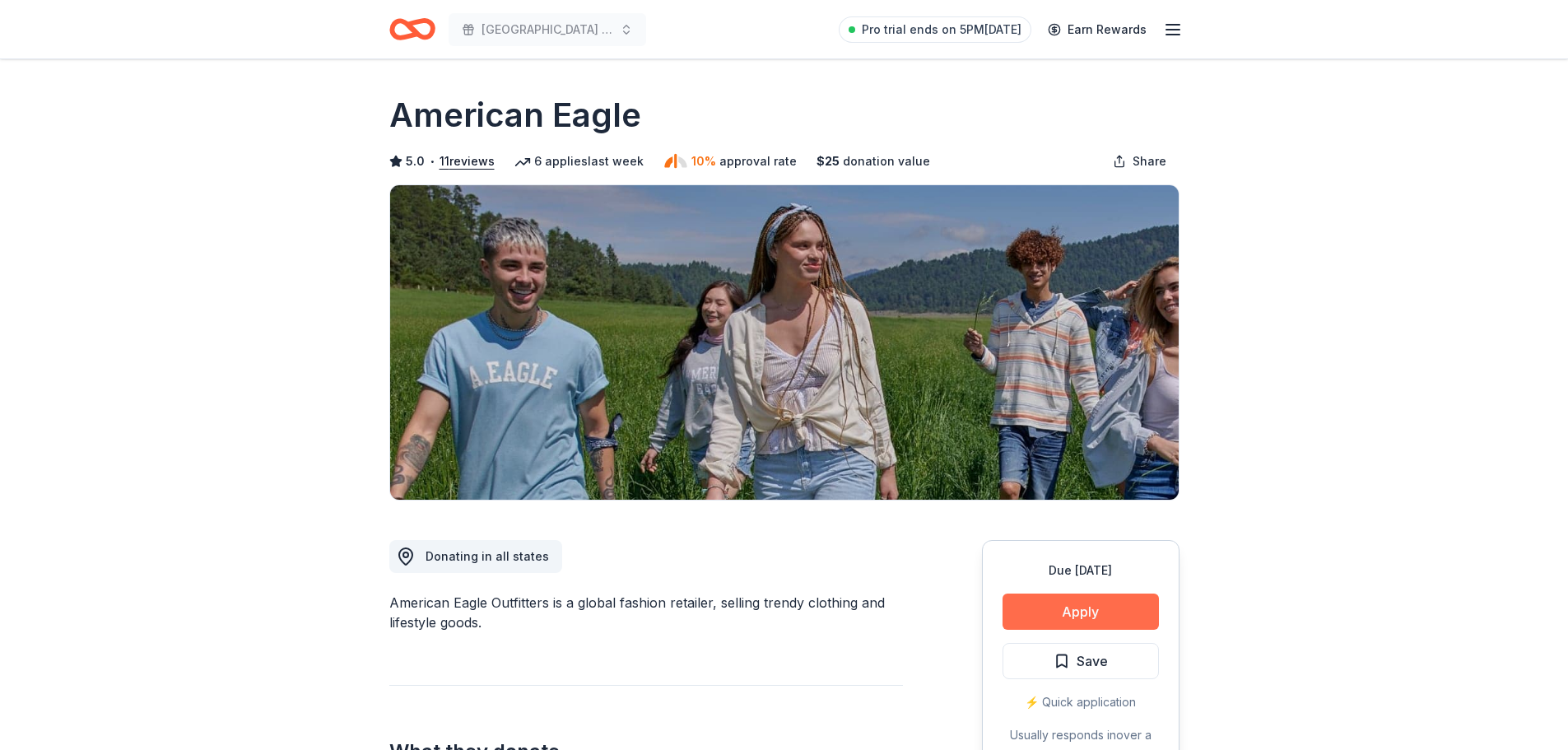
click at [1065, 599] on button "Apply" at bounding box center [1081, 612] width 156 height 36
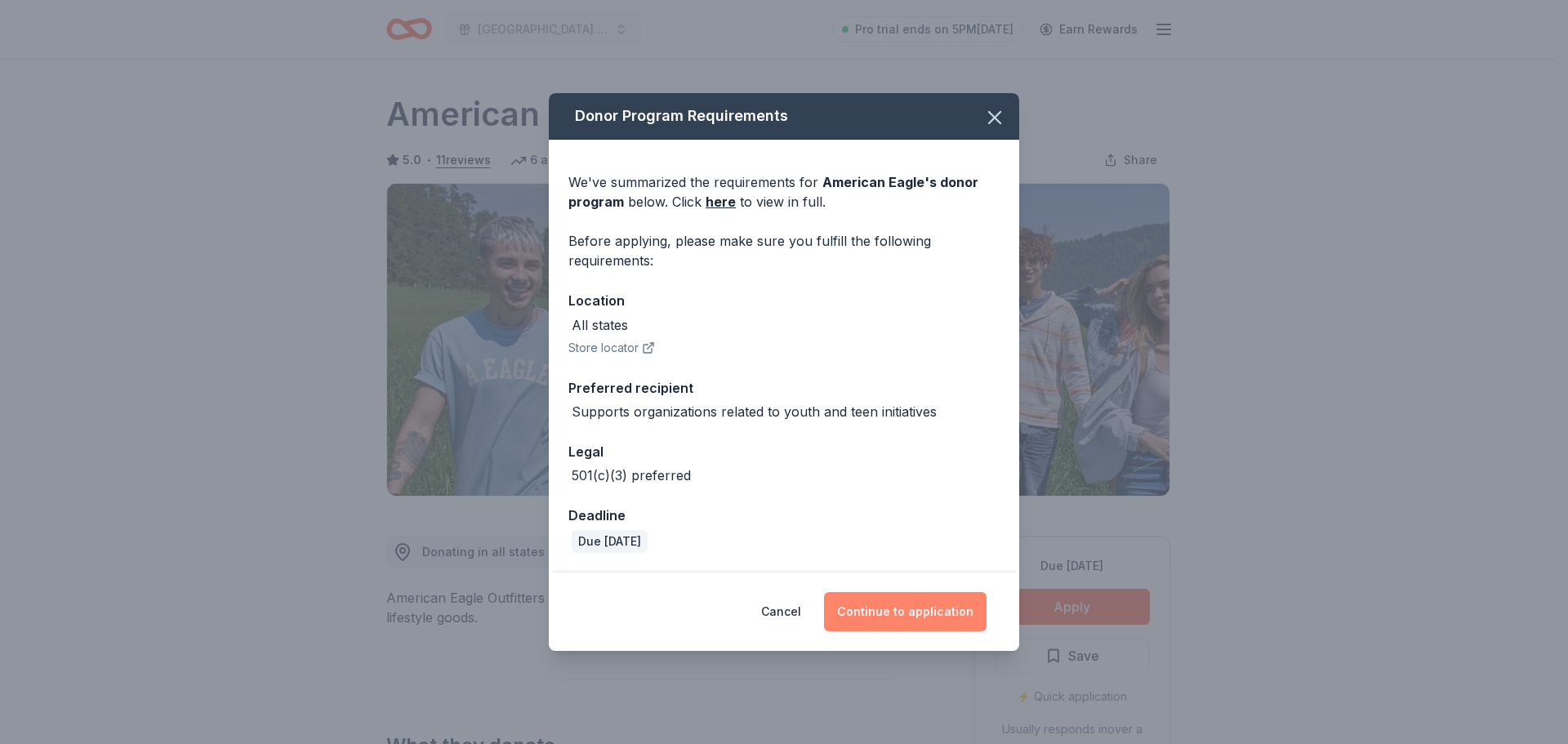
click at [906, 602] on button "Continue to application" at bounding box center [905, 612] width 163 height 39
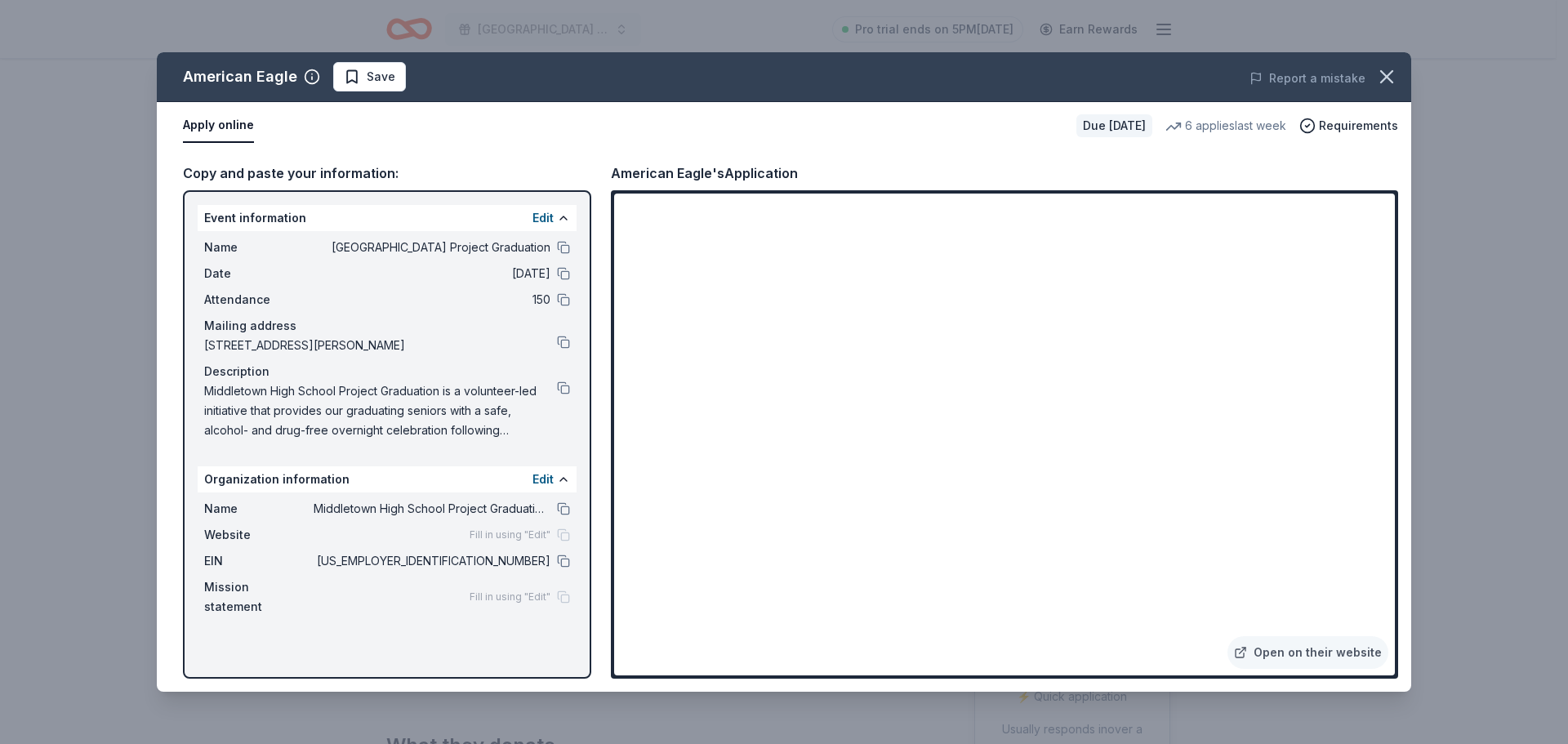
drag, startPoint x: 558, startPoint y: 242, endPoint x: 589, endPoint y: 256, distance: 34.0
click at [558, 242] on button at bounding box center [564, 247] width 13 height 13
click at [563, 344] on button at bounding box center [564, 342] width 13 height 13
click at [559, 250] on button at bounding box center [564, 247] width 13 height 13
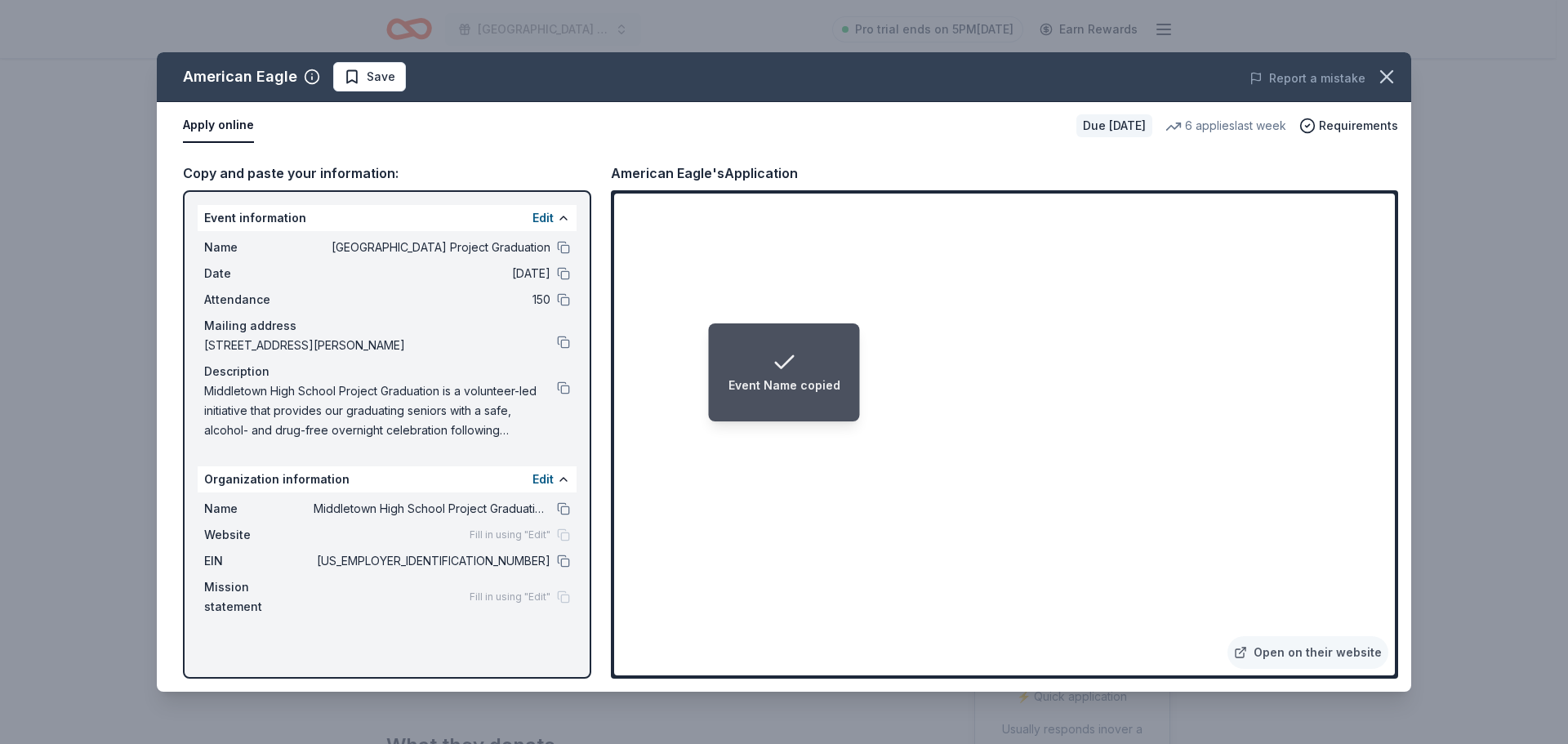
click at [555, 390] on span "Middletown High School Project Graduation is a volunteer-led initiative that pr…" at bounding box center [381, 411] width 353 height 59
click at [562, 387] on button at bounding box center [564, 388] width 13 height 13
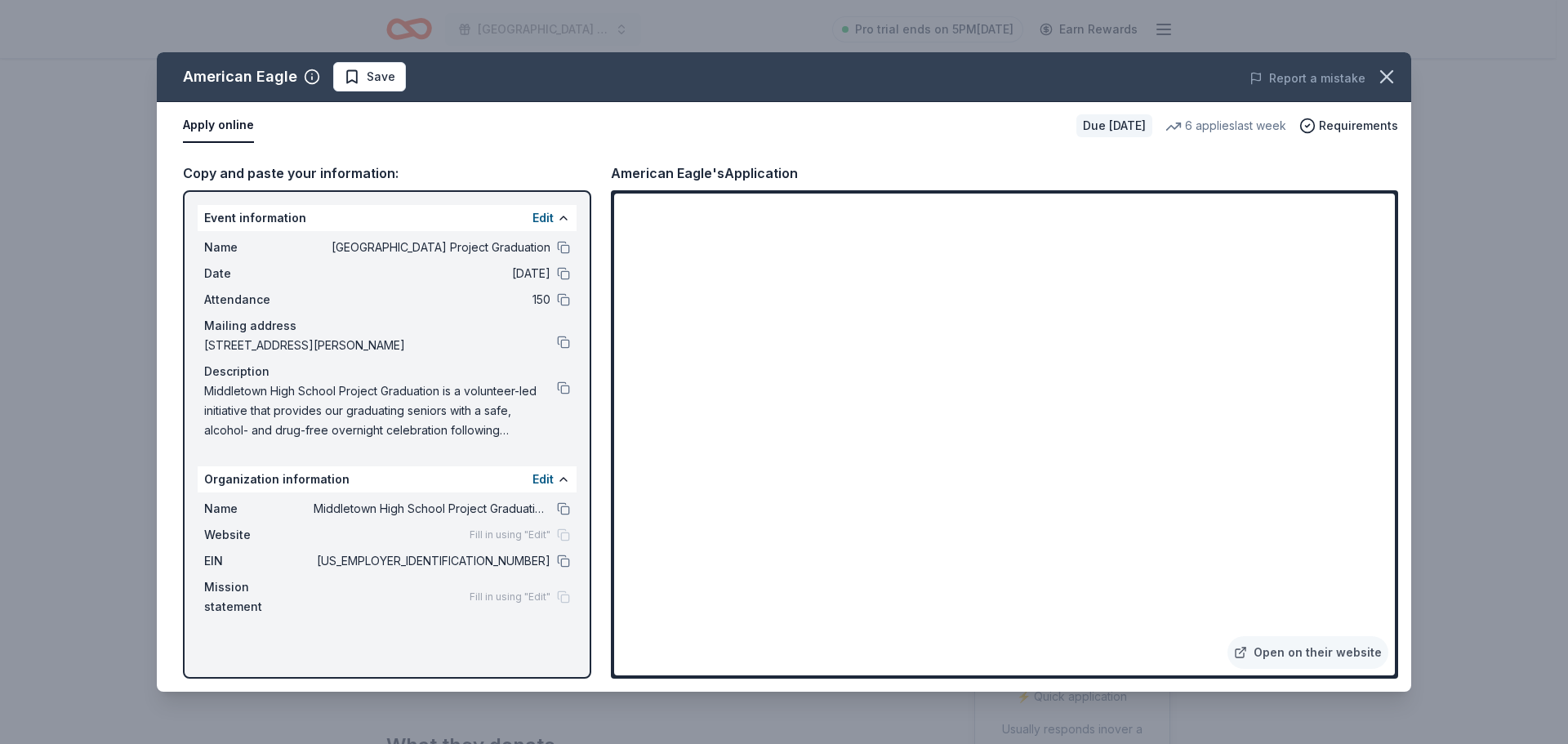
click at [371, 386] on span "Middletown High School Project Graduation is a volunteer-led initiative that pr…" at bounding box center [381, 411] width 353 height 59
drag, startPoint x: 435, startPoint y: 390, endPoint x: 506, endPoint y: 410, distance: 73.8
click at [506, 410] on span "Middletown High School Project Graduation is a volunteer-led initiative that pr…" at bounding box center [381, 411] width 353 height 59
click at [1377, 74] on icon "button" at bounding box center [1387, 77] width 23 height 23
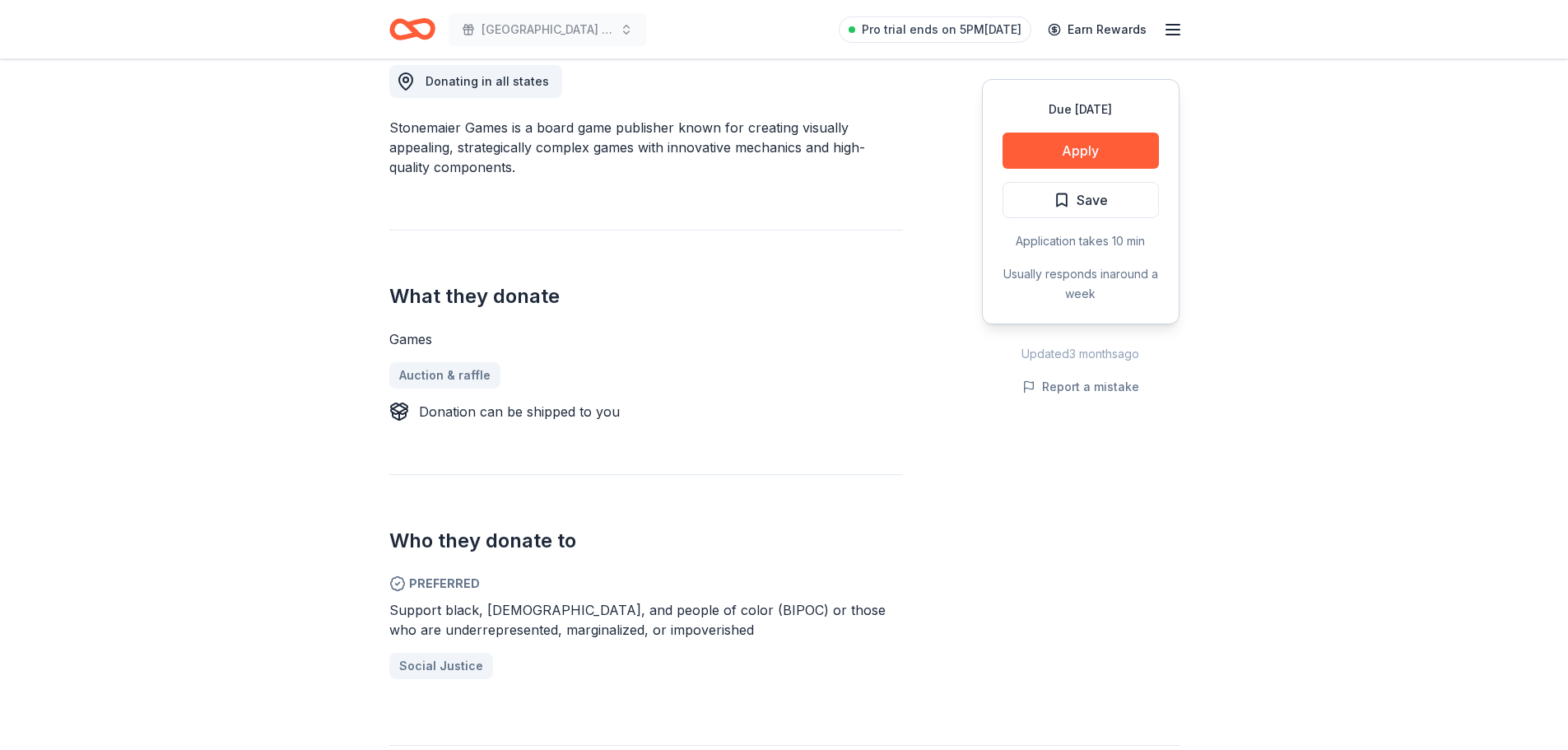
scroll to position [494, 0]
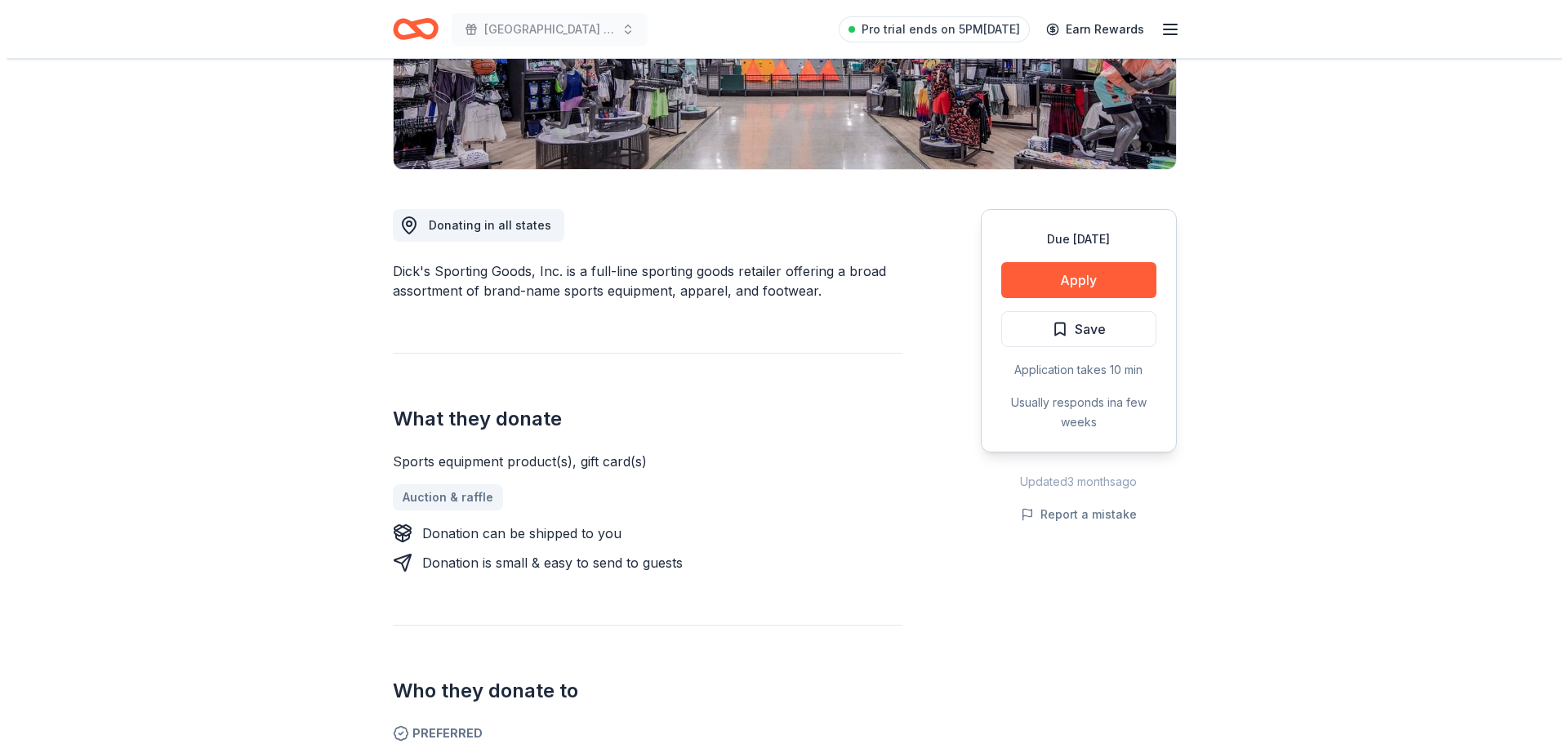
scroll to position [408, 0]
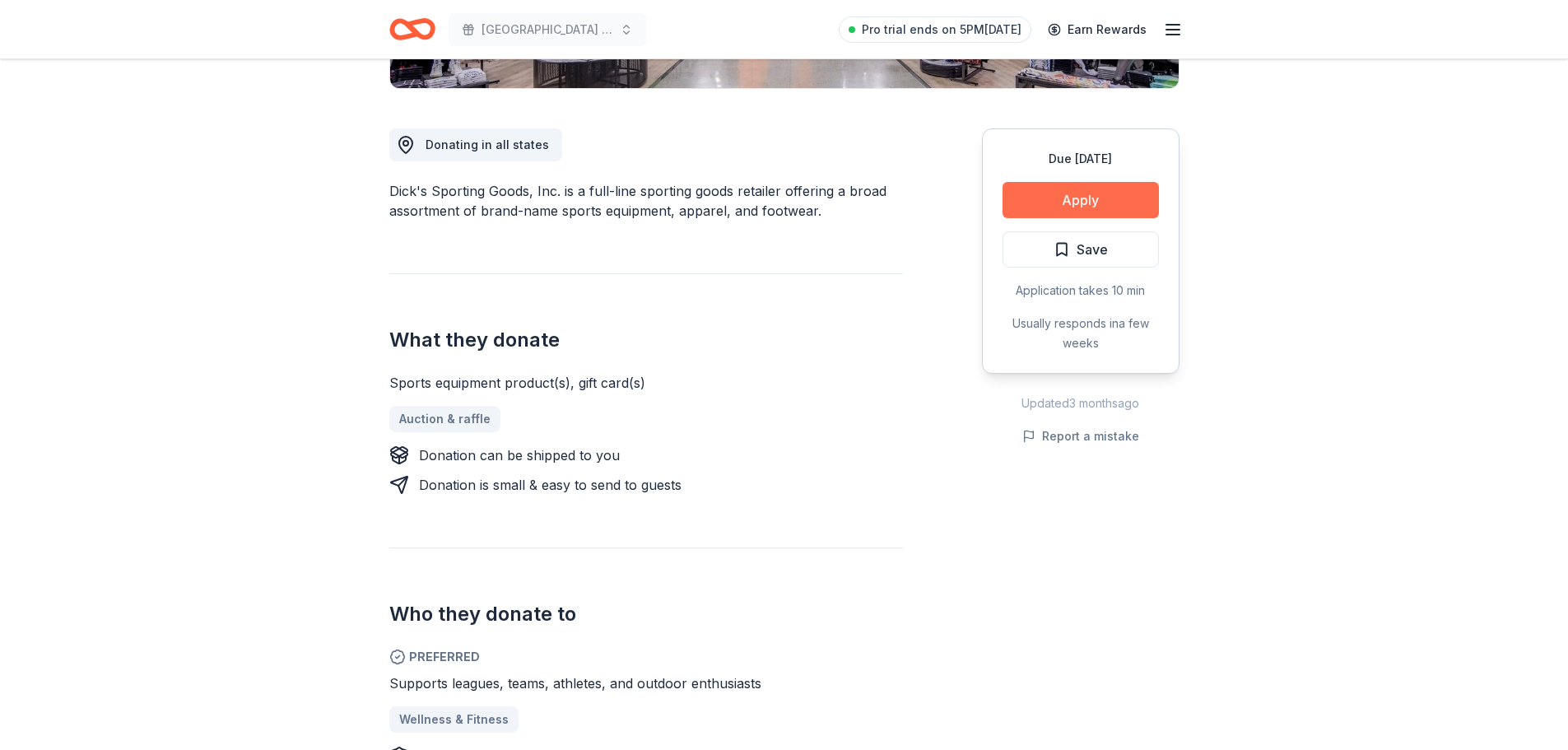
click at [1026, 209] on button "Apply" at bounding box center [1081, 200] width 156 height 36
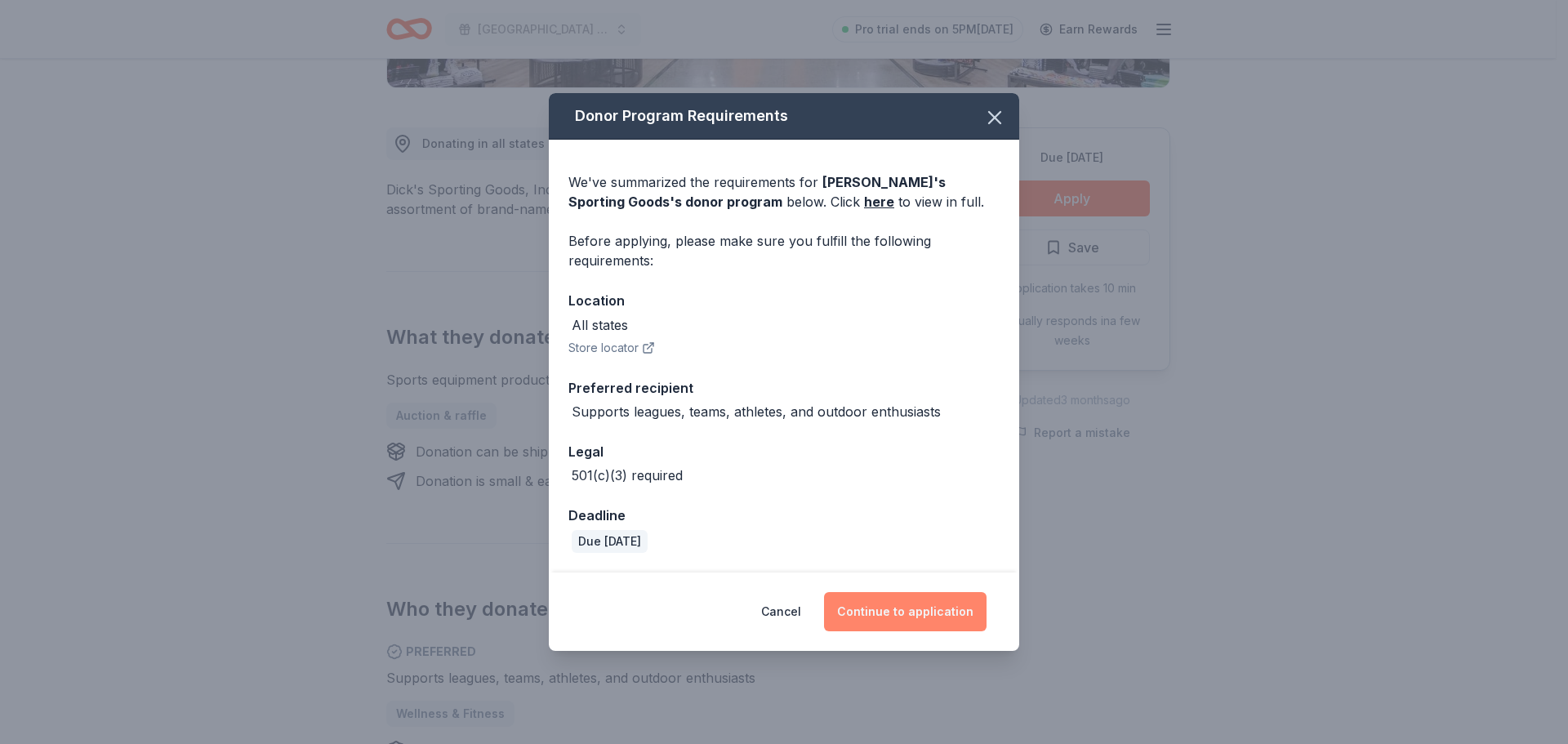
click at [896, 605] on button "Continue to application" at bounding box center [905, 612] width 163 height 39
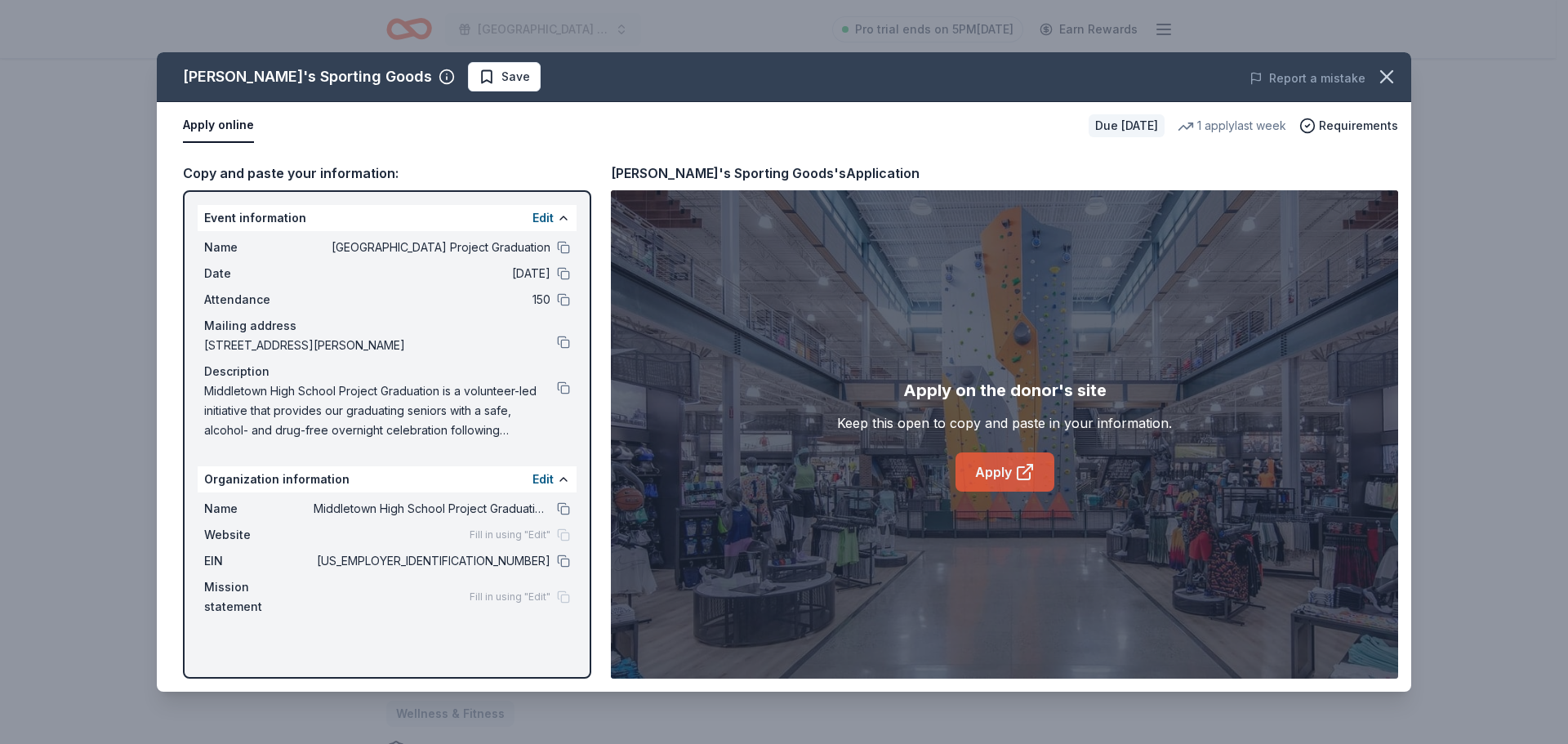
click at [1028, 470] on icon at bounding box center [1025, 472] width 20 height 20
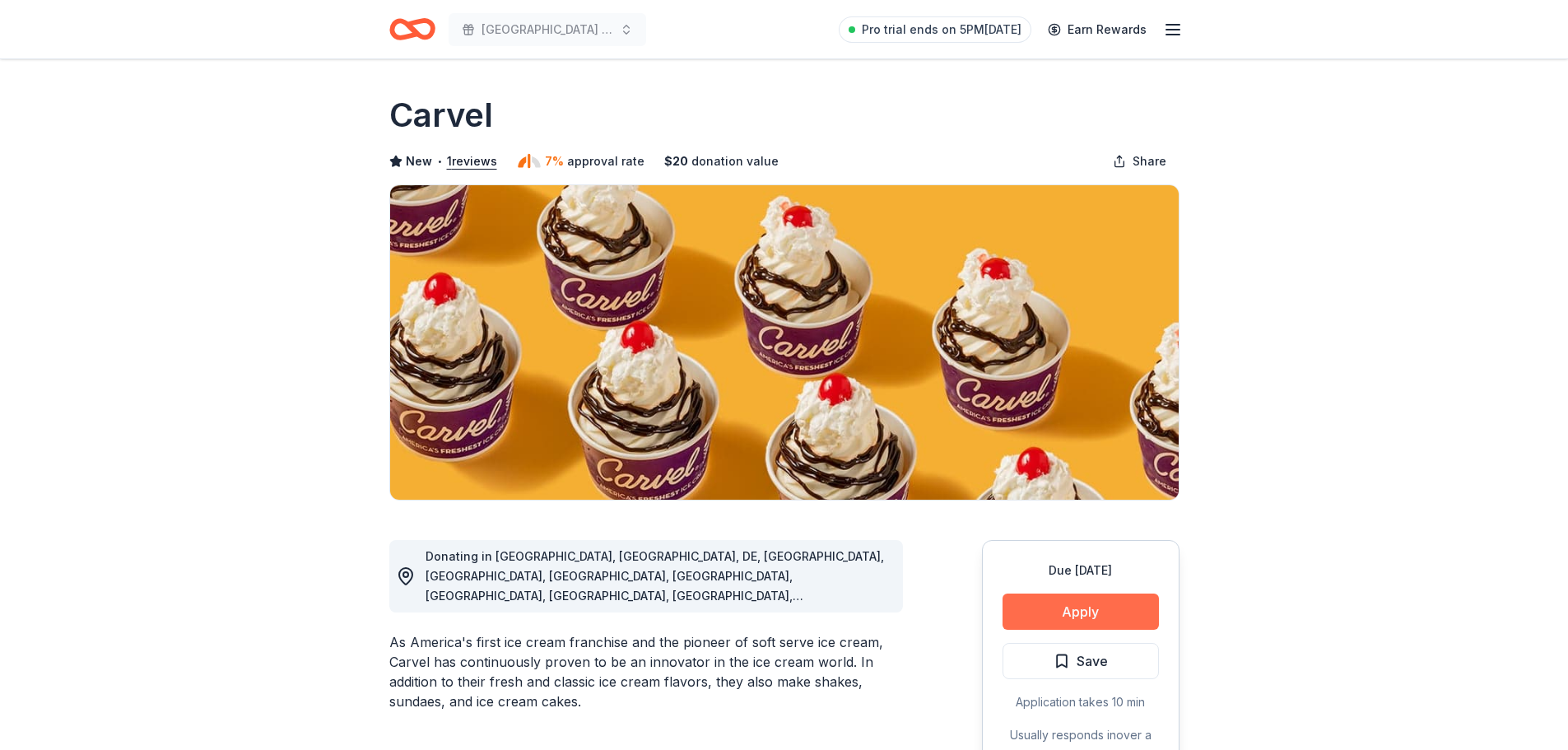
click at [1114, 598] on button "Apply" at bounding box center [1081, 612] width 156 height 36
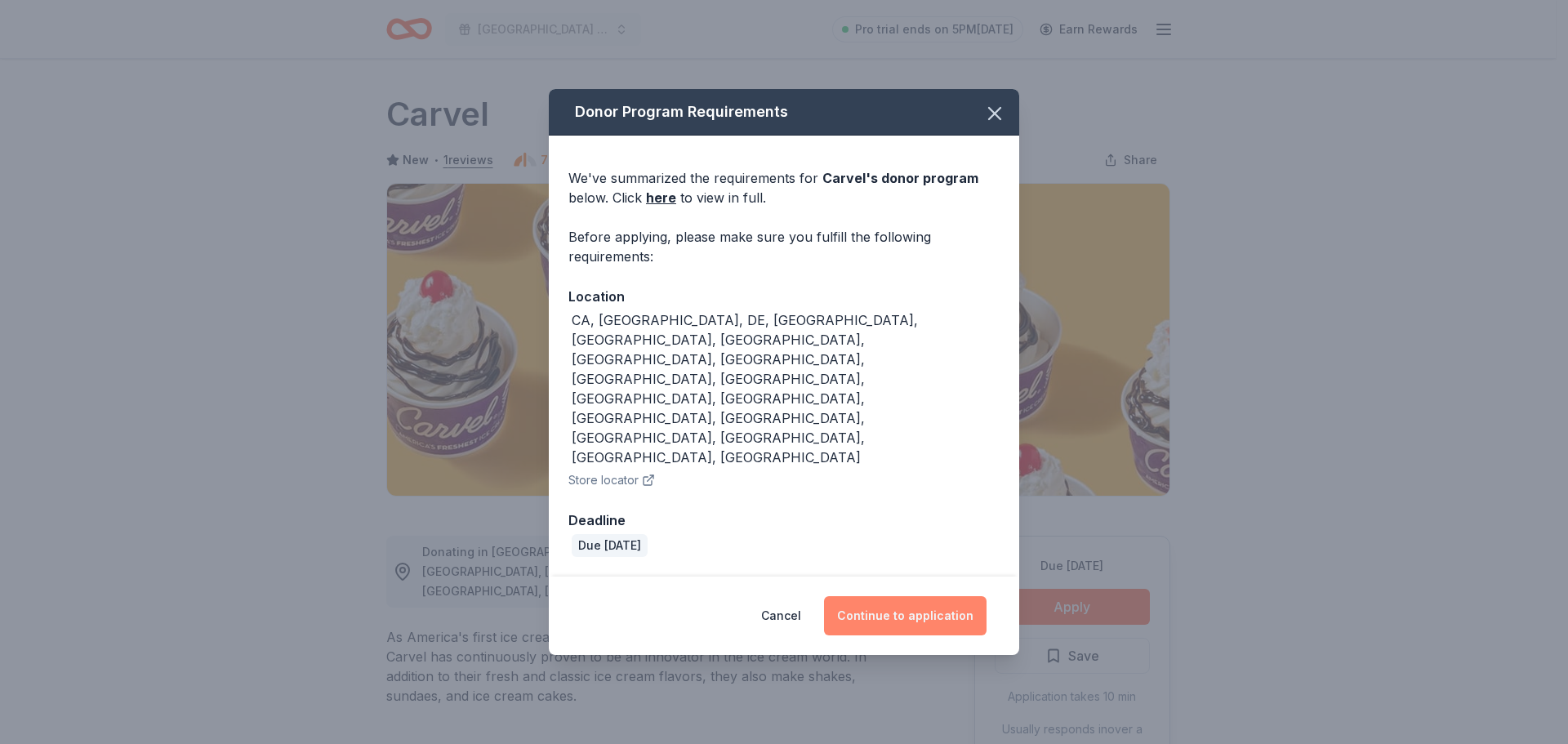
click at [930, 596] on button "Continue to application" at bounding box center [905, 616] width 163 height 39
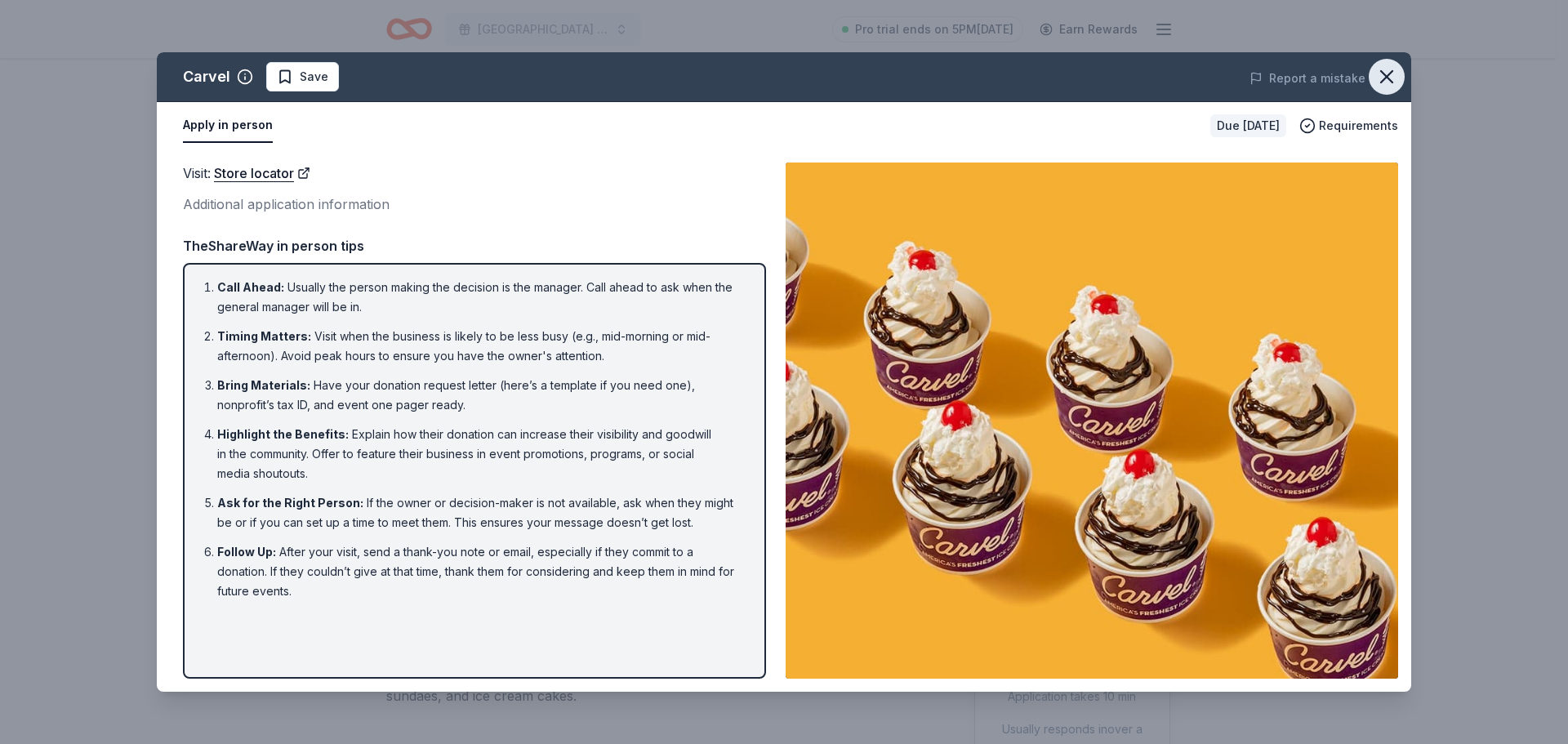
click at [1394, 76] on icon "button" at bounding box center [1387, 77] width 23 height 23
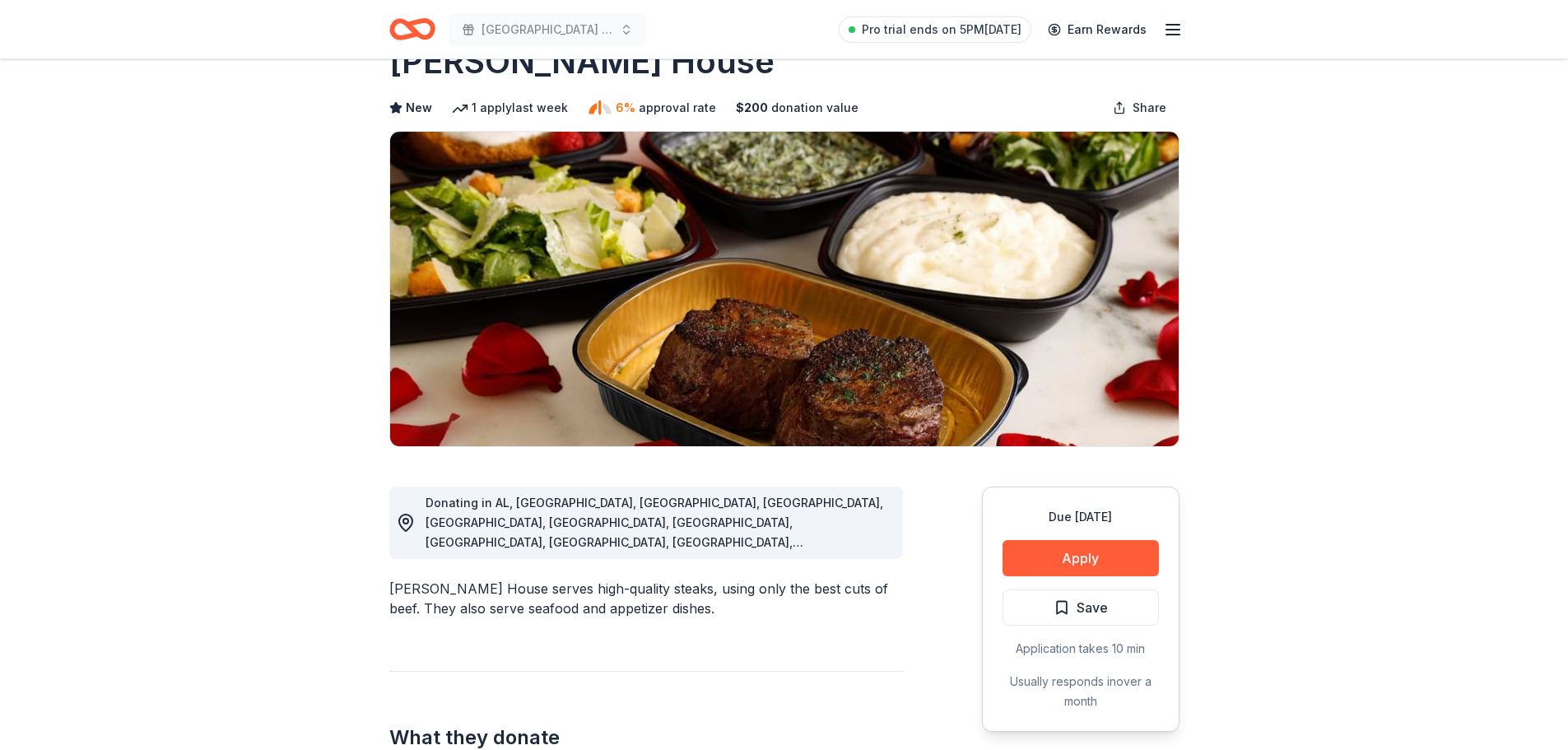
scroll to position [82, 0]
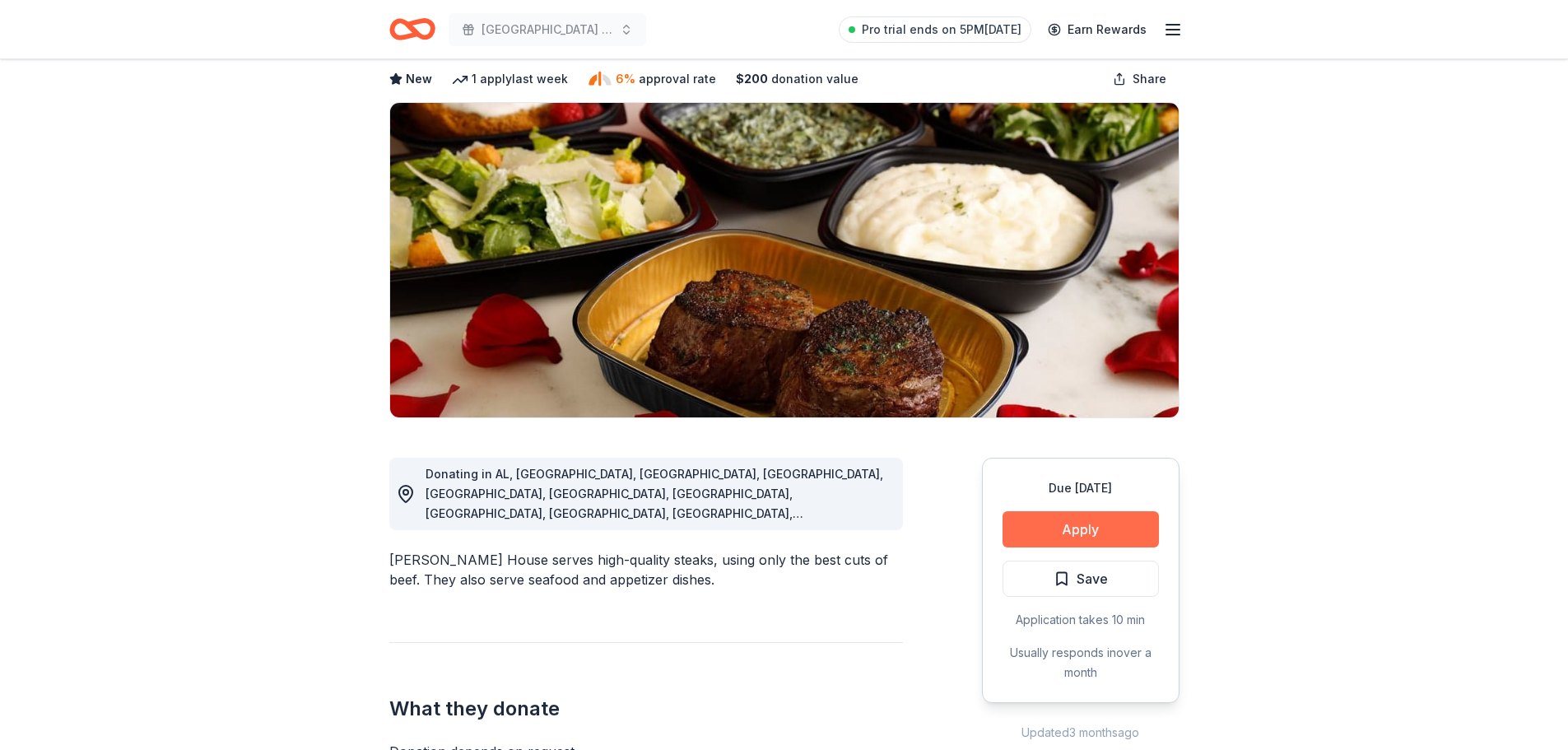
click at [1050, 528] on button "Apply" at bounding box center [1081, 529] width 156 height 36
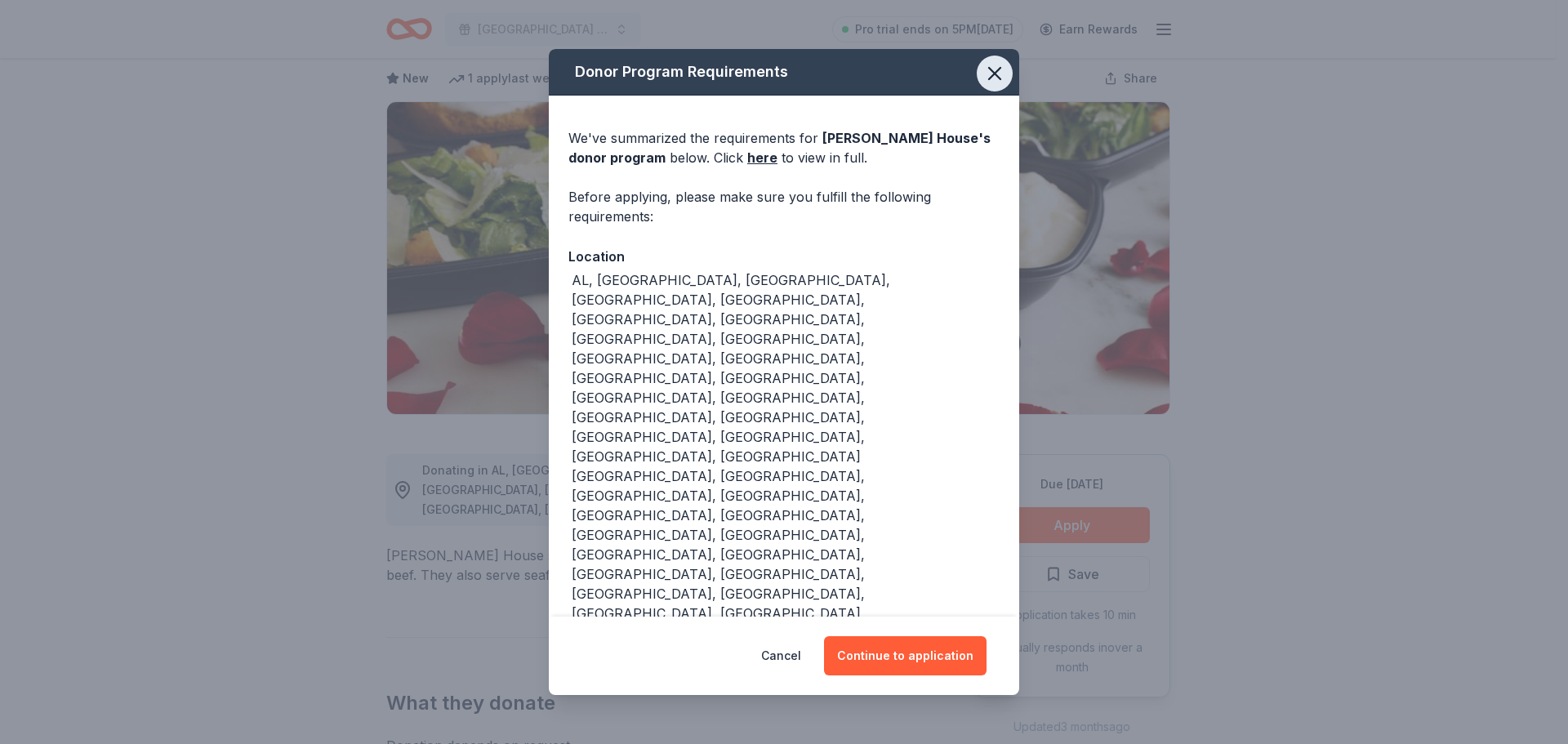
click at [992, 79] on icon "button" at bounding box center [995, 74] width 11 height 11
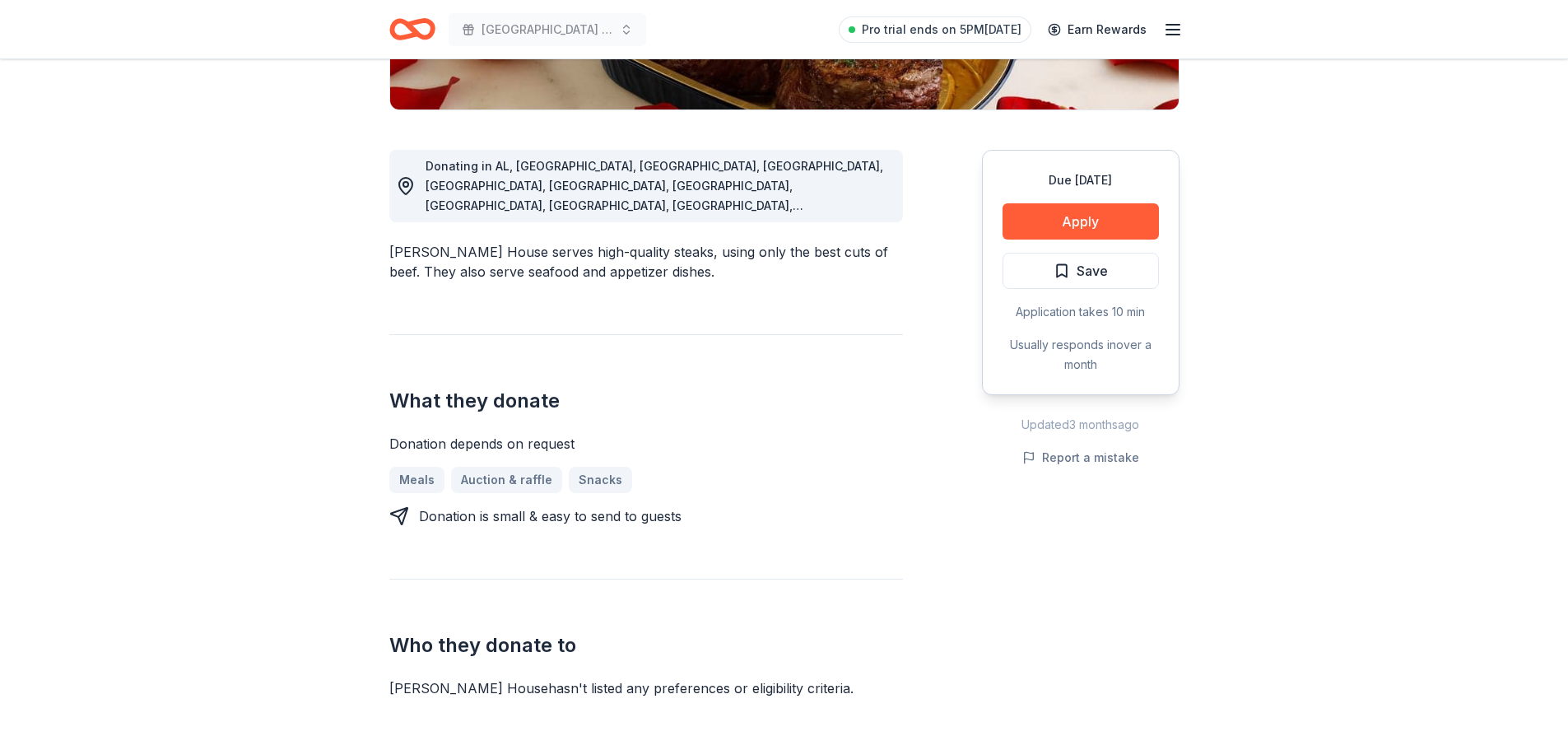
scroll to position [412, 0]
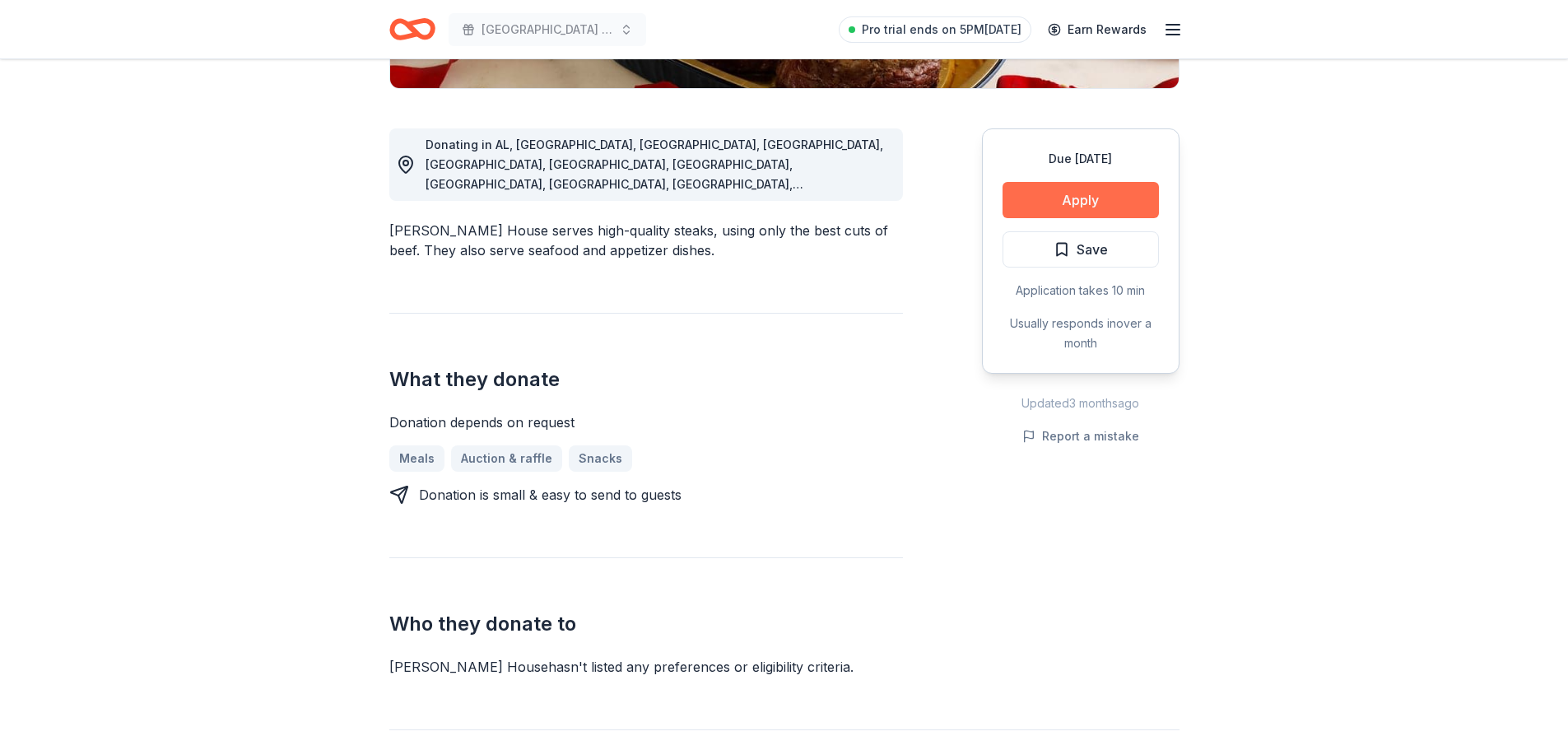
click at [1081, 203] on button "Apply" at bounding box center [1081, 200] width 156 height 36
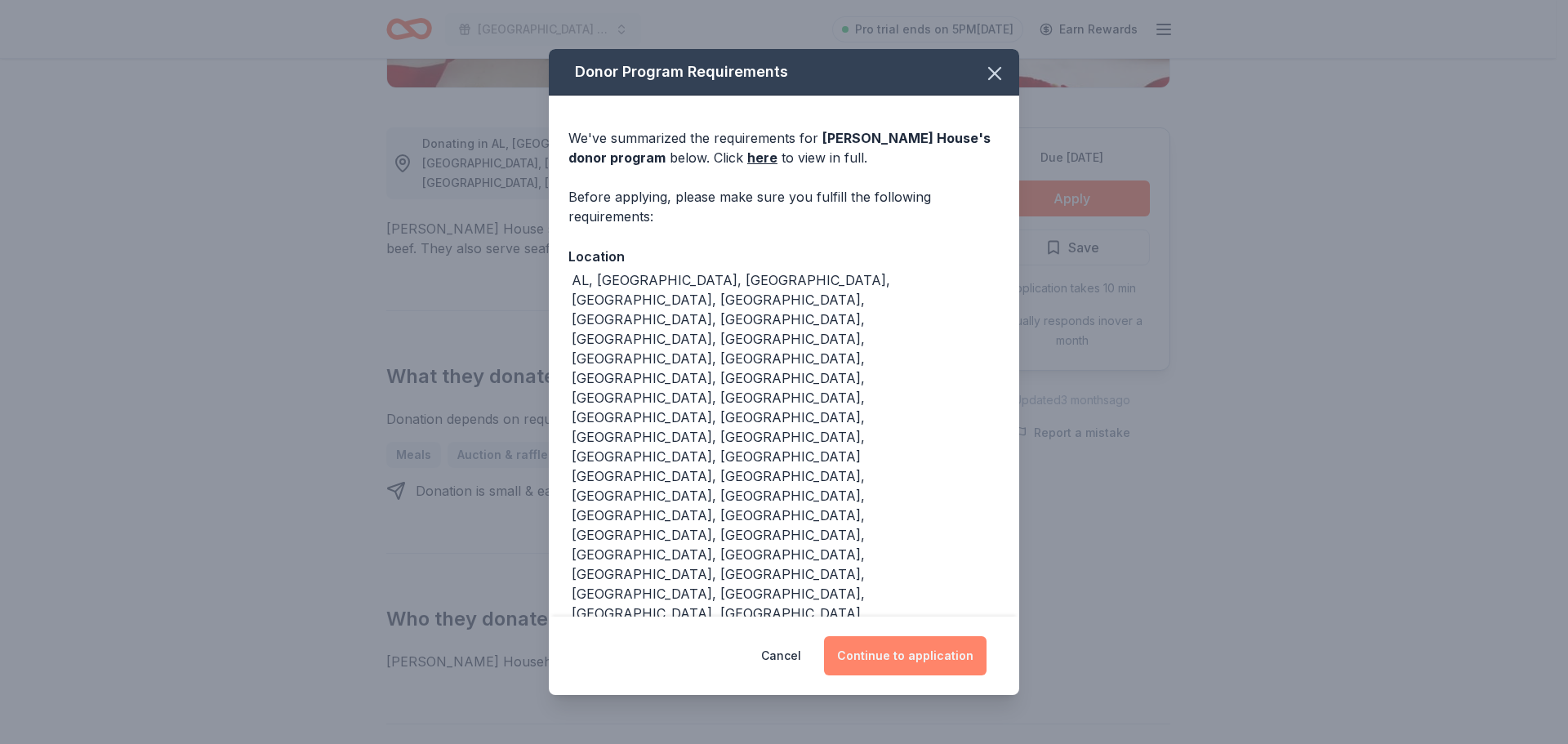
click at [875, 636] on button "Continue to application" at bounding box center [905, 656] width 163 height 39
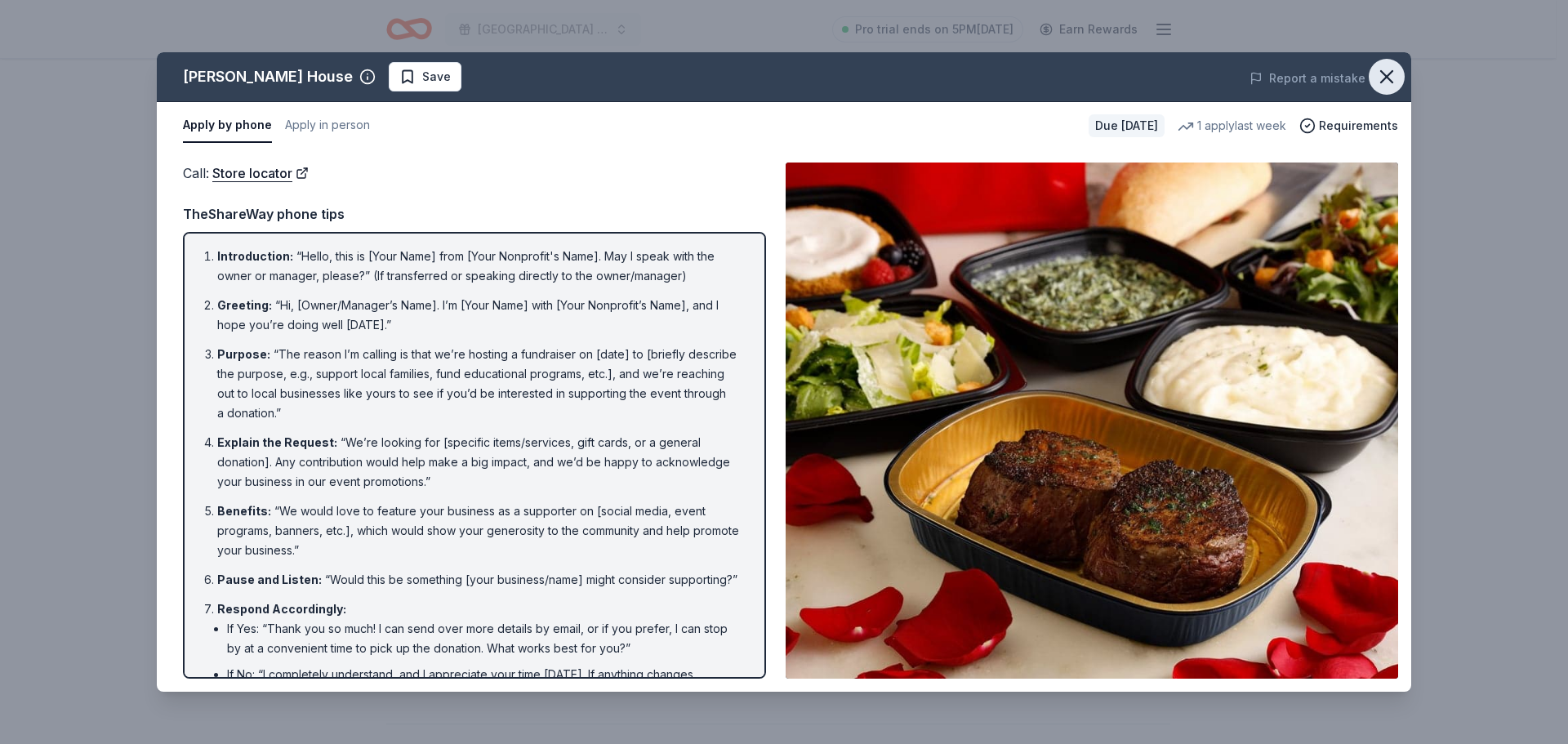
click at [1382, 70] on icon "button" at bounding box center [1387, 77] width 23 height 23
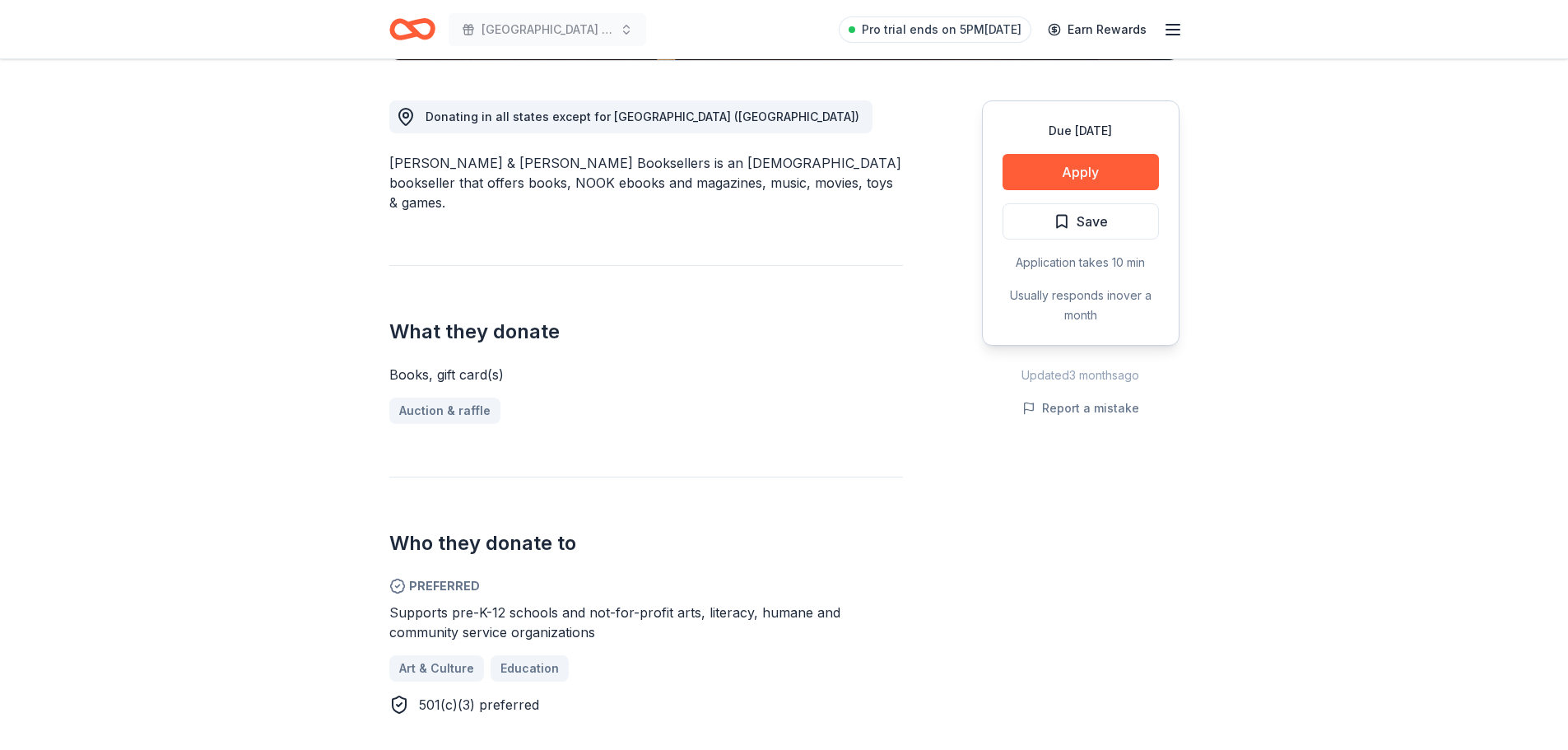
scroll to position [412, 0]
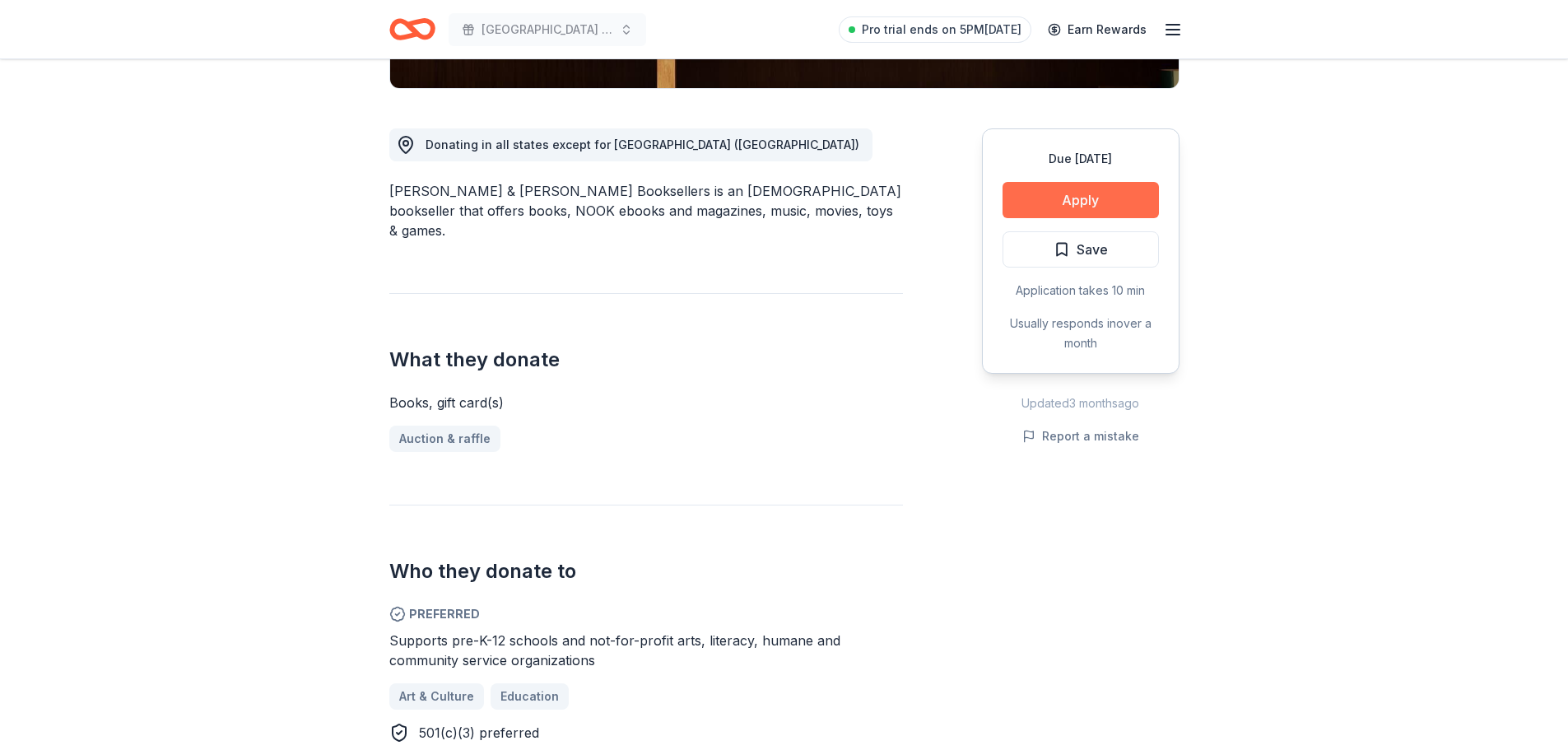
click at [1089, 198] on button "Apply" at bounding box center [1081, 200] width 156 height 36
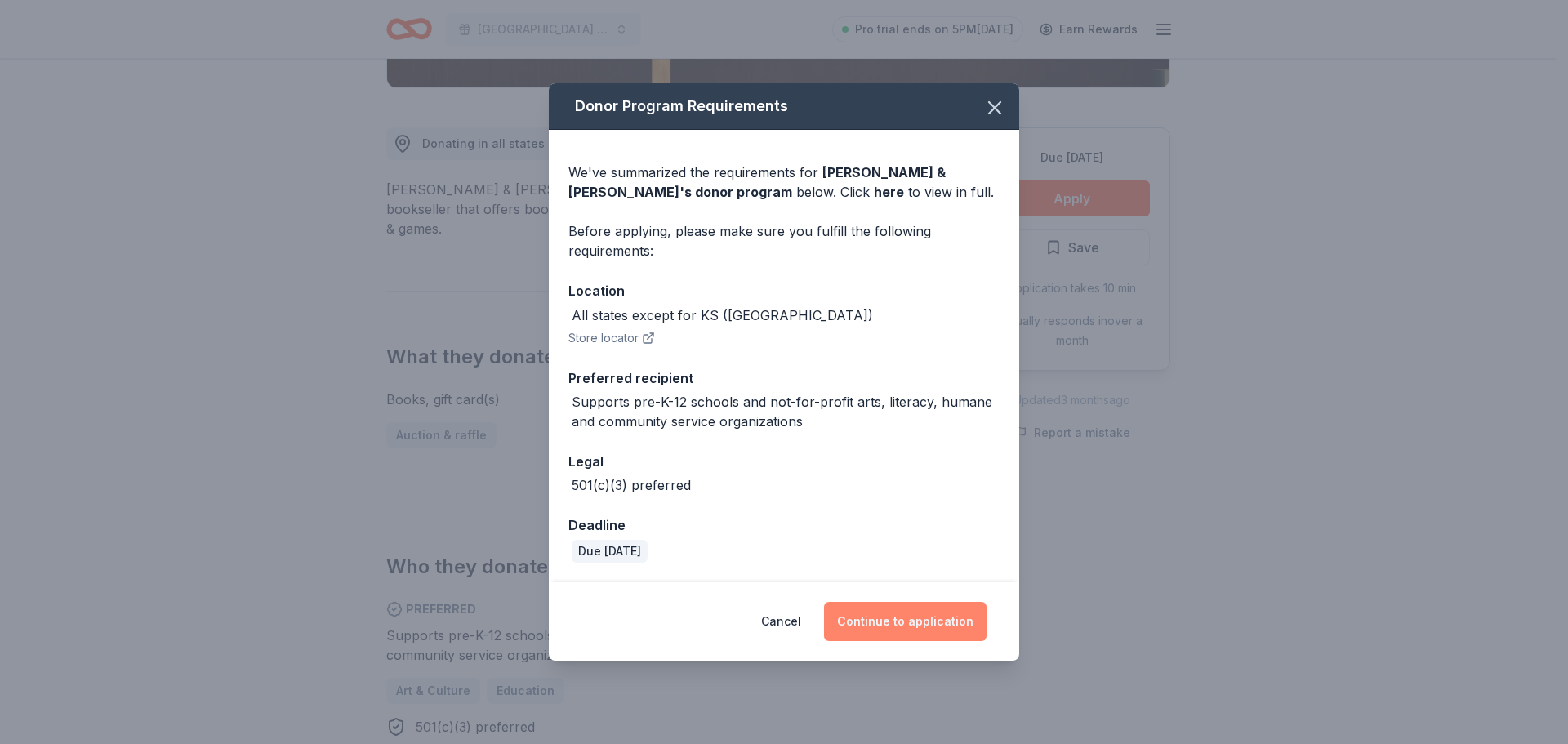
click at [898, 621] on button "Continue to application" at bounding box center [905, 621] width 163 height 39
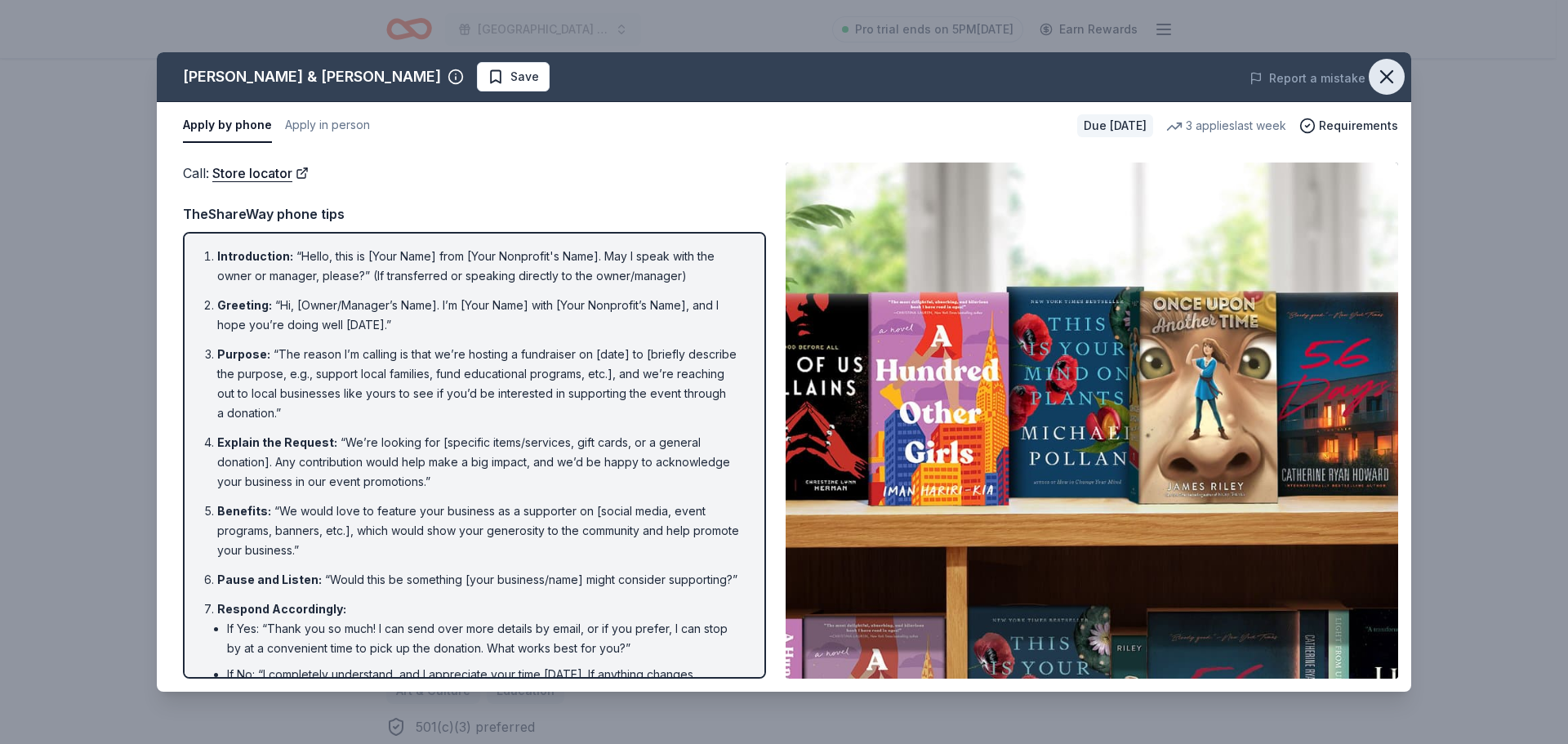
click at [1404, 72] on button "button" at bounding box center [1387, 77] width 36 height 36
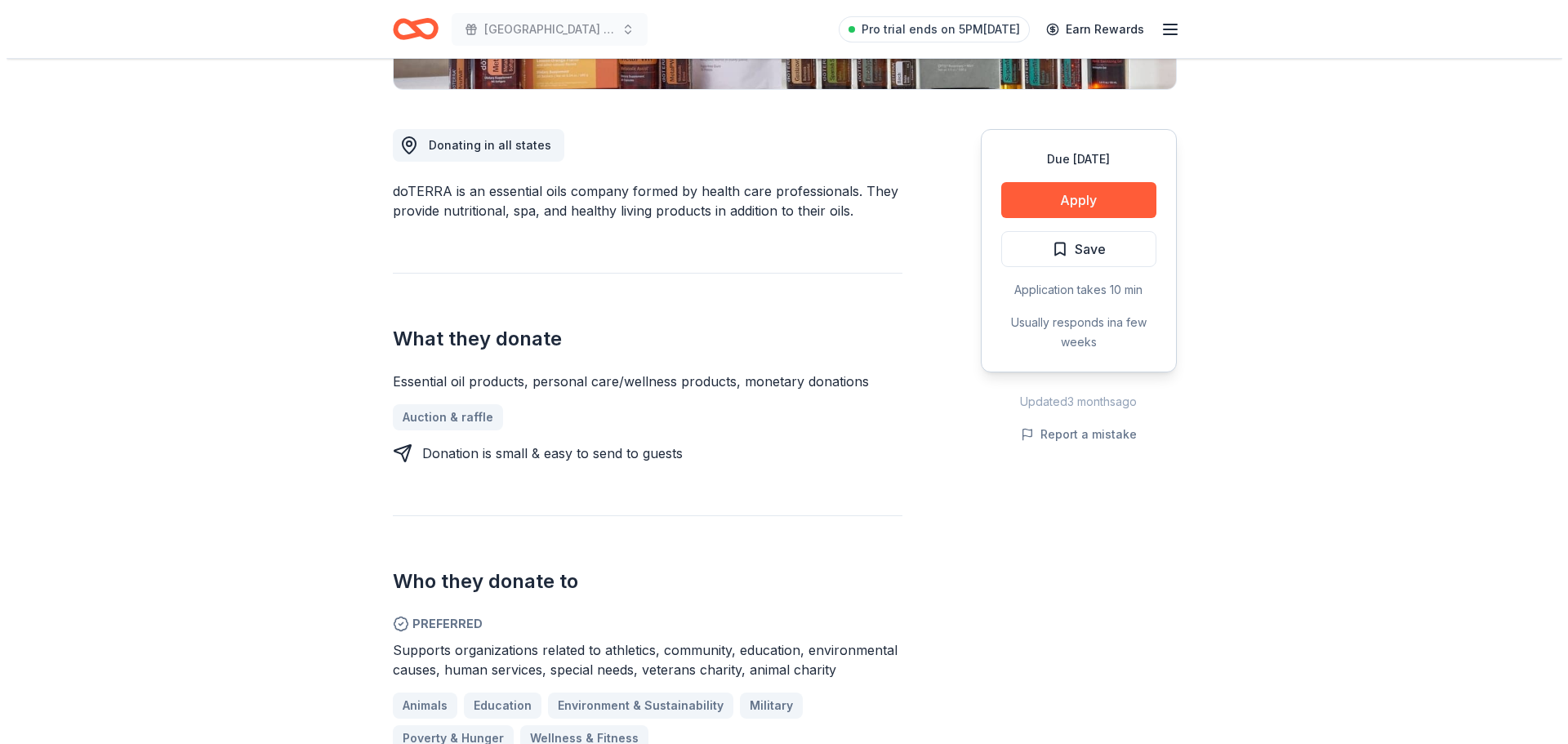
scroll to position [408, 0]
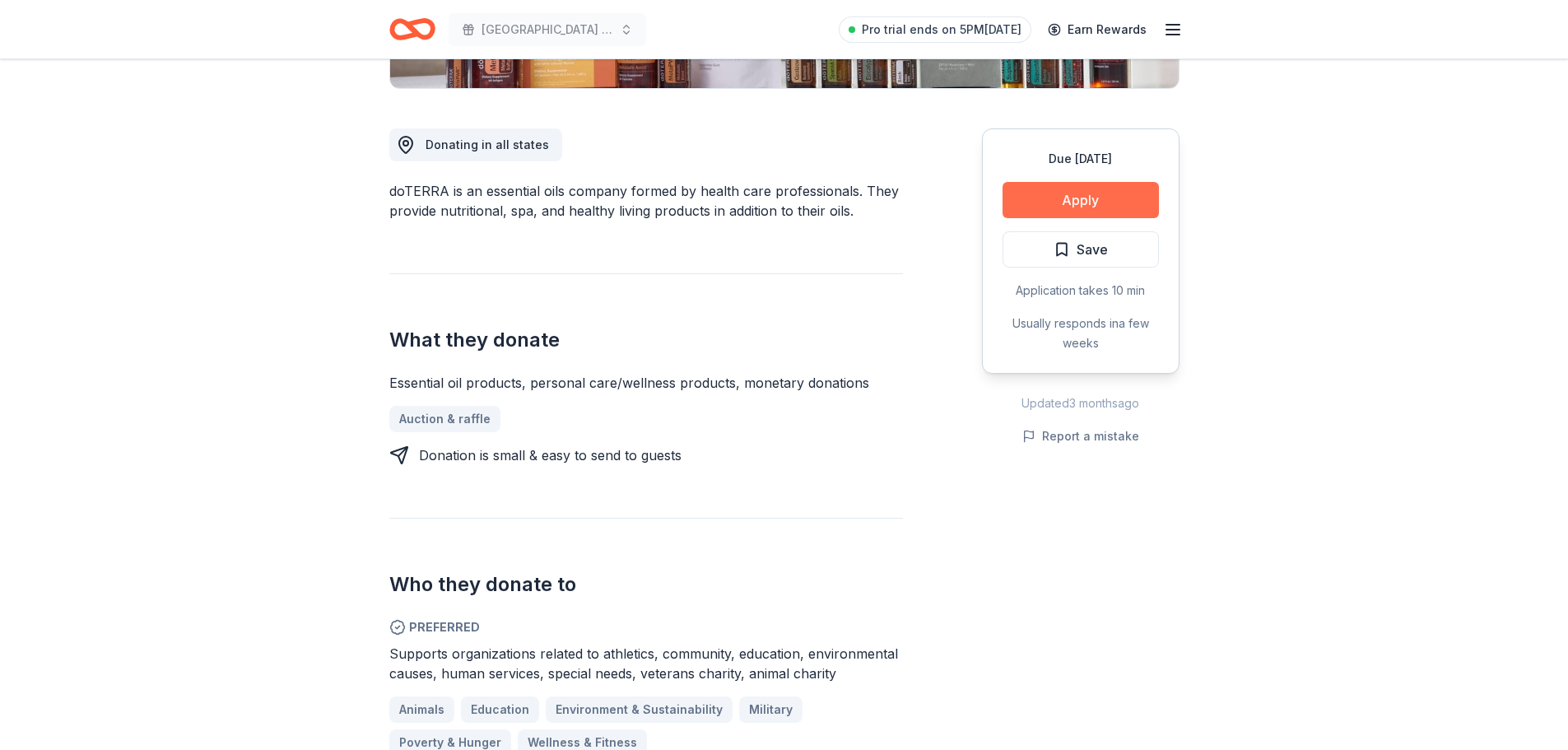
click at [1126, 203] on button "Apply" at bounding box center [1081, 200] width 156 height 36
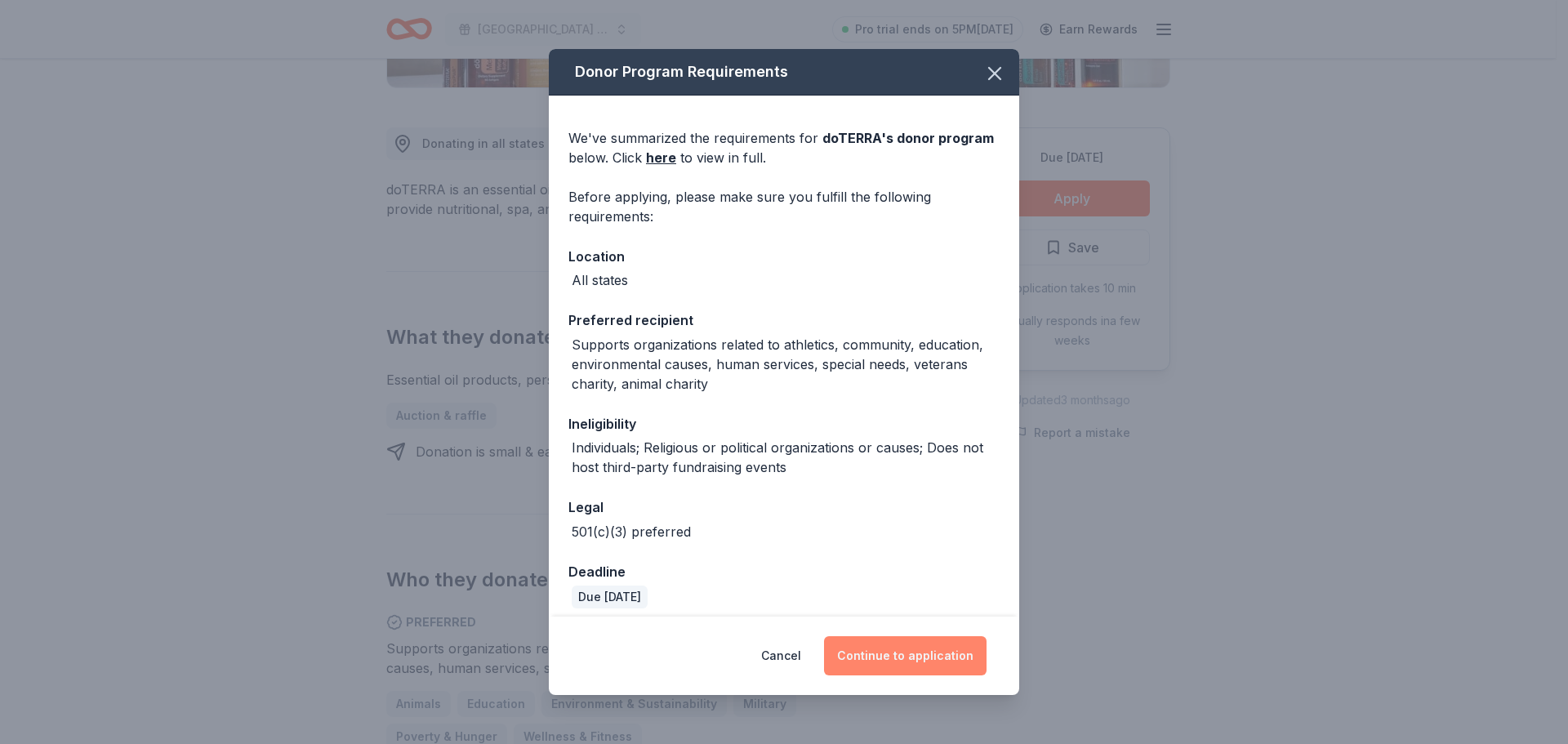
click at [924, 653] on button "Continue to application" at bounding box center [905, 656] width 163 height 39
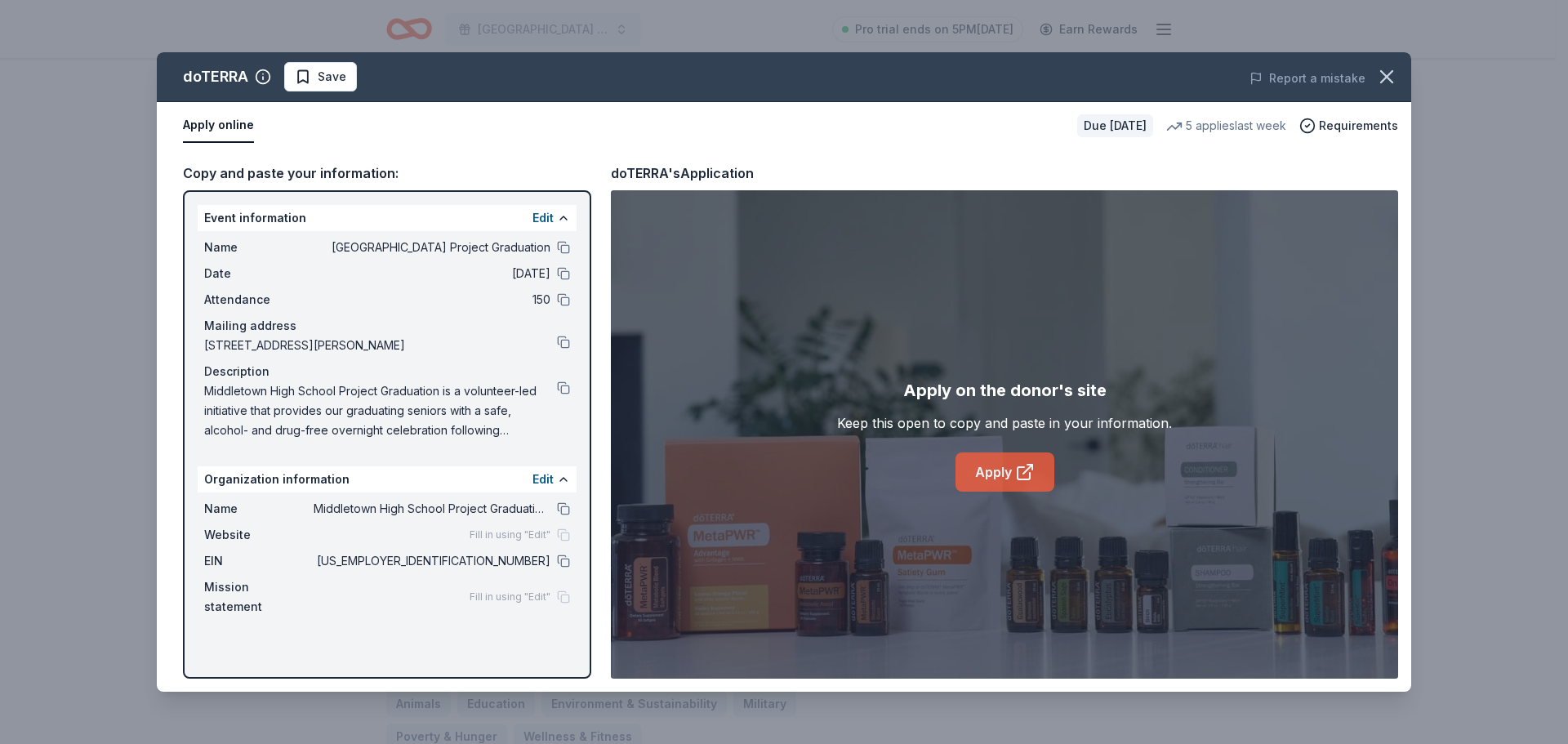
click at [983, 456] on link "Apply" at bounding box center [1004, 472] width 99 height 39
click at [559, 394] on button at bounding box center [564, 388] width 13 height 13
